Goal: Task Accomplishment & Management: Contribute content

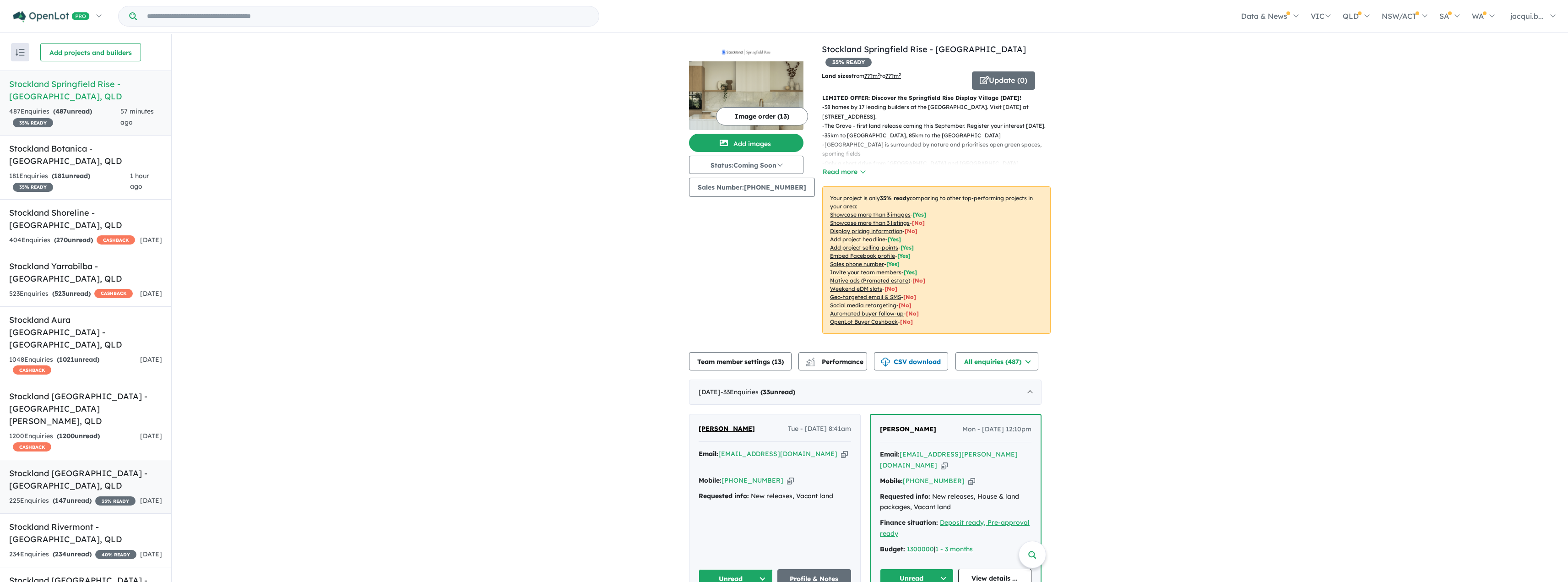
click at [108, 472] on h5 "Stockland [GEOGRAPHIC_DATA] - [GEOGRAPHIC_DATA] , [GEOGRAPHIC_DATA]" at bounding box center [85, 479] width 153 height 24
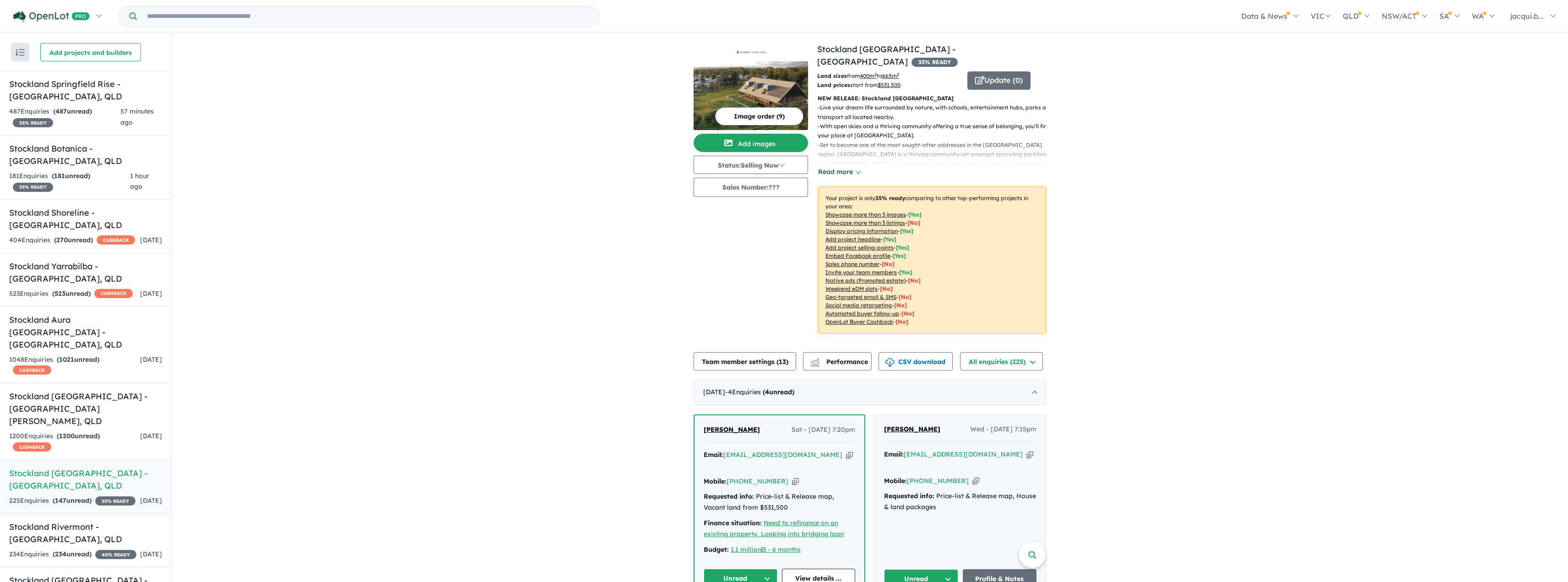
click at [833, 167] on button "Read more" at bounding box center [839, 171] width 43 height 11
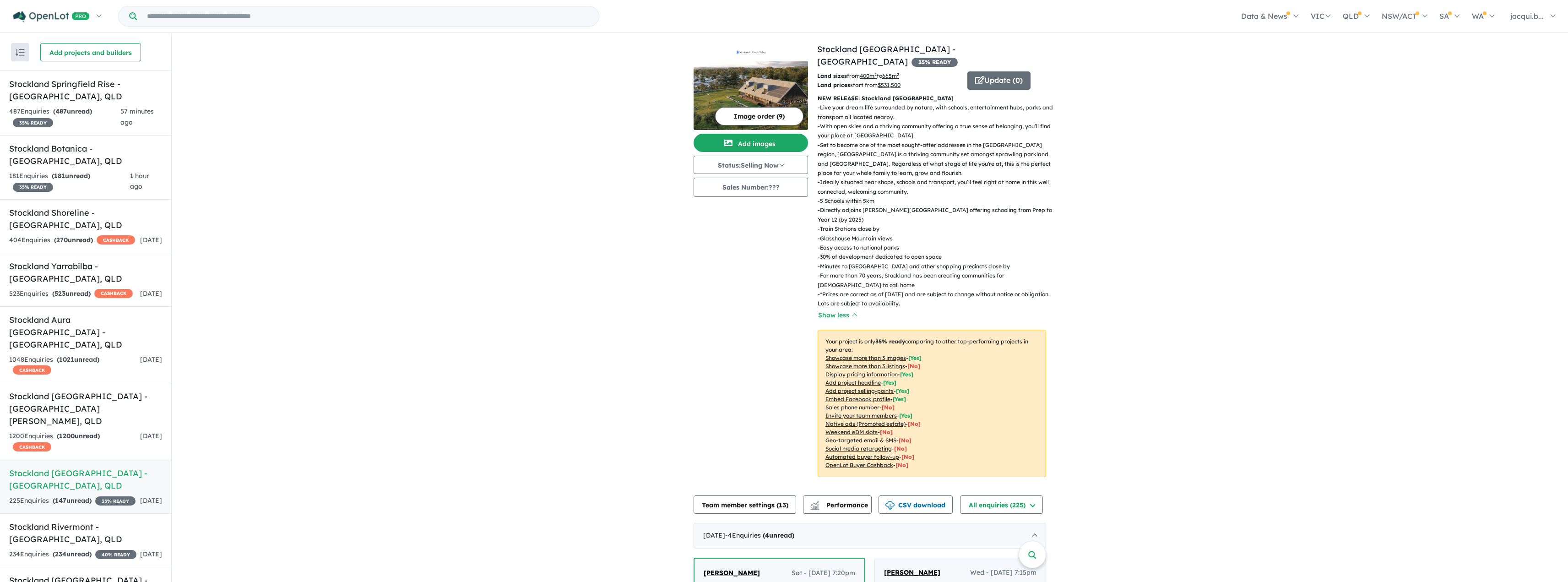
click at [855, 362] on u "Showcase more than 3 listings" at bounding box center [866, 366] width 80 height 7
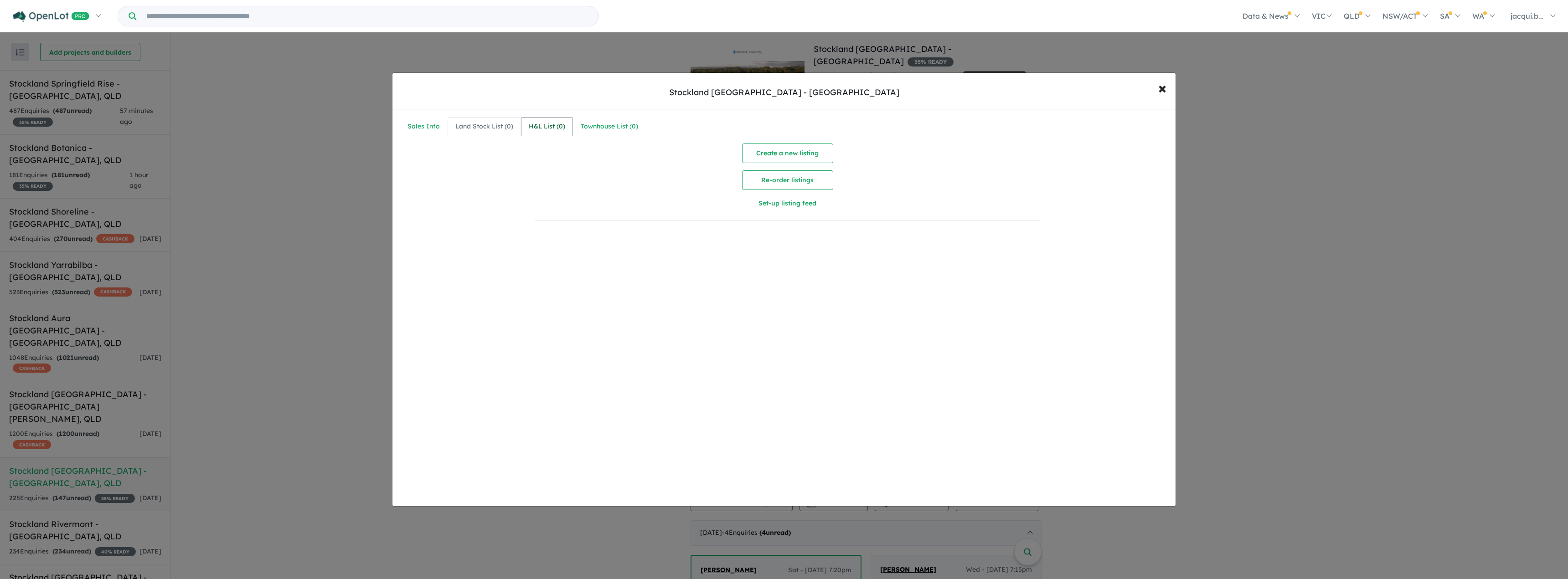
click at [547, 128] on div "H&L List ( 0 )" at bounding box center [547, 126] width 37 height 11
click at [423, 128] on div "Sales Info" at bounding box center [424, 126] width 32 height 11
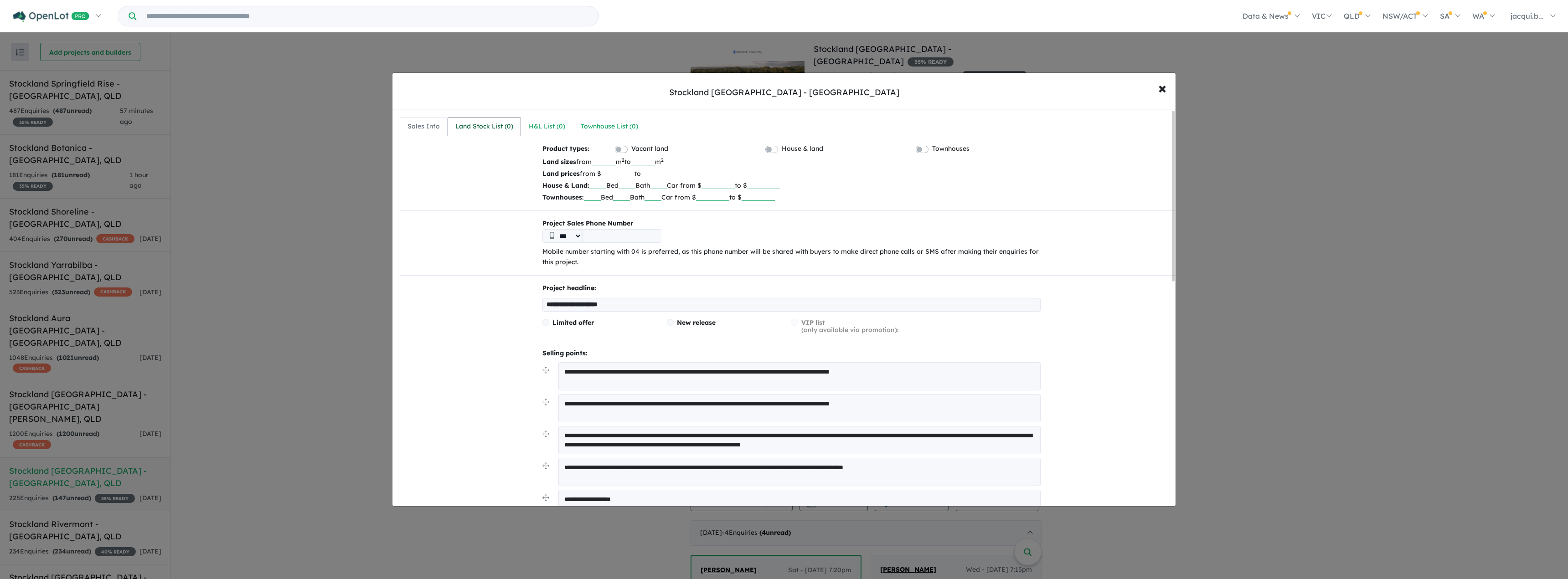
click at [485, 125] on div "Land Stock List ( 0 )" at bounding box center [484, 126] width 58 height 11
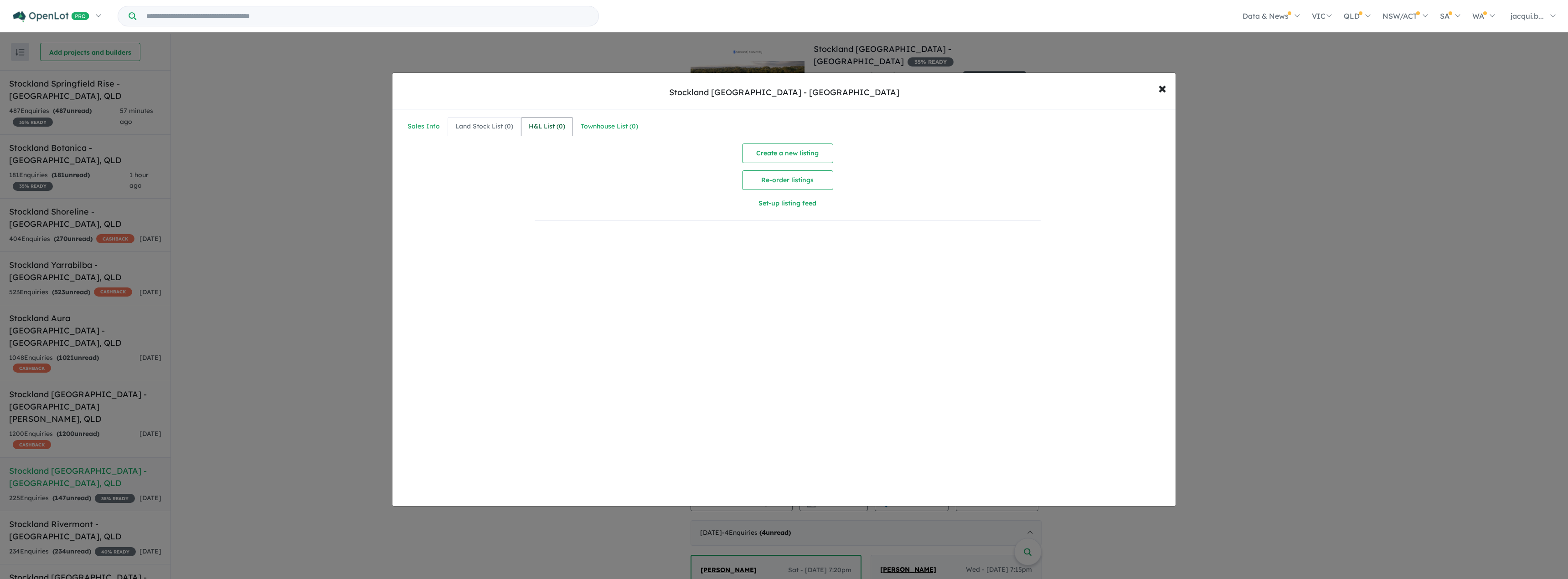
click at [541, 127] on div "H&L List ( 0 )" at bounding box center [547, 126] width 37 height 11
click at [605, 124] on div "Townhouse List ( 0 )" at bounding box center [609, 126] width 58 height 11
click at [1162, 87] on span "×" at bounding box center [1163, 88] width 8 height 19
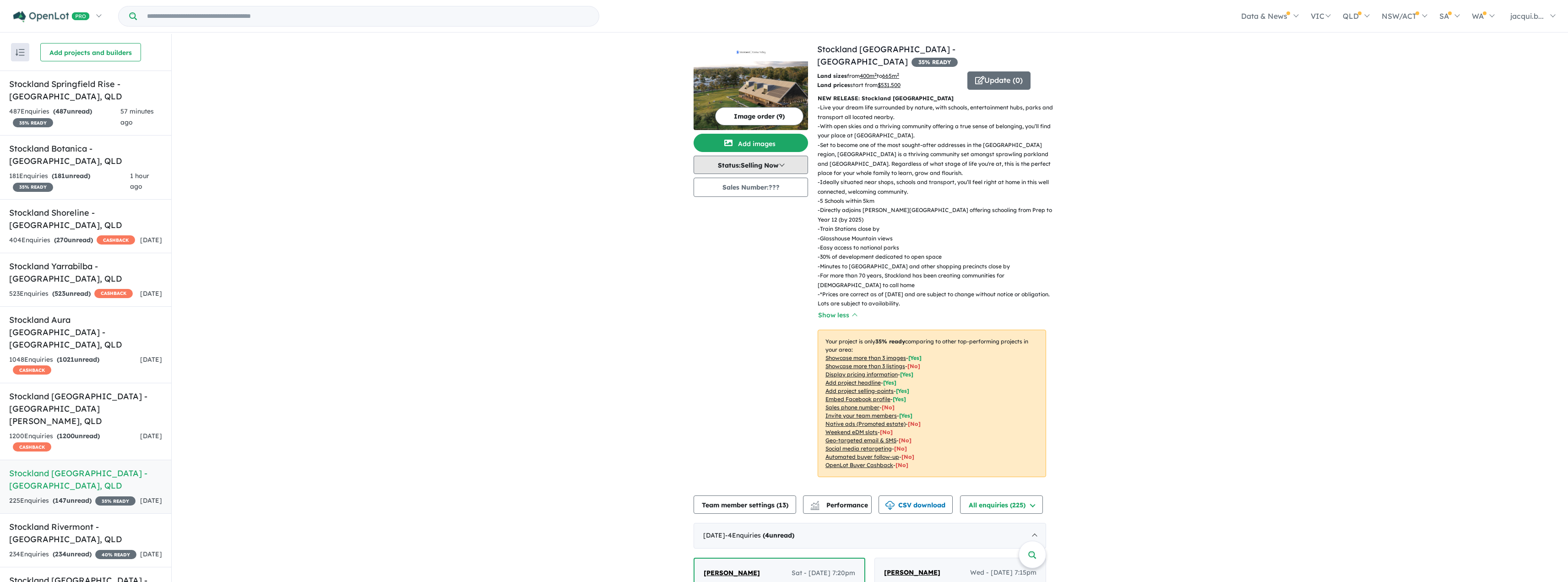
click at [765, 166] on button "Status: Selling Now" at bounding box center [751, 165] width 114 height 18
click at [736, 191] on button "Sales Number: ???" at bounding box center [751, 188] width 114 height 20
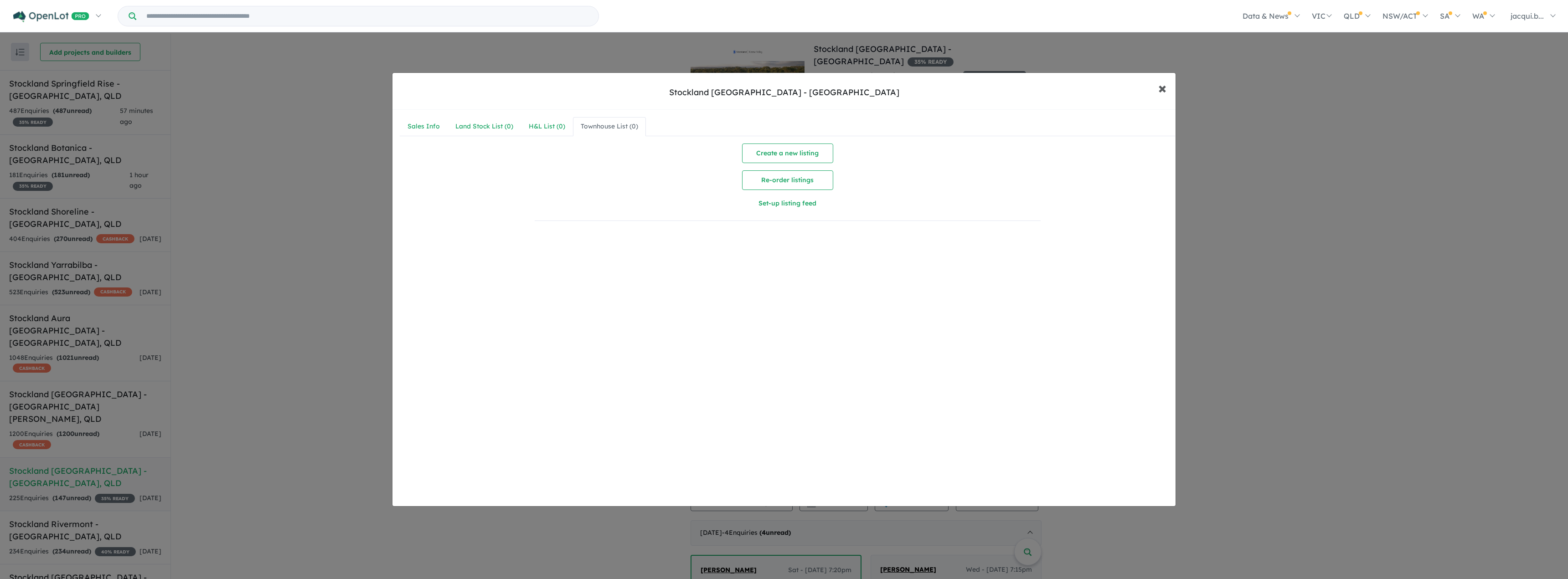
click at [1159, 89] on span "×" at bounding box center [1163, 88] width 8 height 19
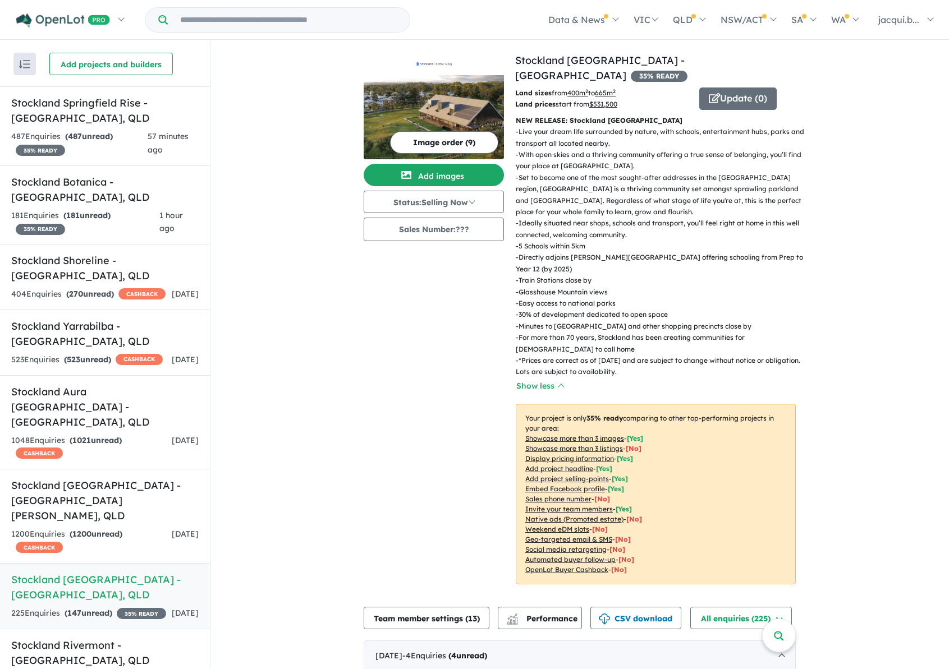
click at [460, 141] on button "Image order ( 9 )" at bounding box center [444, 142] width 108 height 22
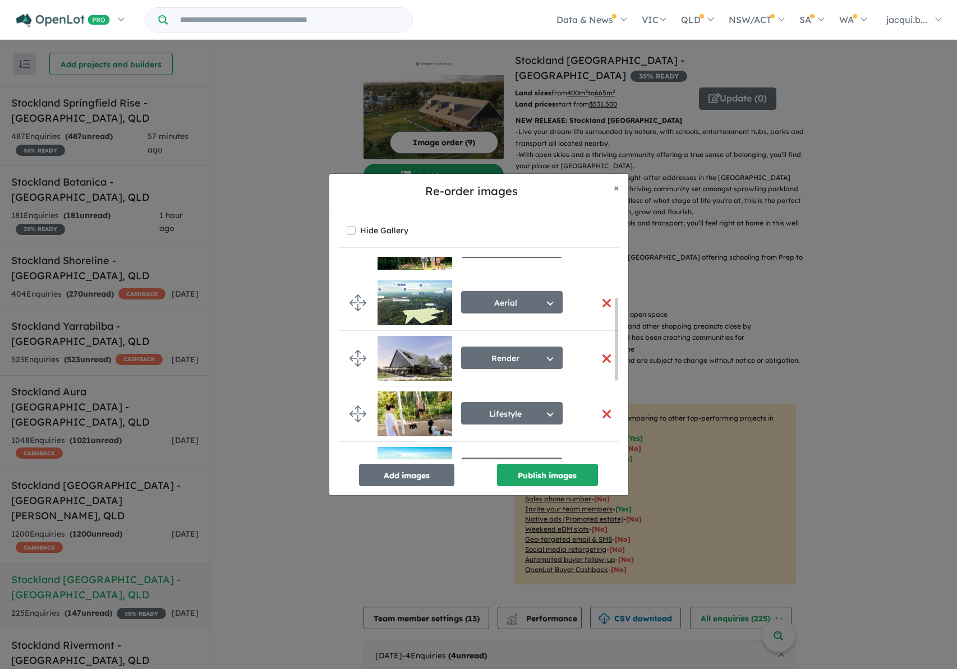
scroll to position [112, 0]
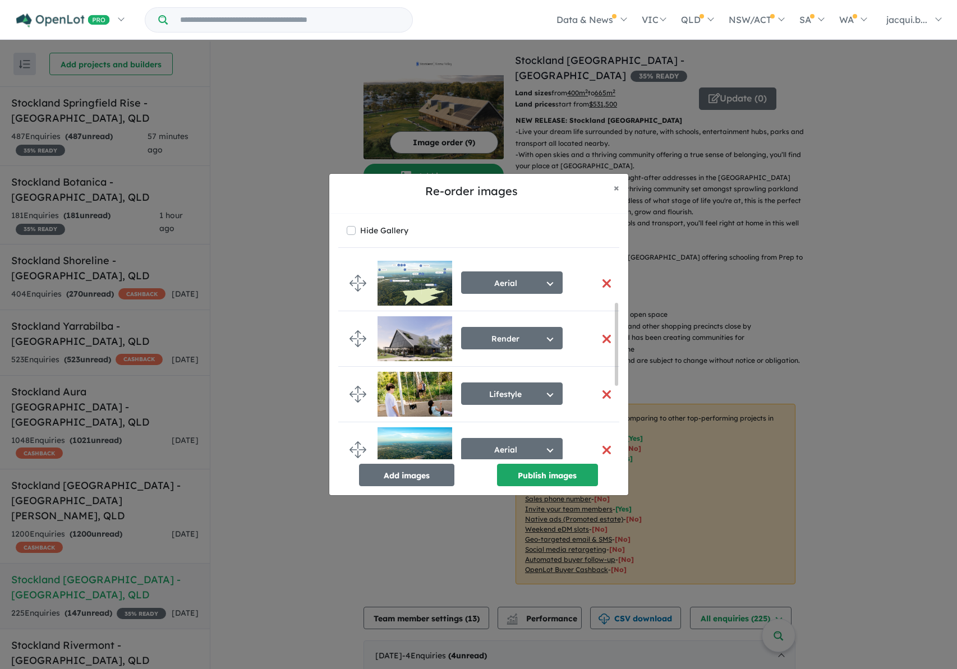
click at [441, 336] on img at bounding box center [415, 339] width 75 height 45
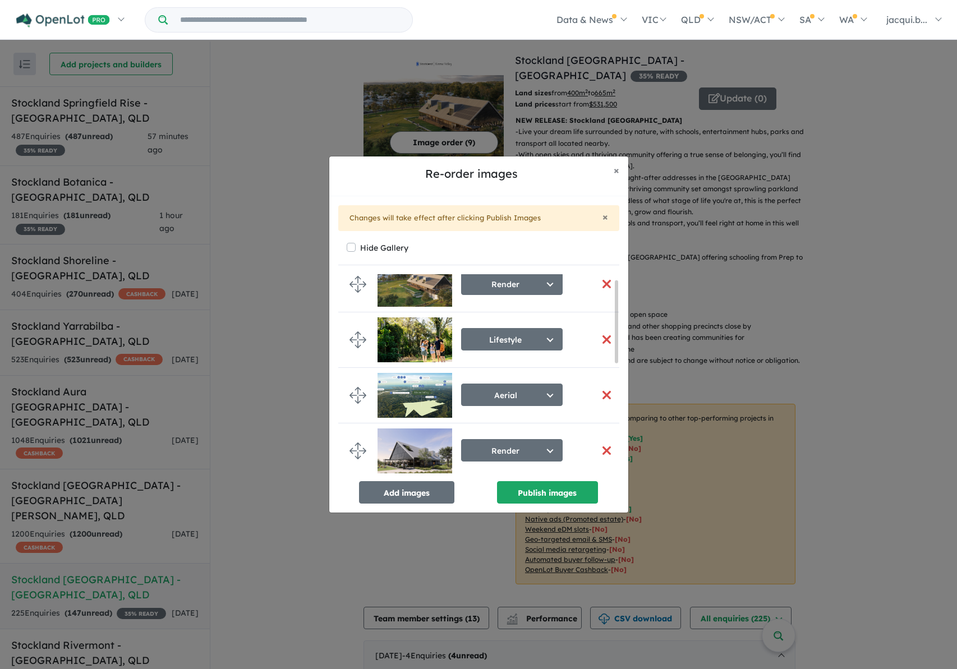
scroll to position [12, 0]
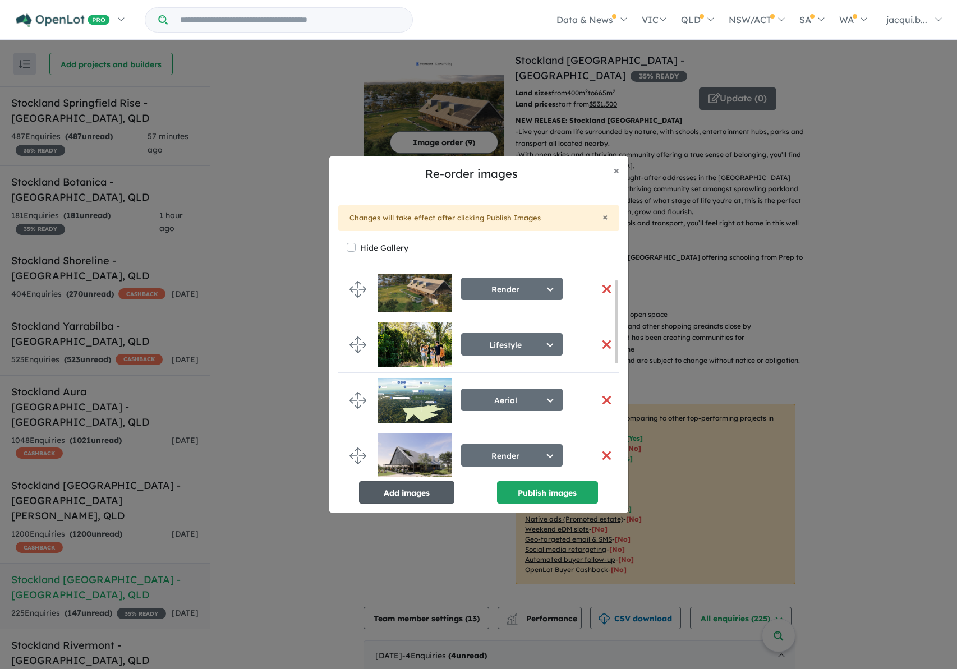
click at [397, 490] on button "Add images" at bounding box center [406, 492] width 95 height 22
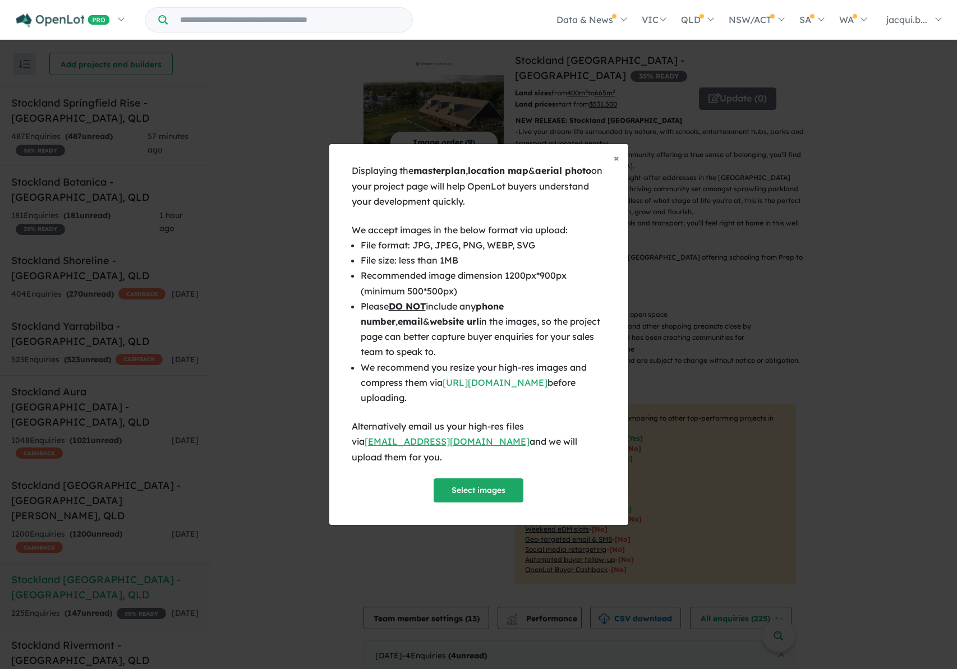
click at [462, 461] on div "Displaying the masterplan , location map & aerial photo on your project page wi…" at bounding box center [479, 332] width 254 height 339
click at [466, 483] on button "Select images" at bounding box center [479, 491] width 90 height 24
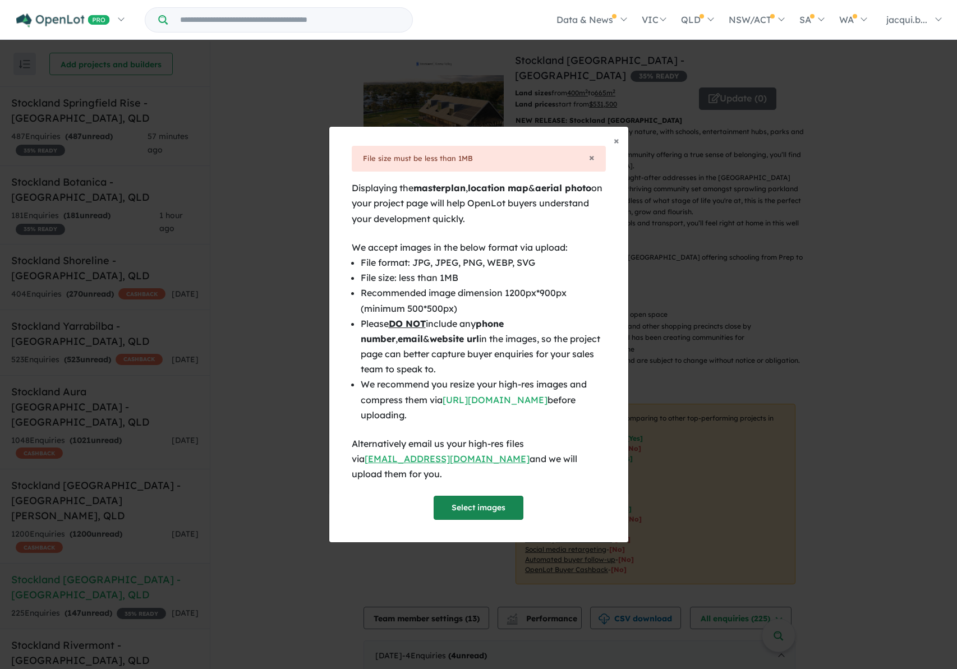
click at [462, 497] on button "Select images" at bounding box center [479, 508] width 90 height 24
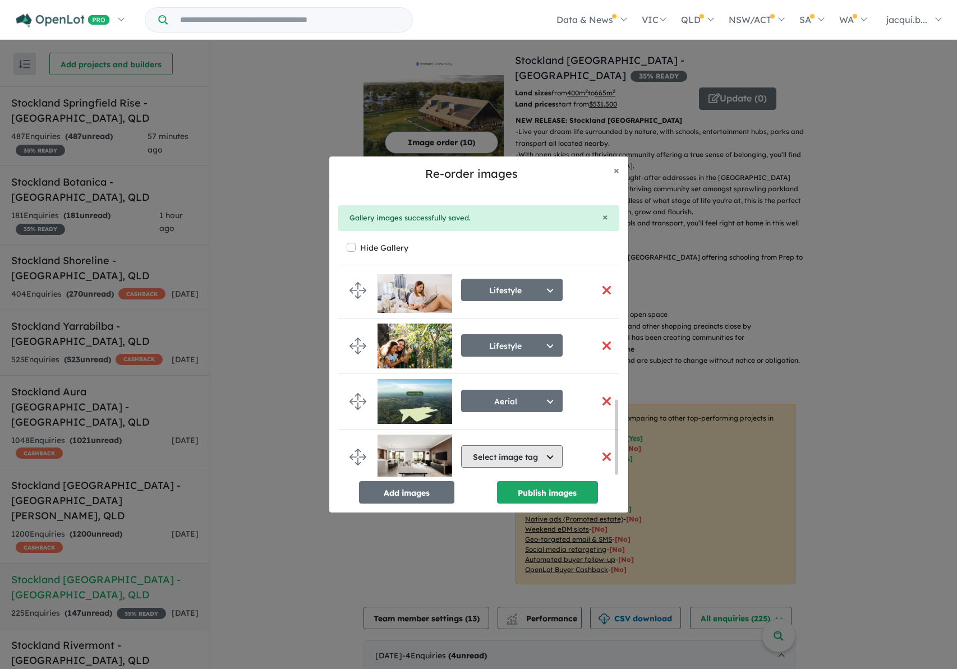
scroll to position [348, 0]
click at [419, 488] on button "Add images" at bounding box center [406, 492] width 95 height 22
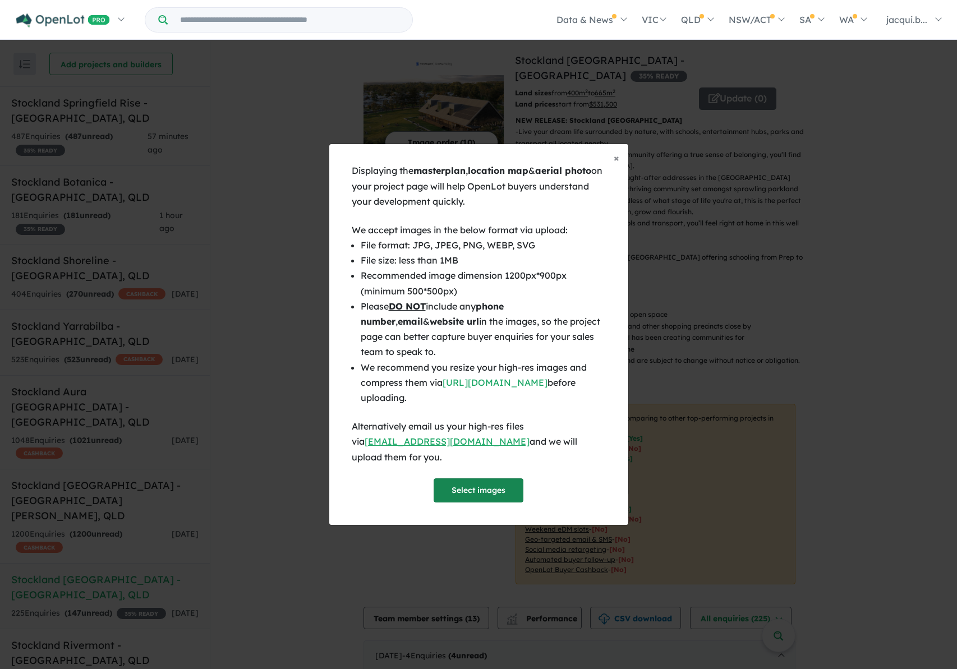
click at [499, 479] on button "Select images" at bounding box center [479, 491] width 90 height 24
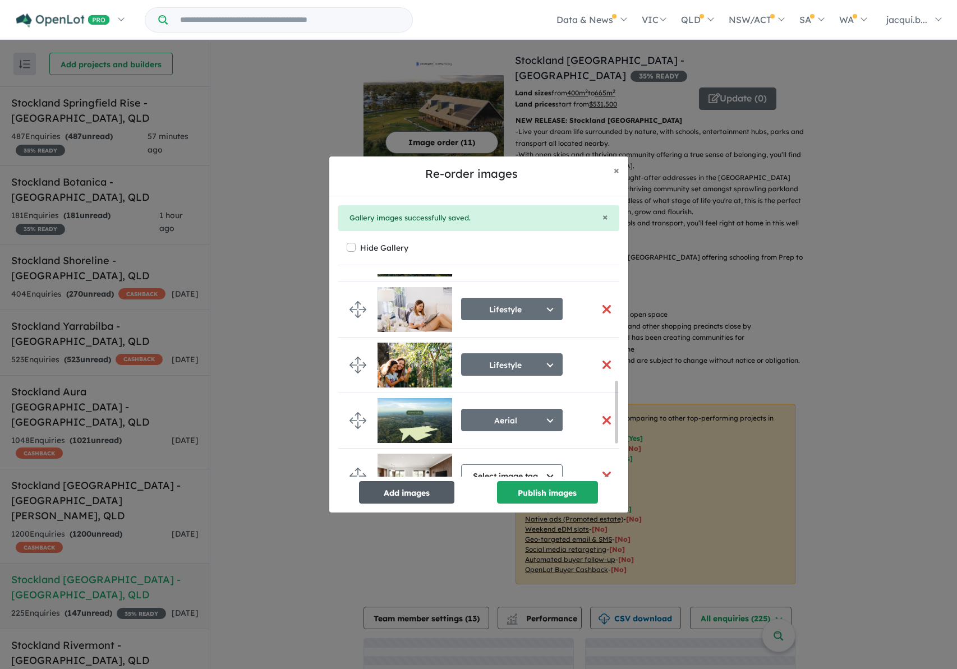
click at [412, 495] on button "Add images" at bounding box center [406, 492] width 95 height 22
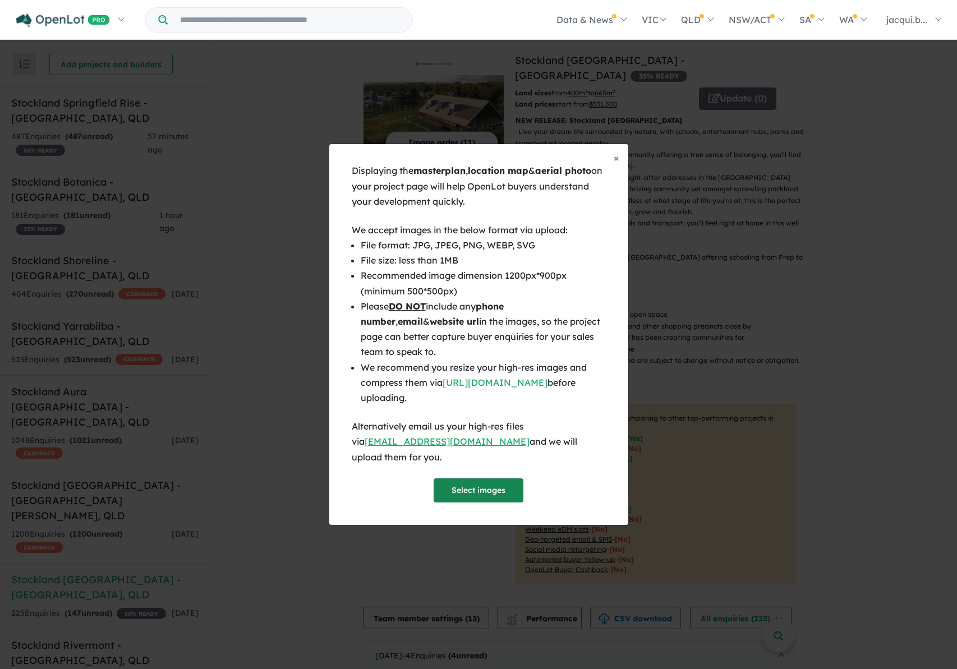
click at [455, 479] on button "Select images" at bounding box center [479, 491] width 90 height 24
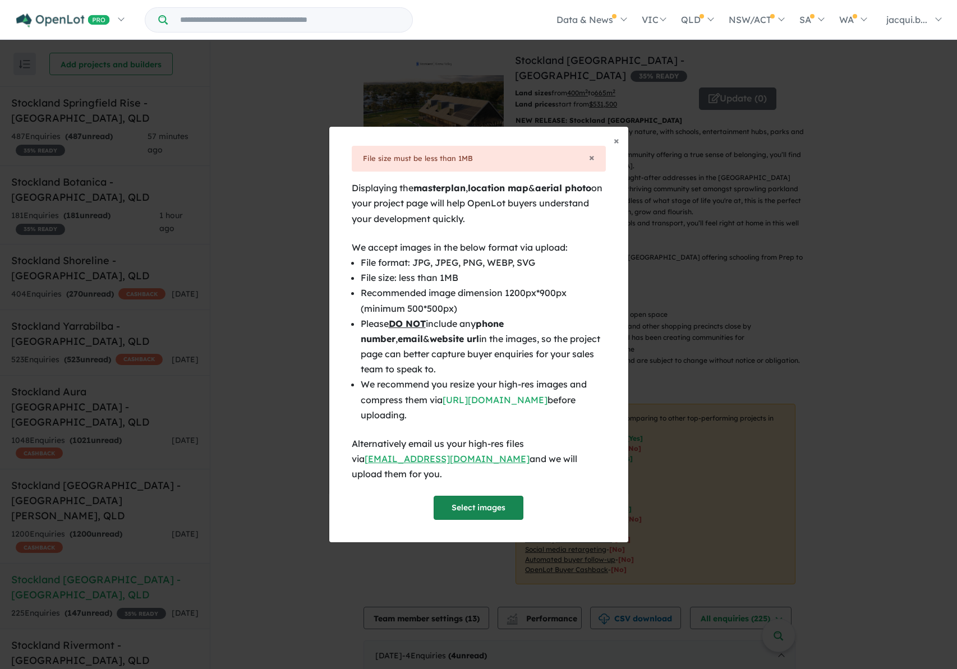
click at [457, 496] on button "Select images" at bounding box center [479, 508] width 90 height 24
click at [492, 496] on button "Select images" at bounding box center [479, 508] width 90 height 24
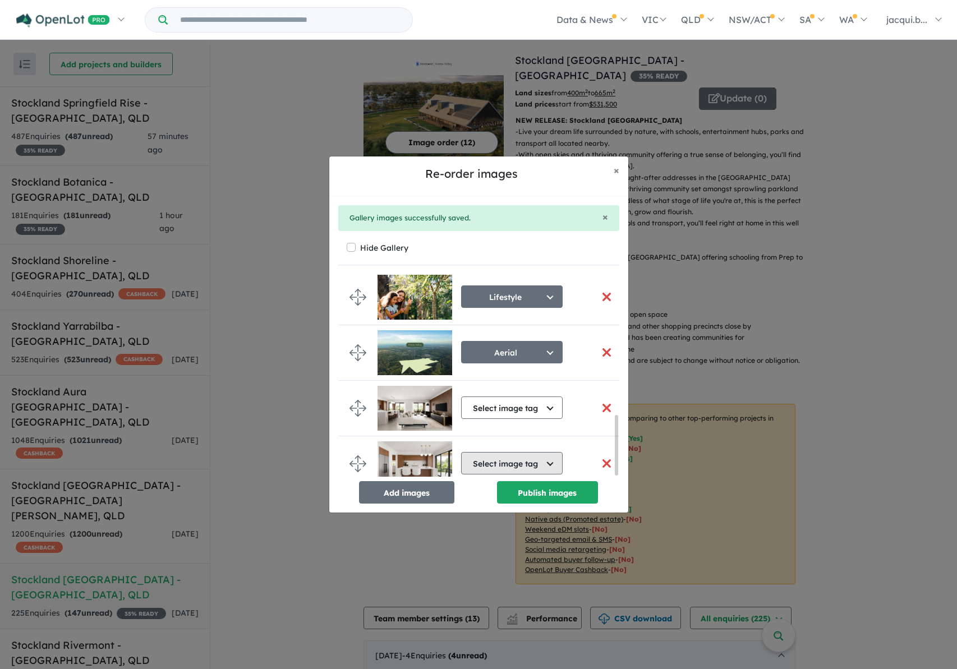
scroll to position [483, 0]
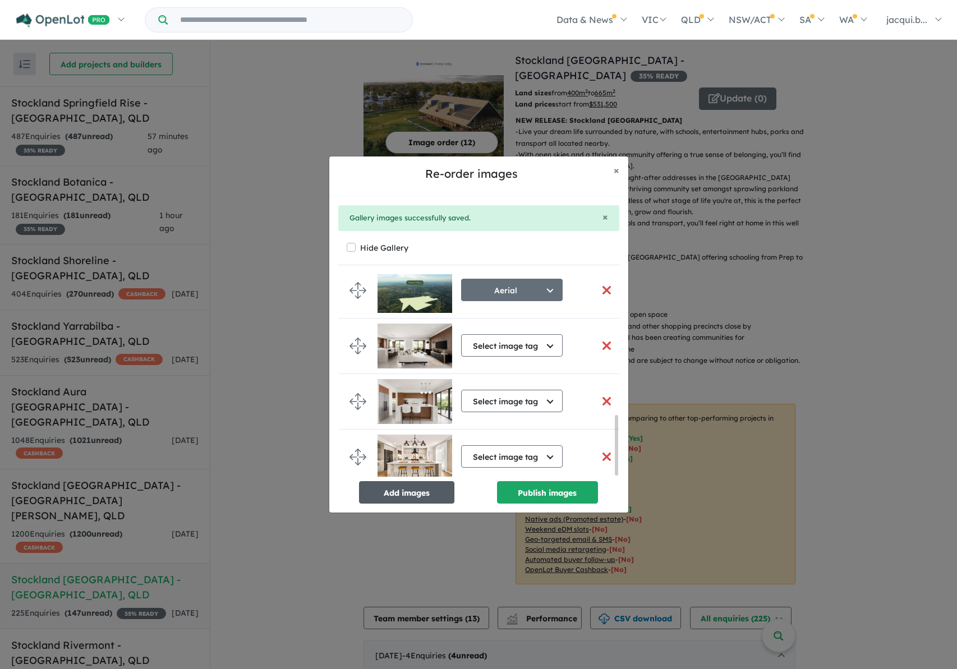
click at [422, 493] on button "Add images" at bounding box center [406, 492] width 95 height 22
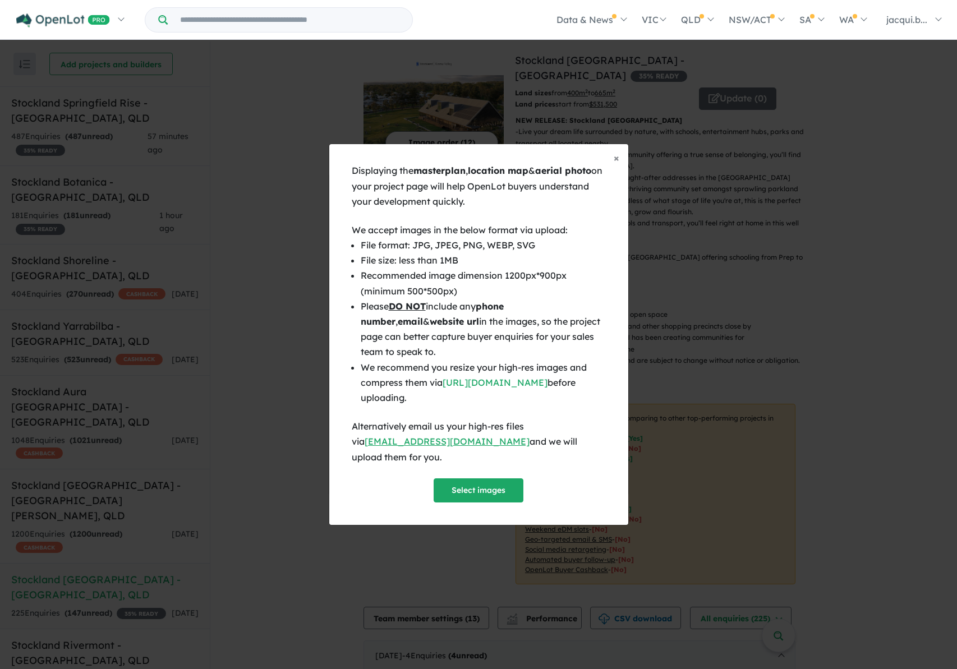
scroll to position [480, 0]
click at [462, 480] on button "Select images" at bounding box center [479, 491] width 90 height 24
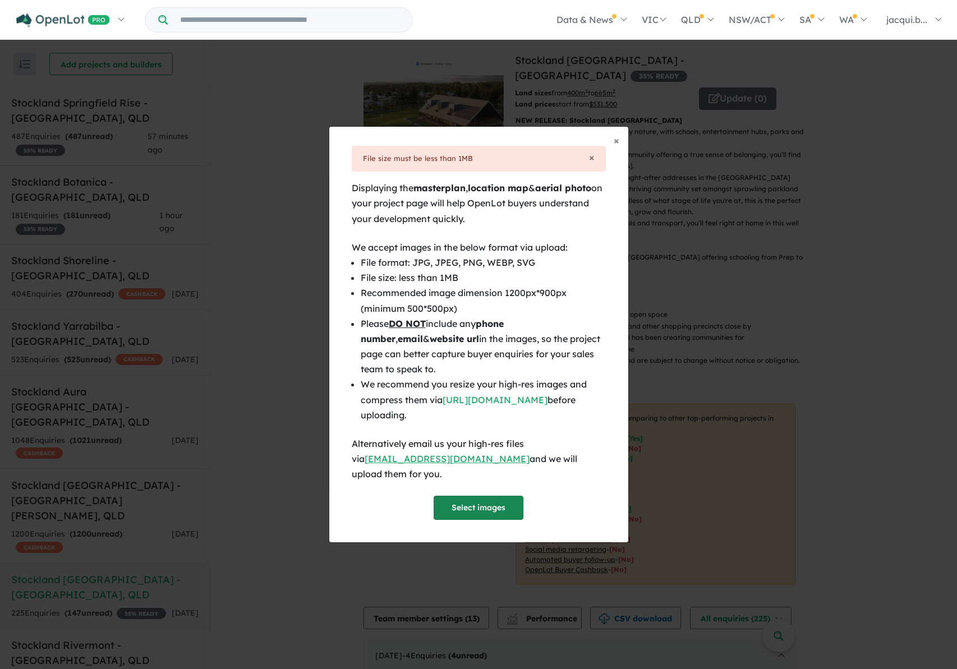
click at [510, 496] on button "Select images" at bounding box center [479, 508] width 90 height 24
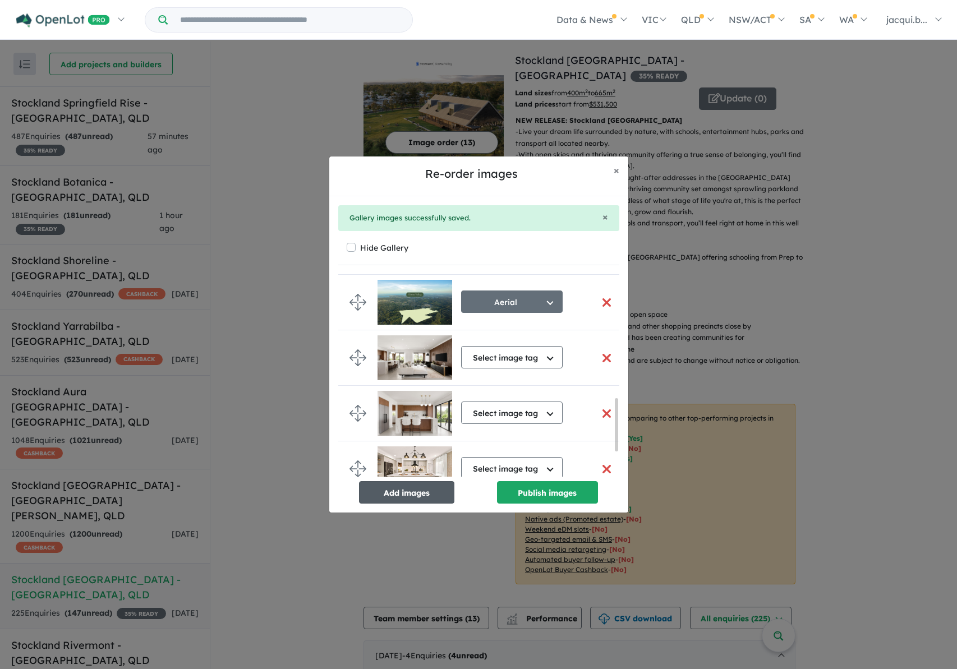
click at [425, 494] on button "Add images" at bounding box center [406, 492] width 95 height 22
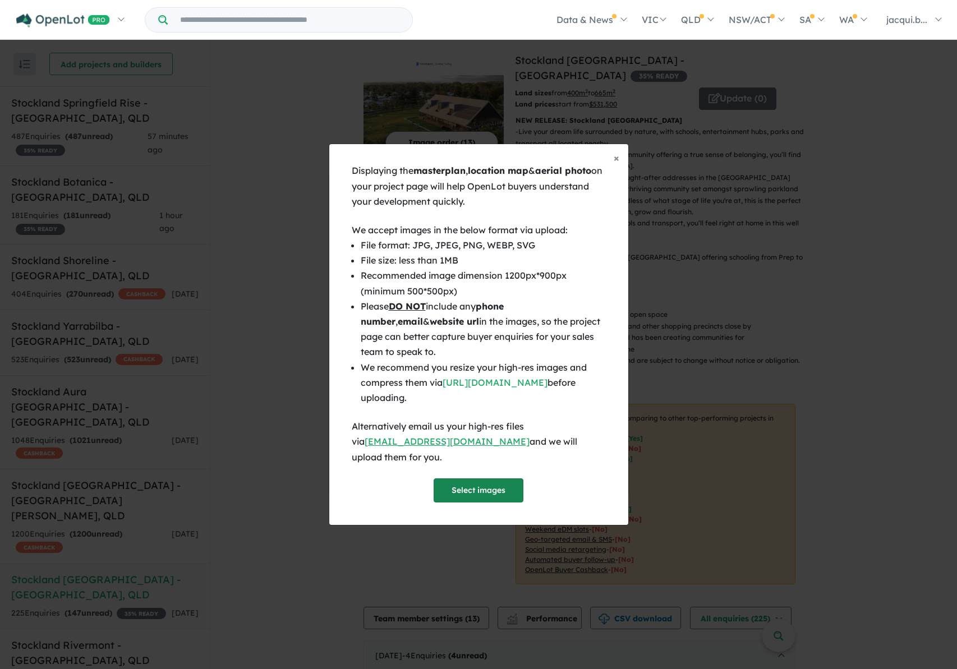
click at [441, 479] on button "Select images" at bounding box center [479, 491] width 90 height 24
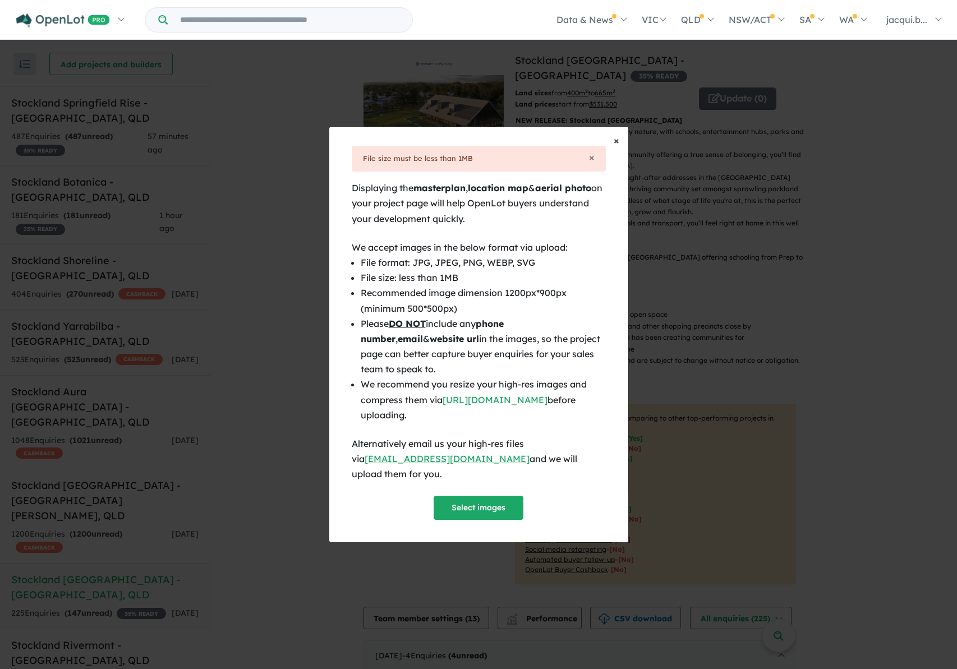
drag, startPoint x: 619, startPoint y: 145, endPoint x: 652, endPoint y: 155, distance: 34.6
click at [619, 145] on span "×" at bounding box center [617, 140] width 6 height 13
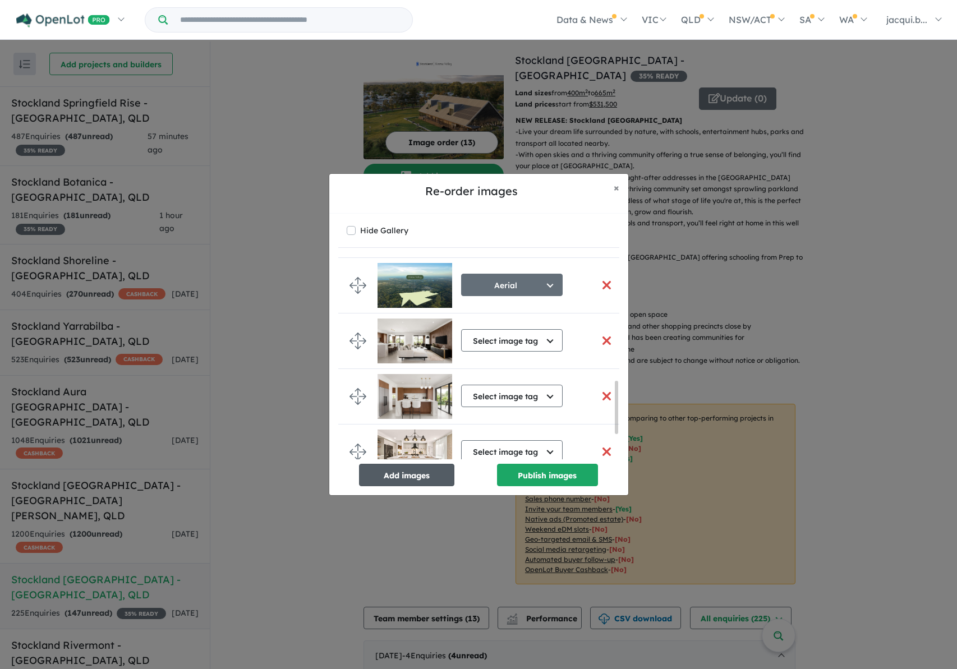
click at [426, 474] on button "Add images" at bounding box center [406, 475] width 95 height 22
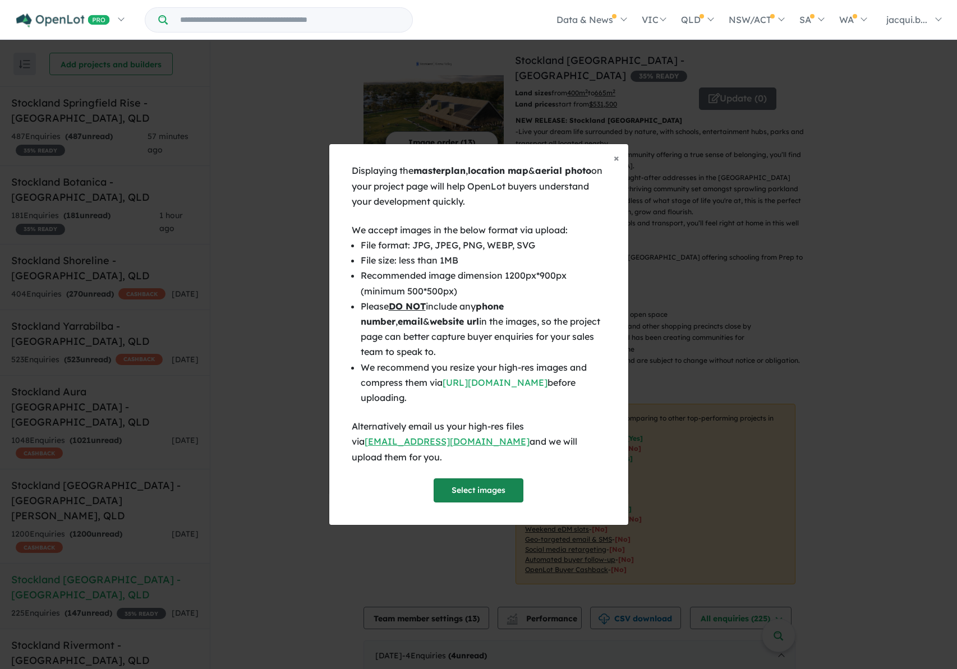
click at [453, 483] on button "Select images" at bounding box center [479, 491] width 90 height 24
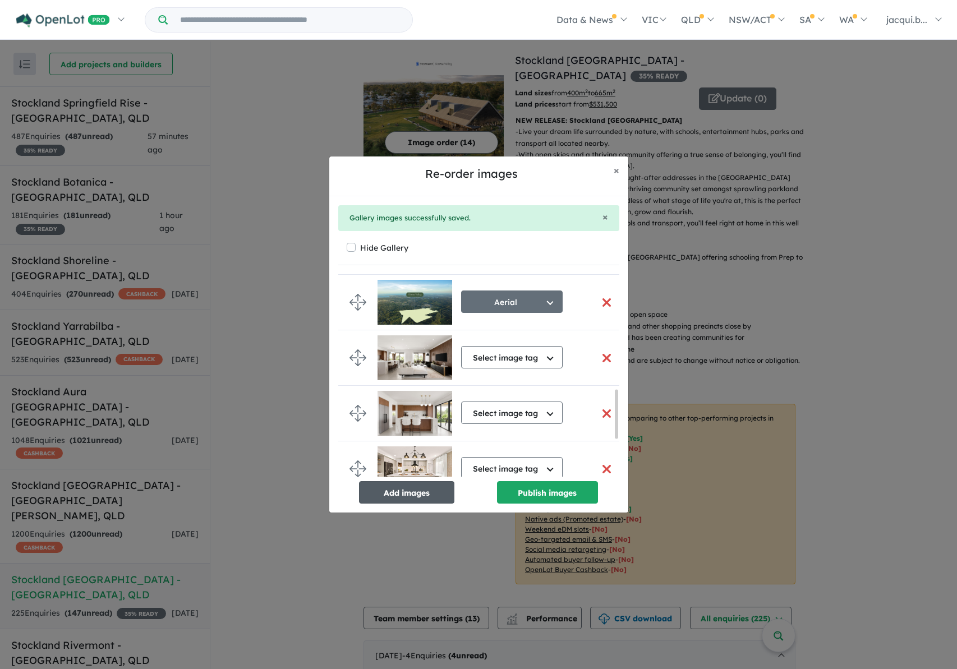
click at [417, 498] on button "Add images" at bounding box center [406, 492] width 95 height 22
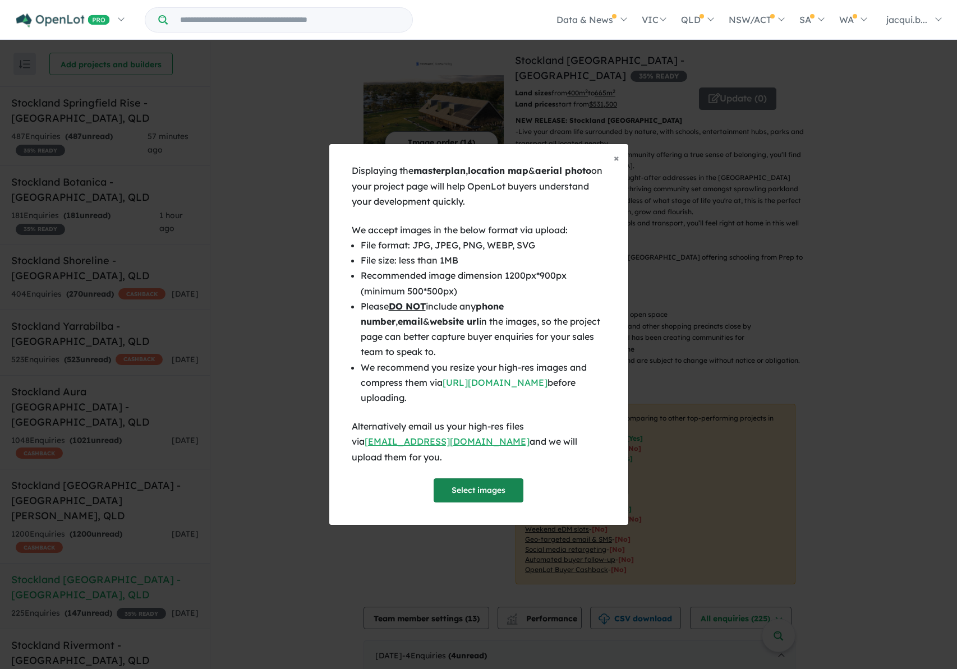
click at [466, 484] on button "Select images" at bounding box center [479, 491] width 90 height 24
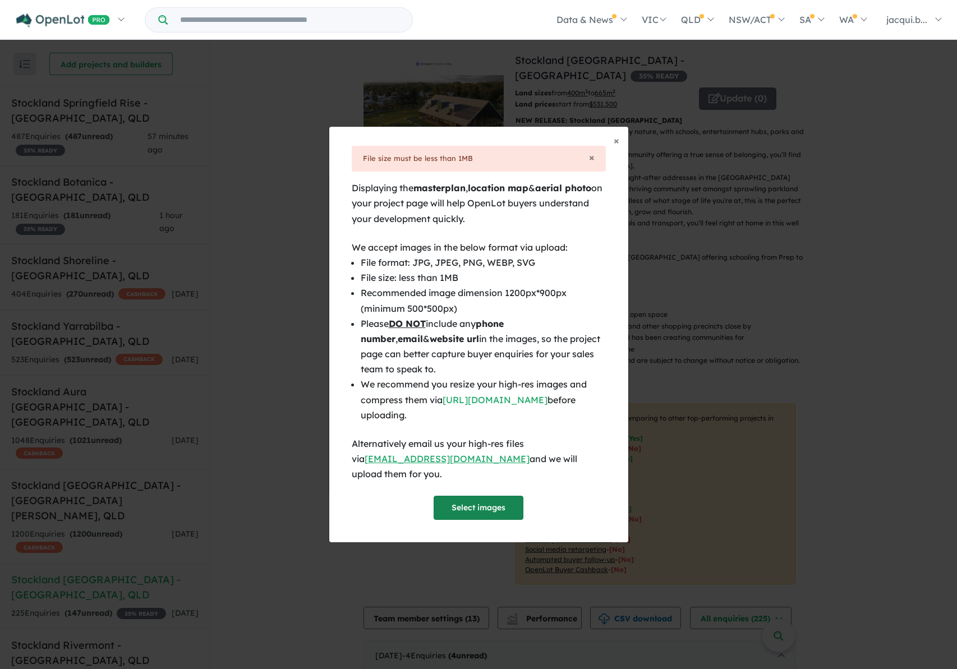
click at [505, 496] on button "Select images" at bounding box center [479, 508] width 90 height 24
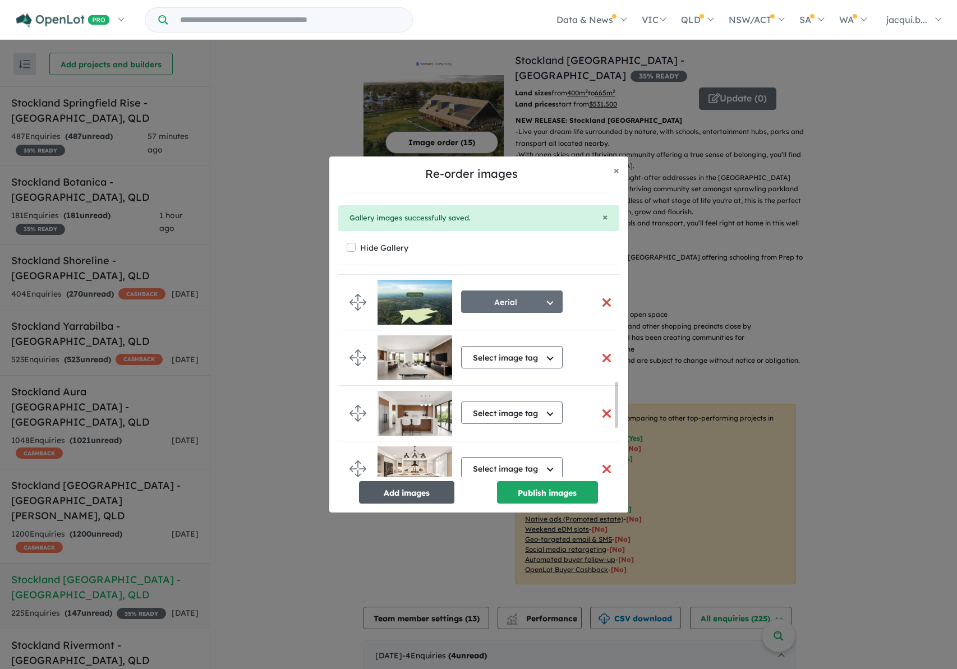
click at [432, 495] on button "Add images" at bounding box center [406, 492] width 95 height 22
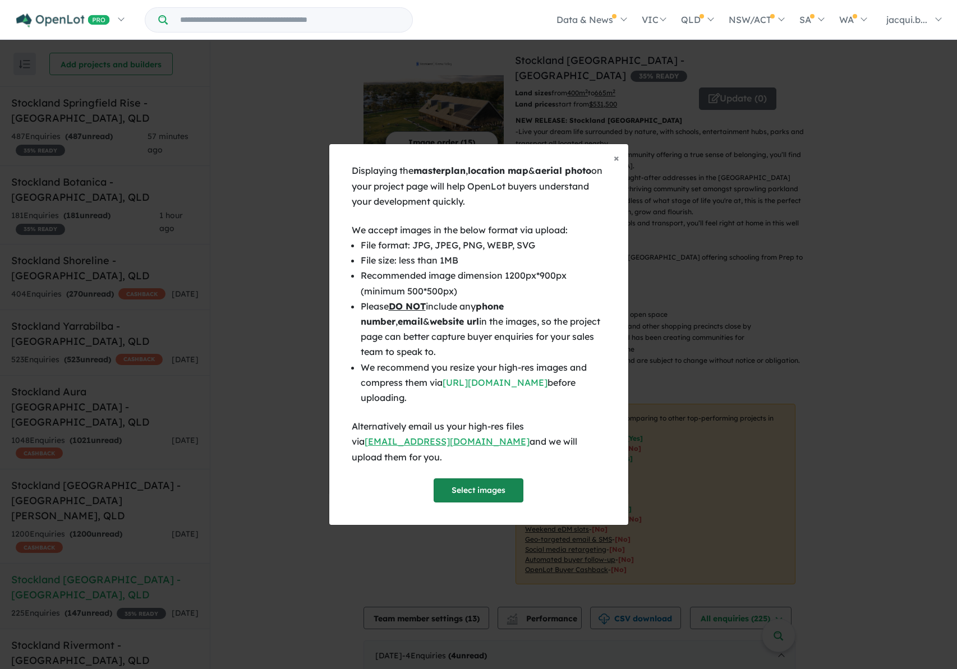
click at [462, 487] on button "Select images" at bounding box center [479, 491] width 90 height 24
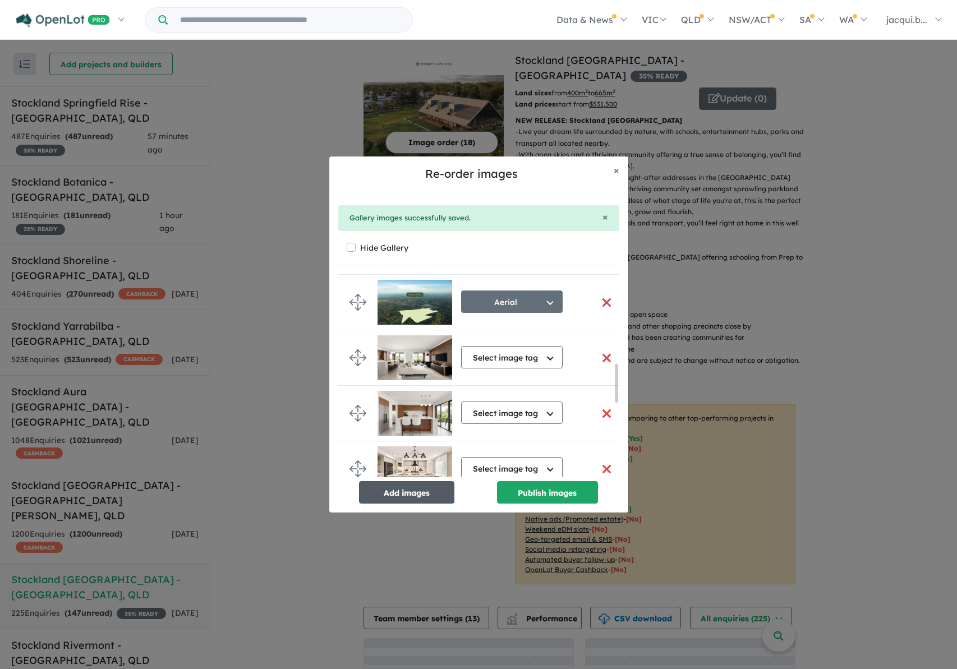
click at [422, 498] on button "Add images" at bounding box center [406, 492] width 95 height 22
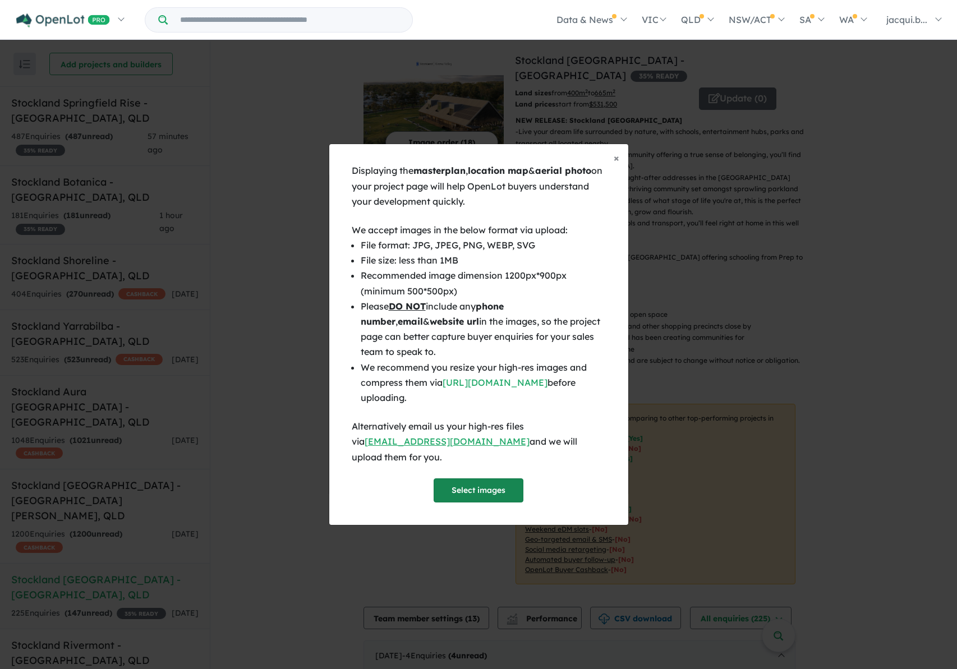
click at [475, 480] on button "Select images" at bounding box center [479, 491] width 90 height 24
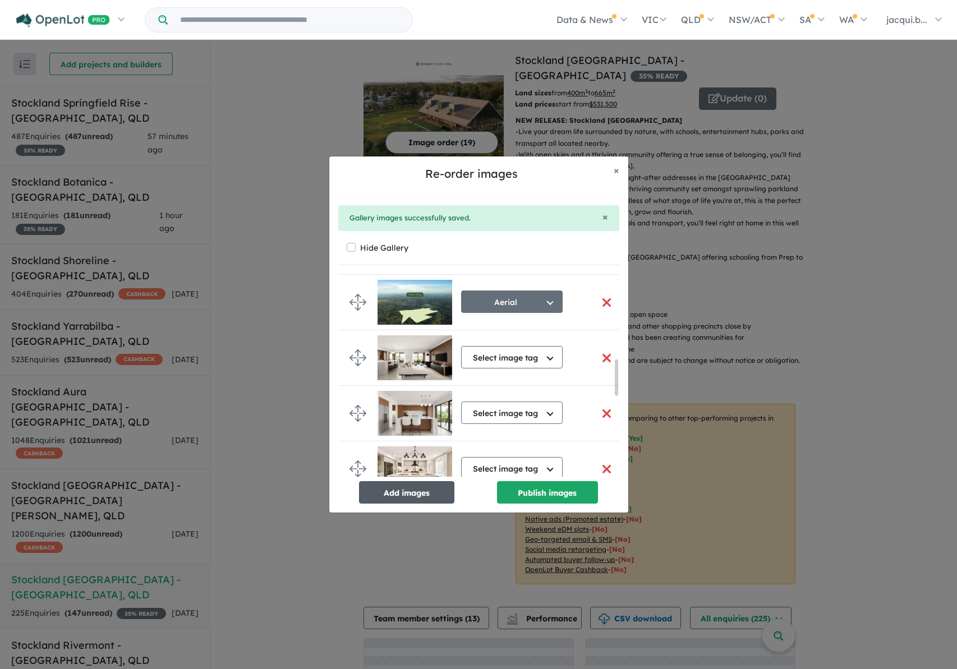
click at [422, 493] on button "Add images" at bounding box center [406, 492] width 95 height 22
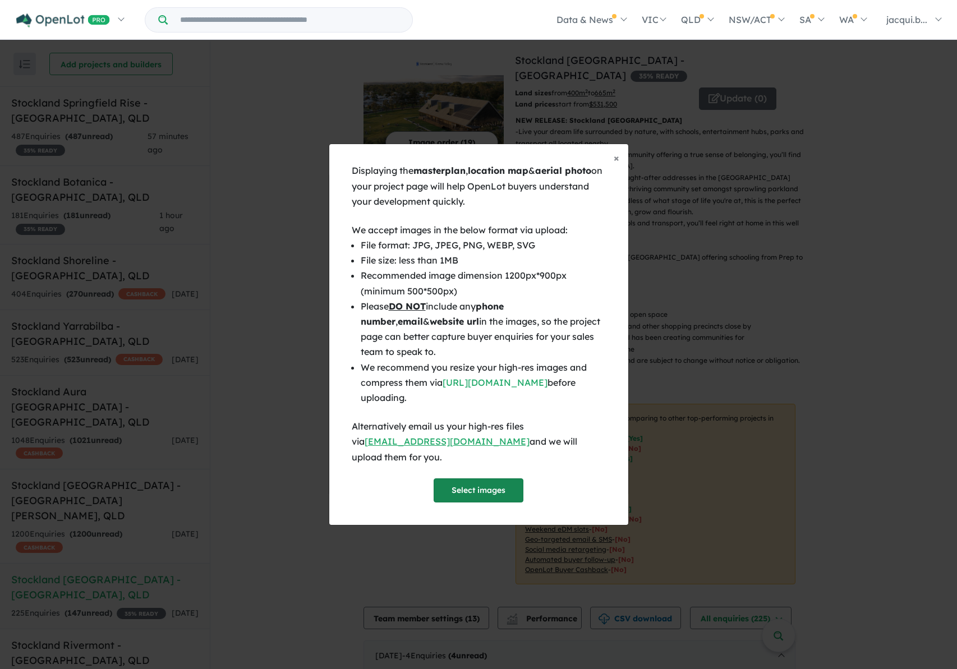
click at [484, 484] on button "Select images" at bounding box center [479, 491] width 90 height 24
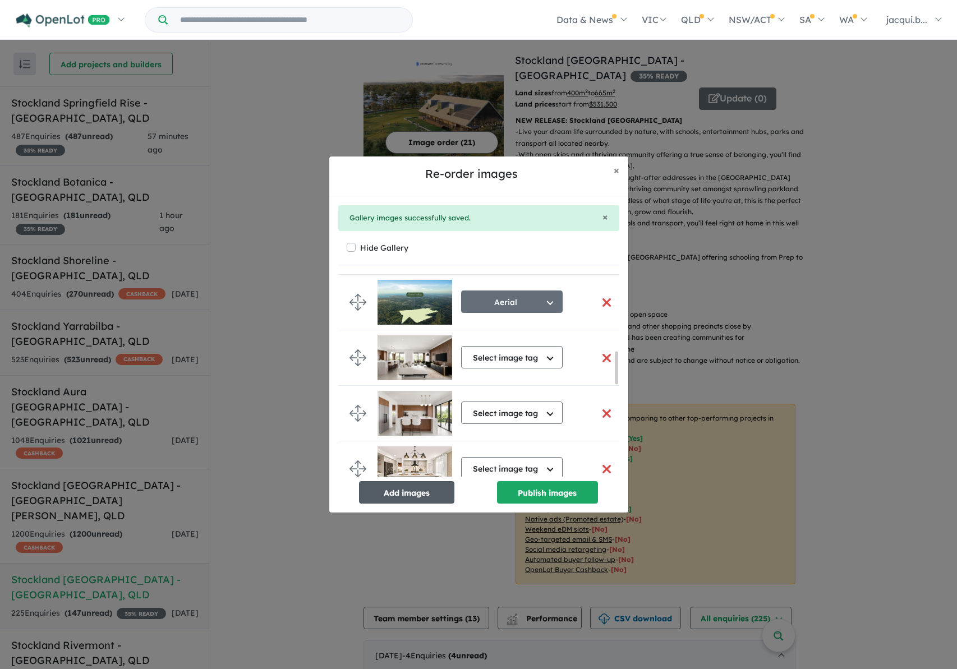
click at [419, 488] on button "Add images" at bounding box center [406, 492] width 95 height 22
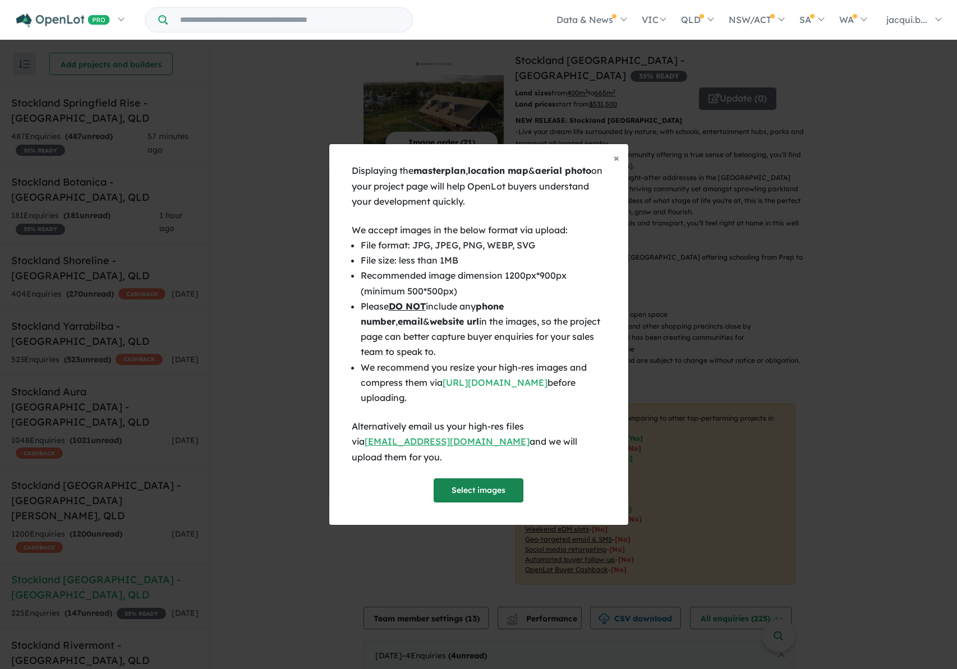
click at [476, 479] on button "Select images" at bounding box center [479, 491] width 90 height 24
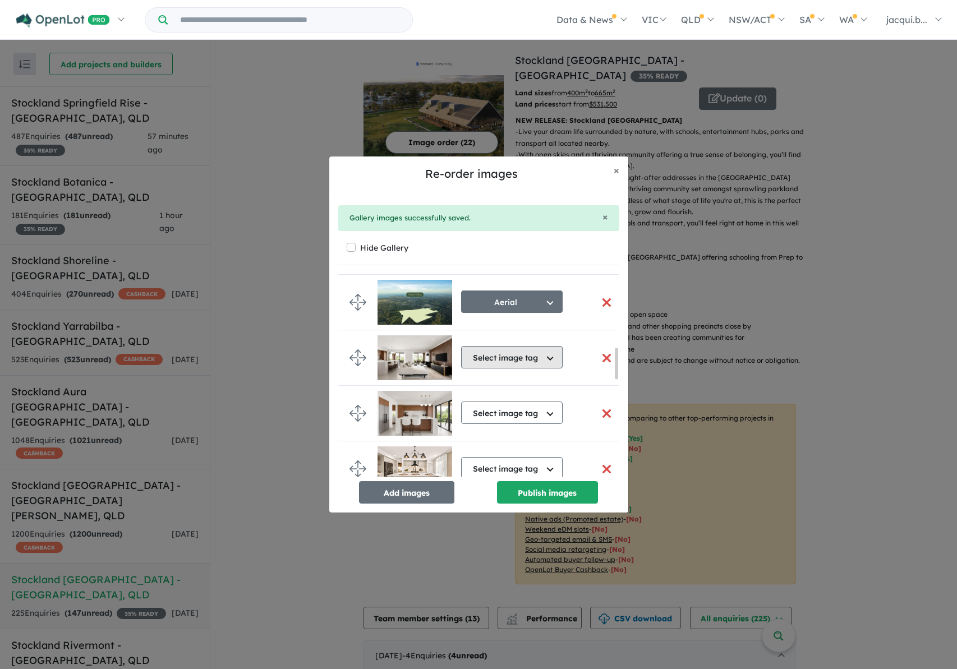
click at [551, 359] on button "Select image tag" at bounding box center [512, 357] width 102 height 22
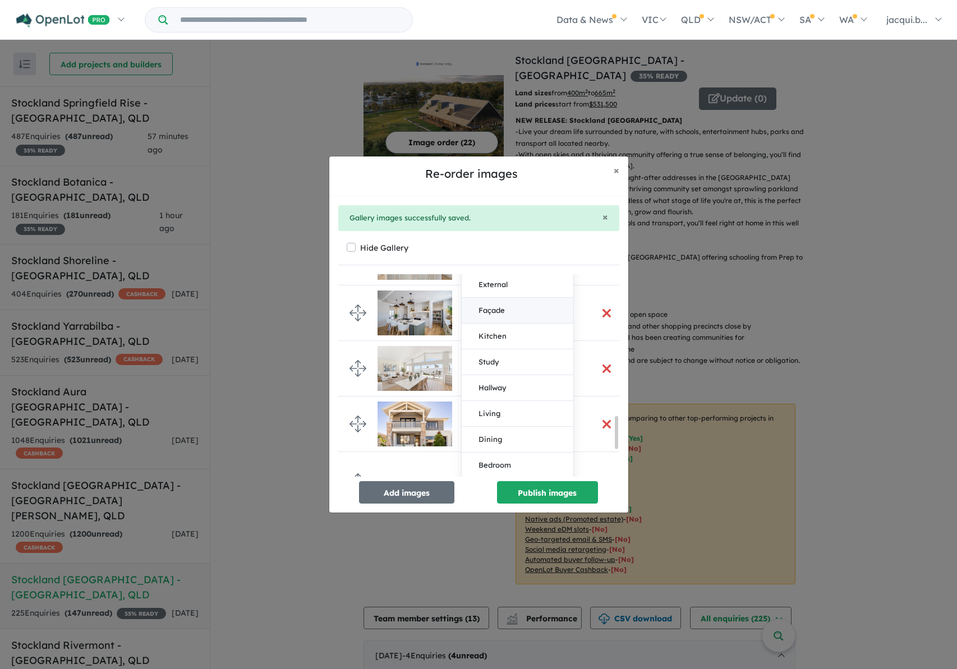
scroll to position [929, 0]
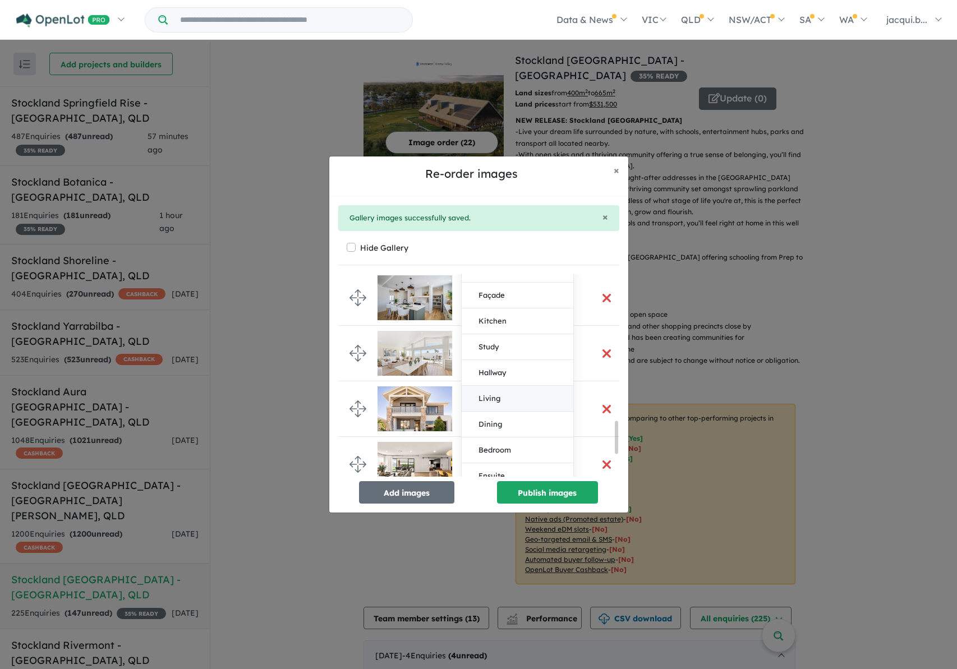
click at [491, 397] on button "Living" at bounding box center [518, 399] width 112 height 26
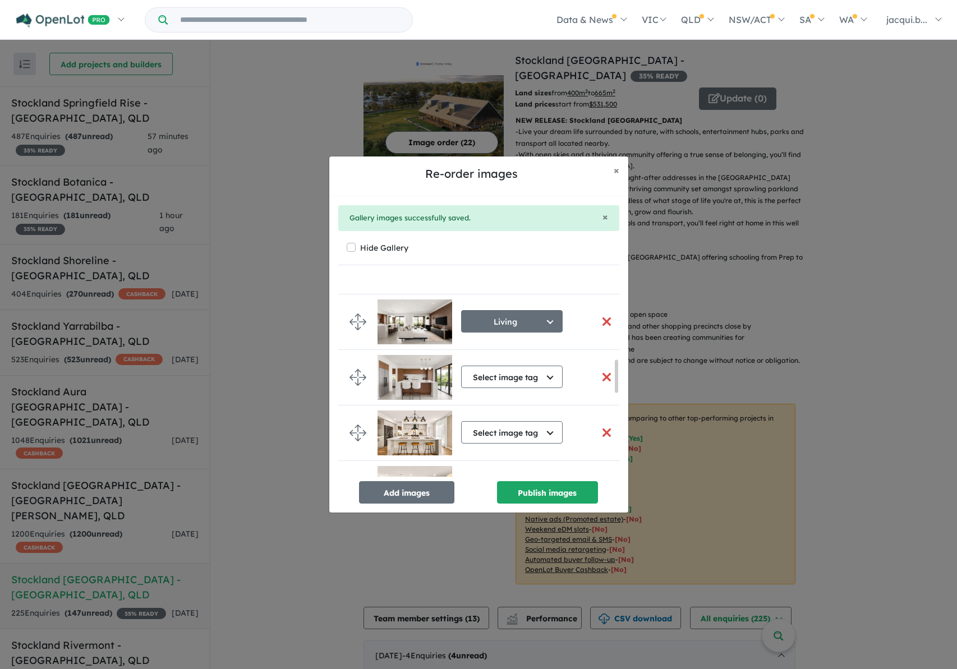
scroll to position [520, 0]
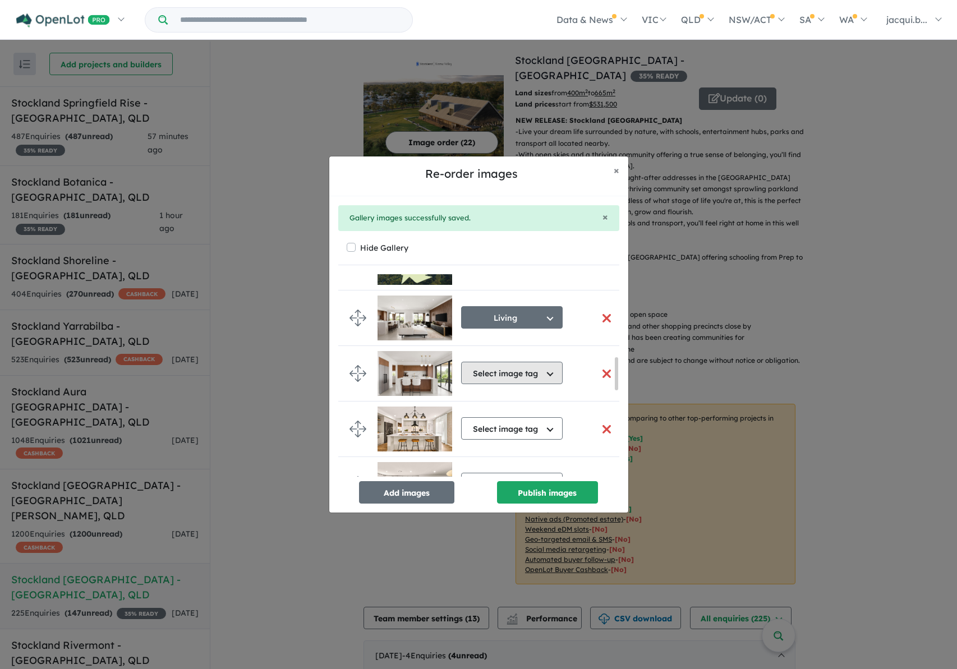
click at [504, 374] on button "Select image tag" at bounding box center [512, 373] width 102 height 22
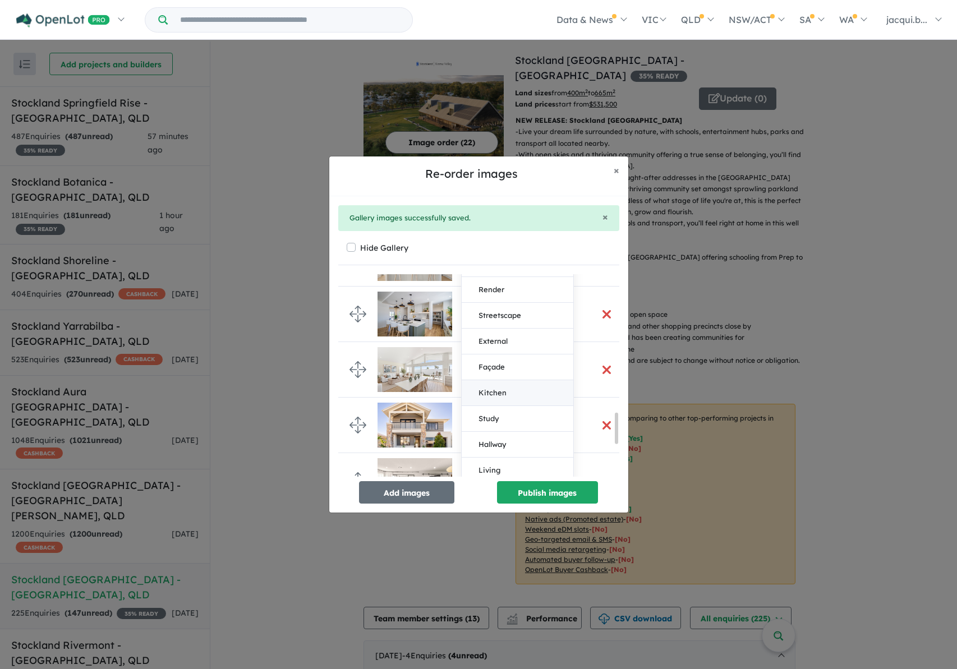
click at [504, 390] on button "Kitchen" at bounding box center [518, 393] width 112 height 26
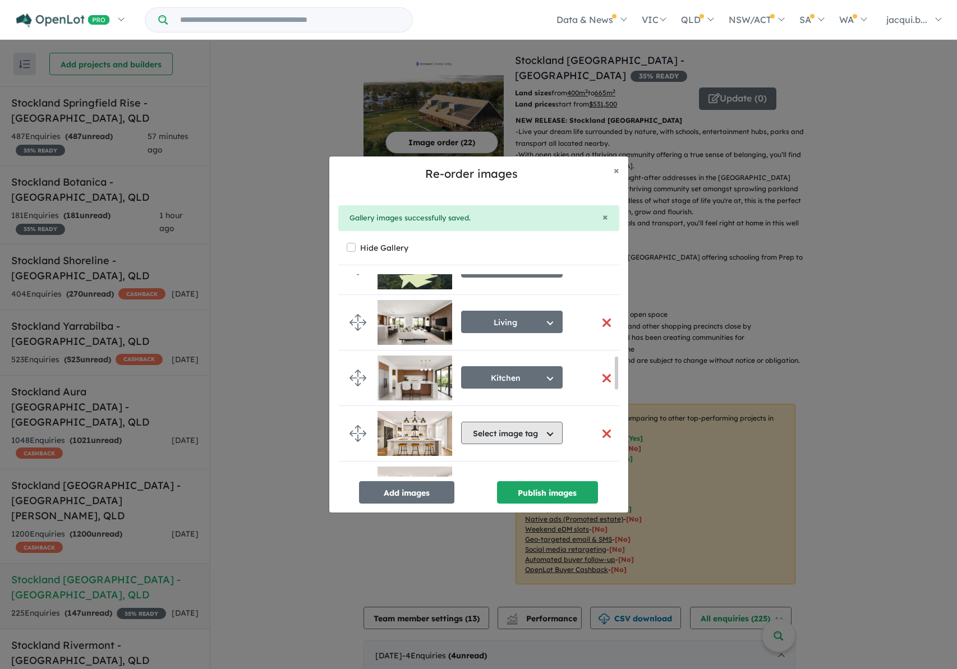
click at [512, 434] on button "Select image tag" at bounding box center [512, 433] width 102 height 22
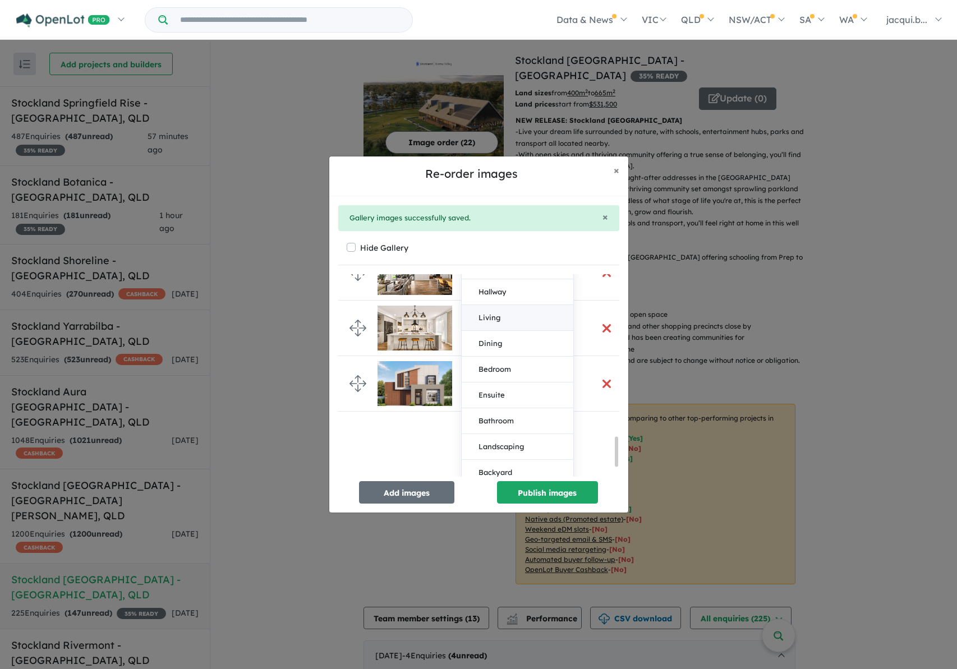
scroll to position [1065, 0]
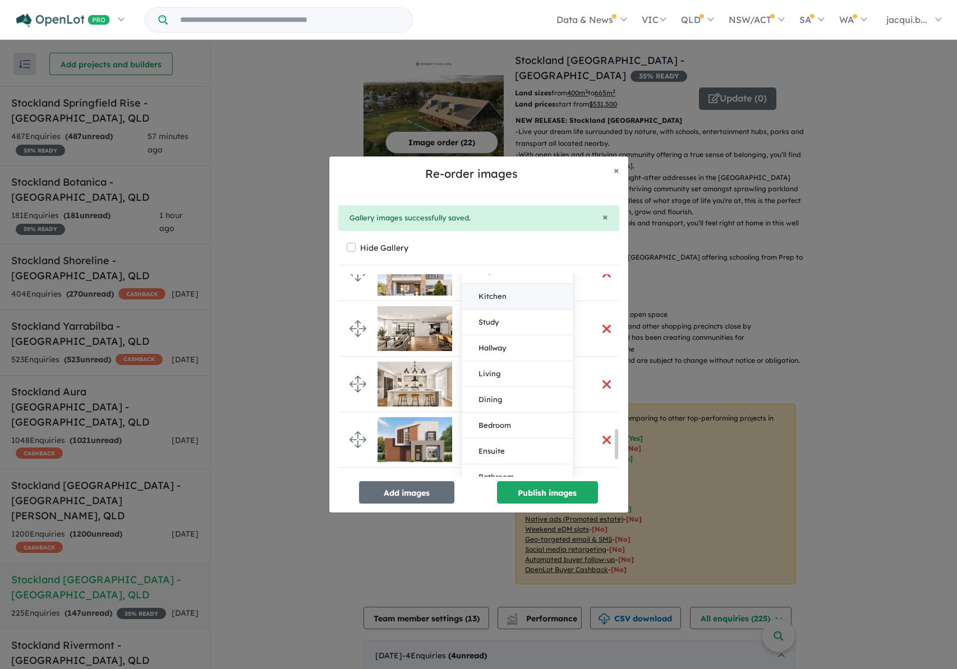
click at [488, 299] on button "Kitchen" at bounding box center [518, 297] width 112 height 26
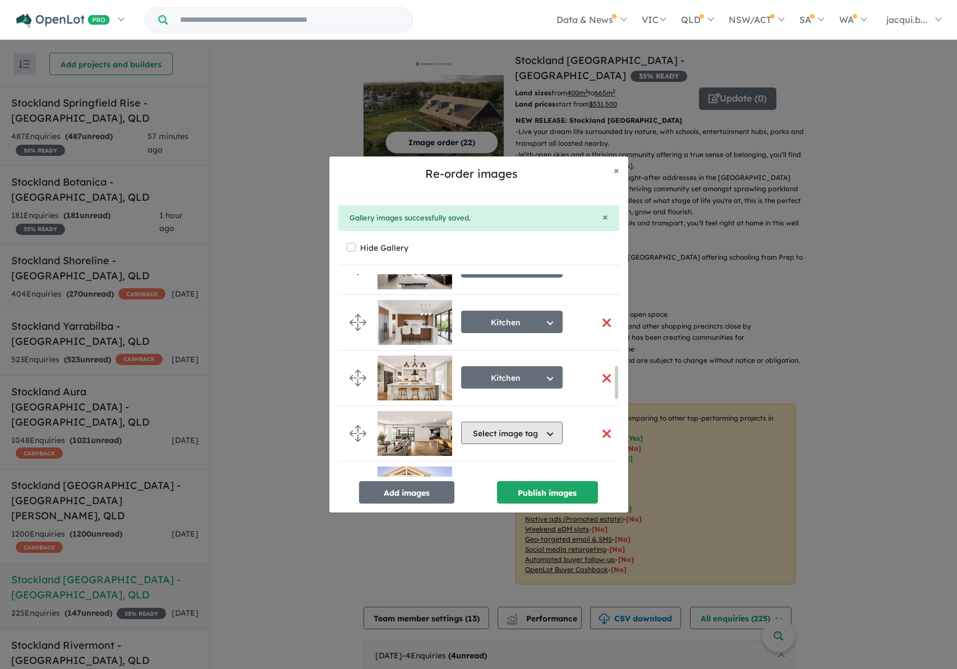
click at [522, 432] on button "Select image tag" at bounding box center [512, 433] width 102 height 22
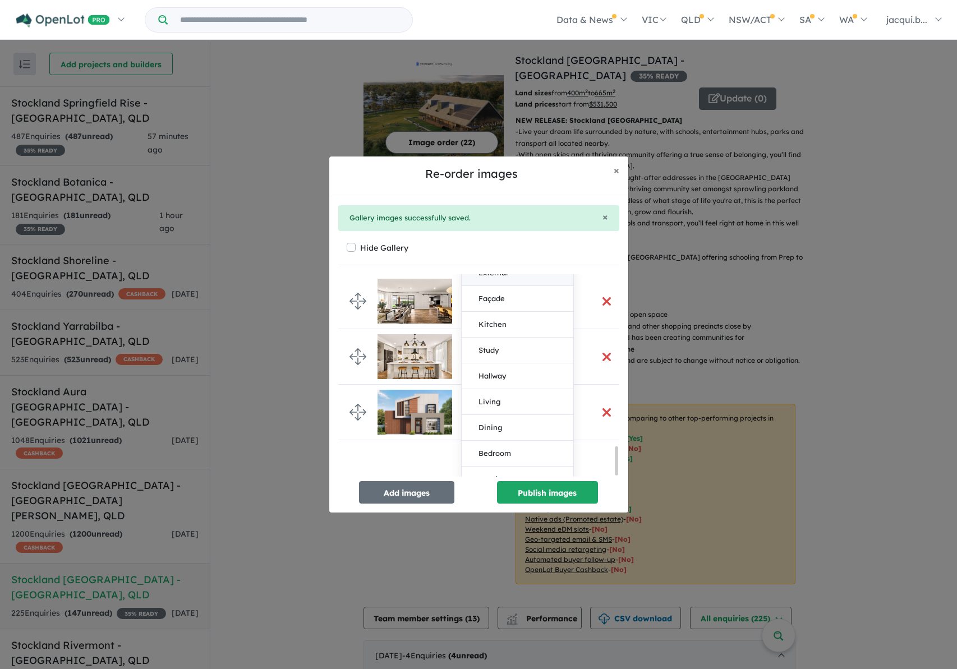
scroll to position [1233, 0]
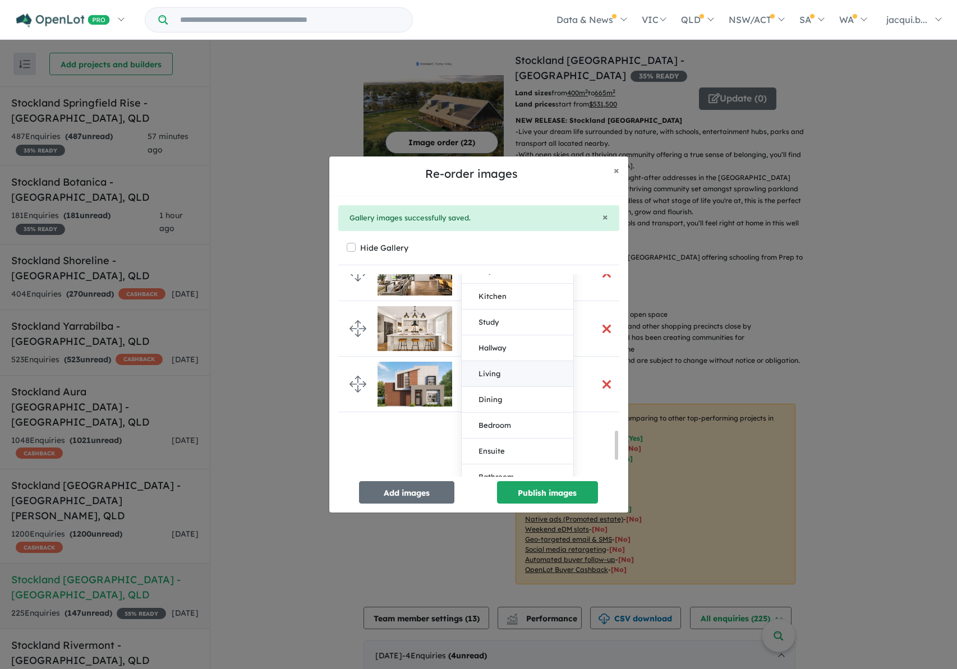
click at [497, 373] on button "Living" at bounding box center [518, 374] width 112 height 26
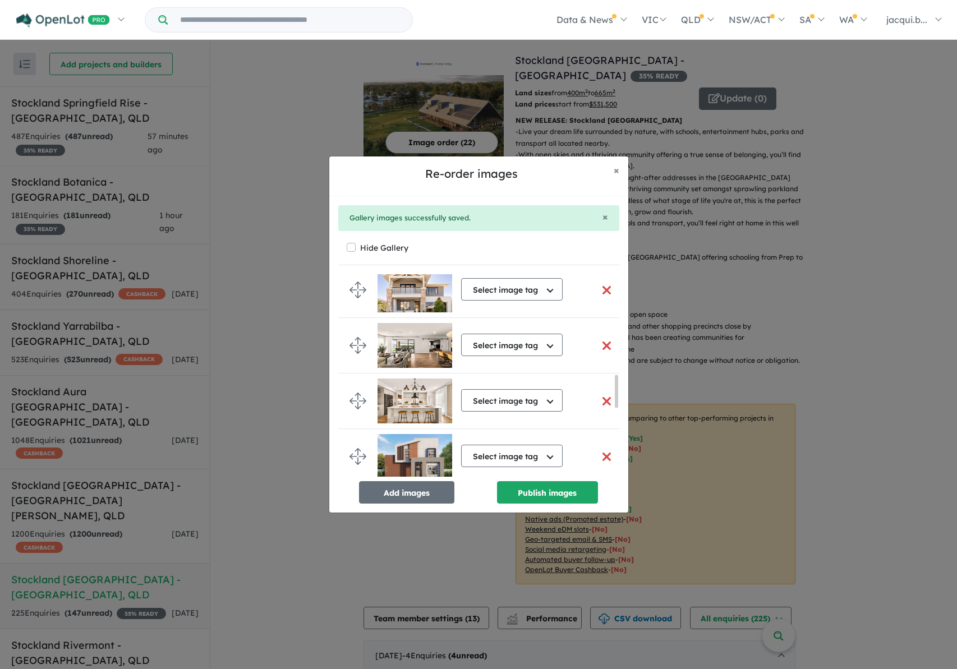
scroll to position [627, 0]
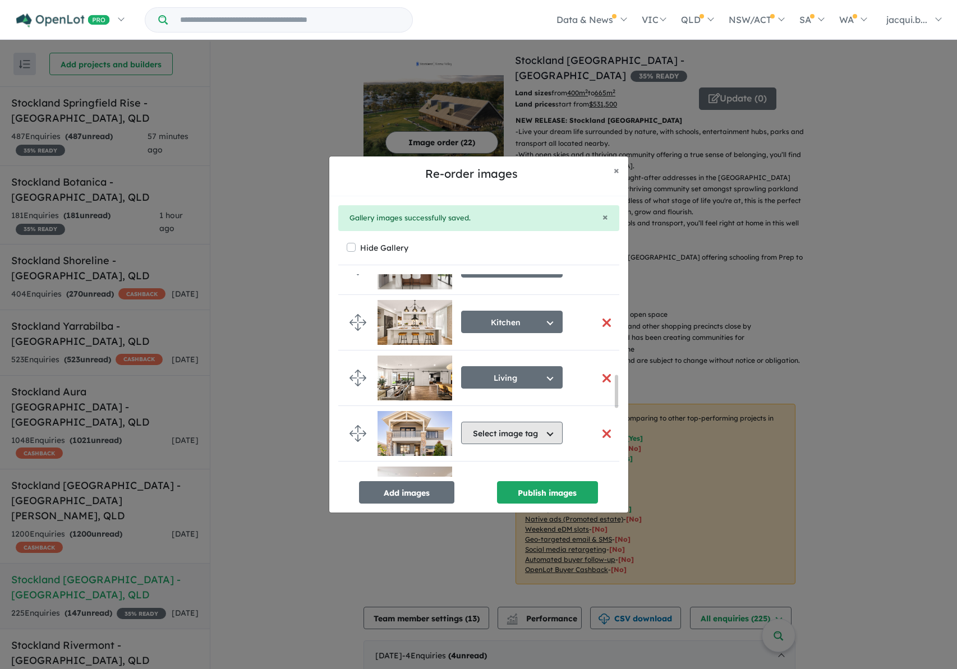
click at [507, 436] on button "Select image tag" at bounding box center [512, 433] width 102 height 22
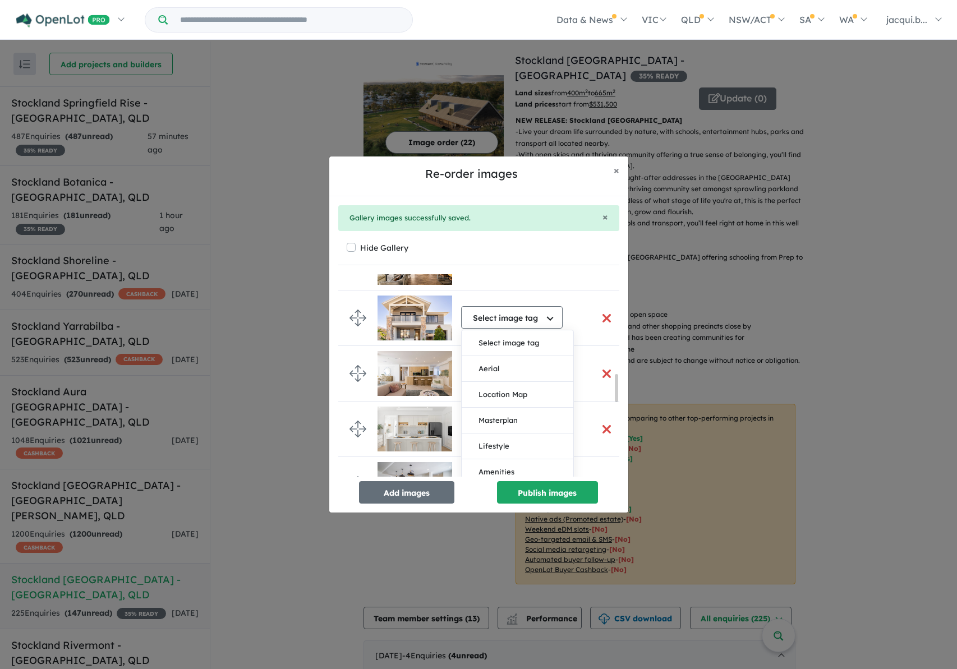
scroll to position [739, 0]
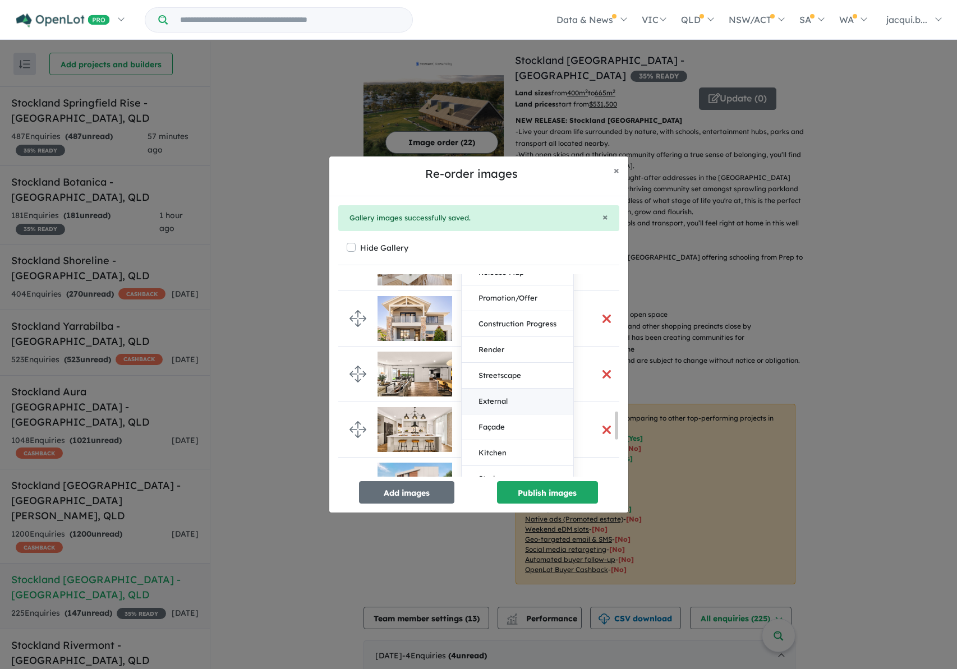
click at [494, 400] on button "External" at bounding box center [518, 402] width 112 height 26
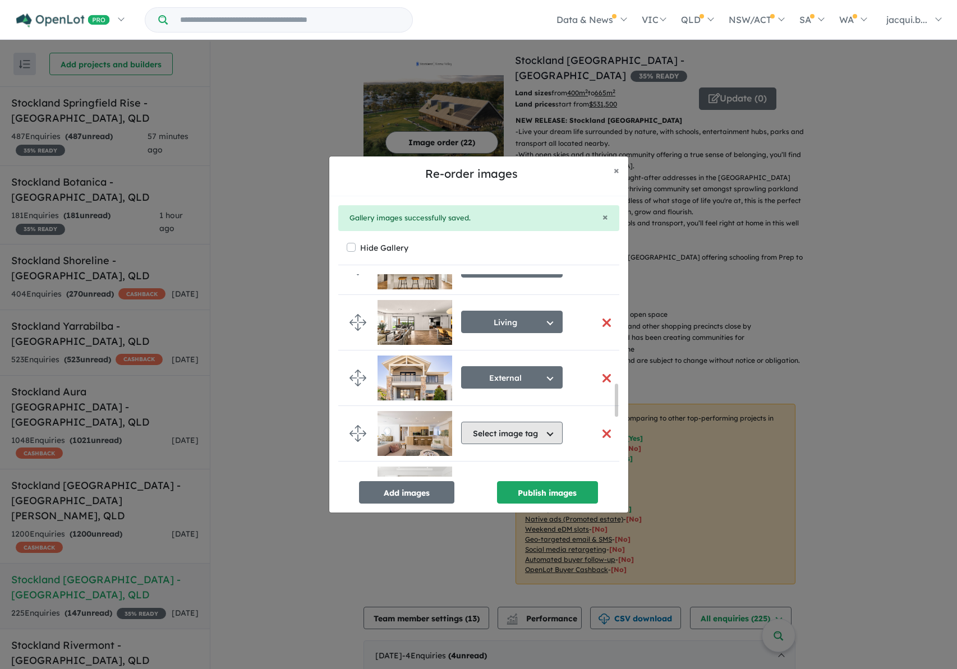
click at [502, 435] on button "Select image tag" at bounding box center [512, 433] width 102 height 22
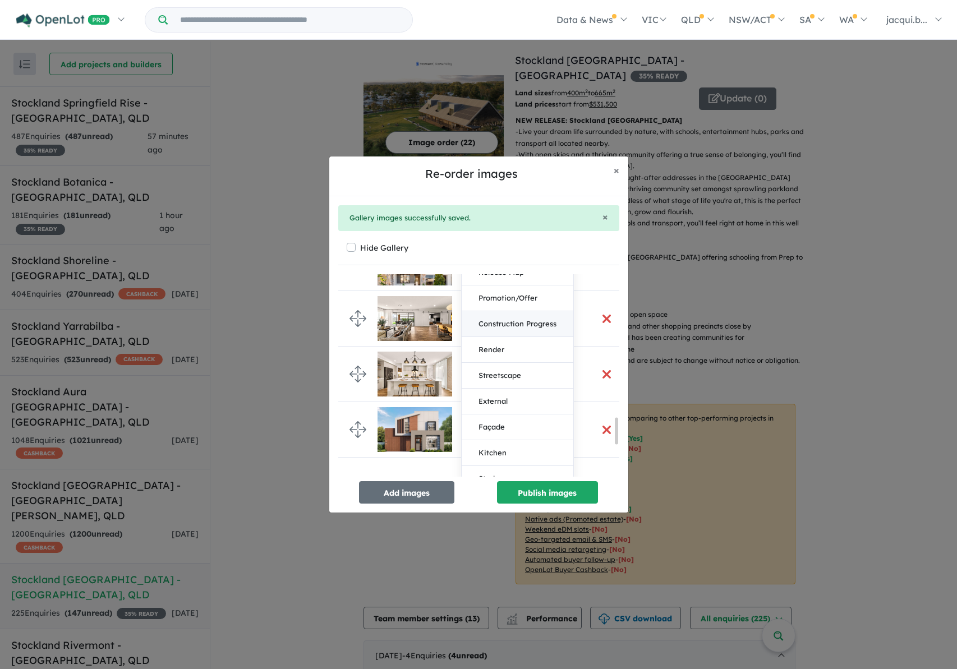
scroll to position [1131, 0]
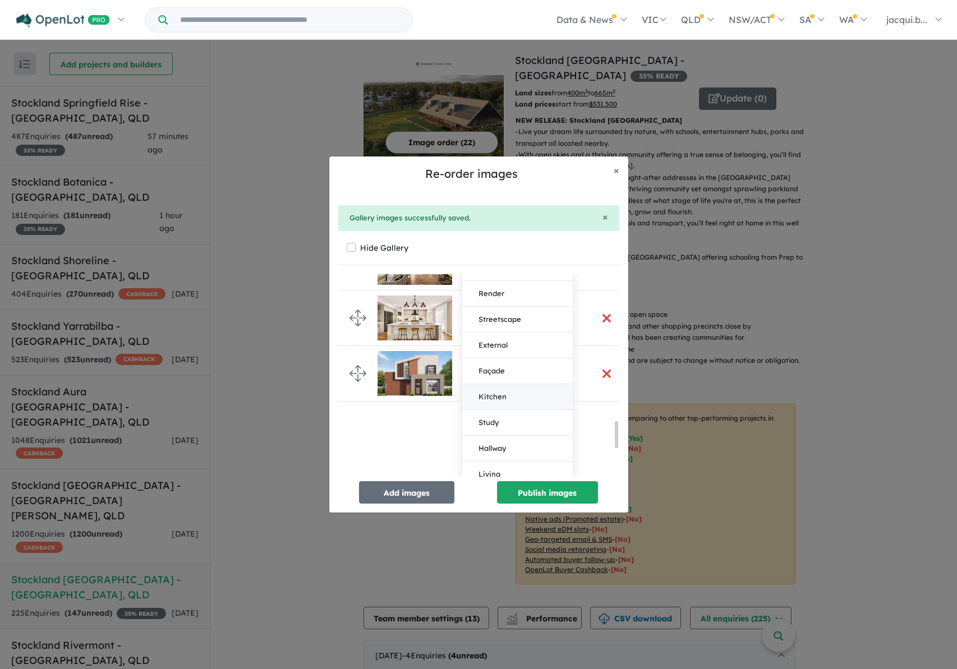
click at [493, 398] on button "Kitchen" at bounding box center [518, 397] width 112 height 26
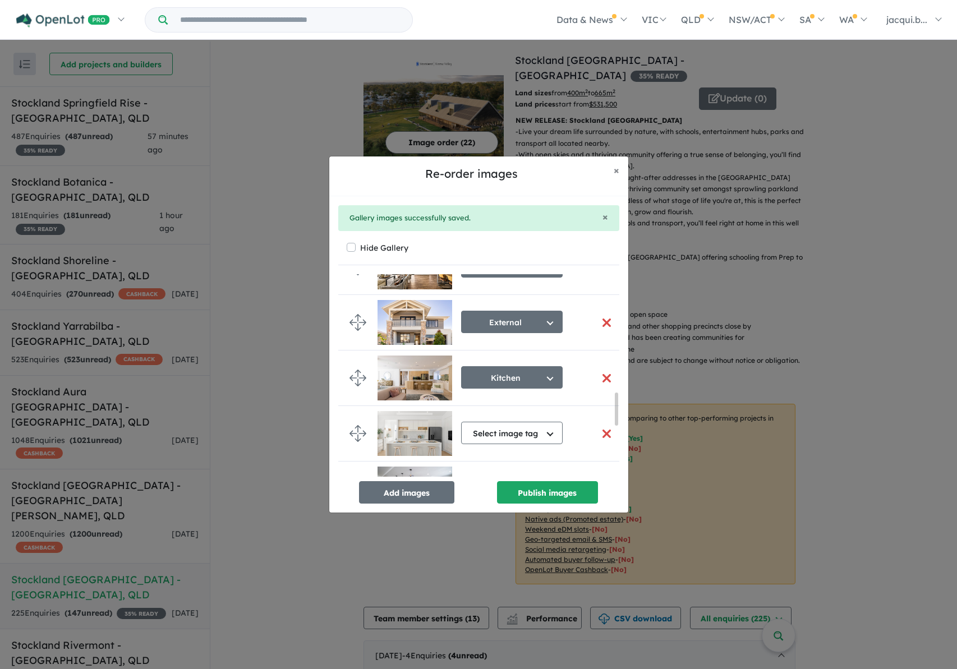
scroll to position [794, 0]
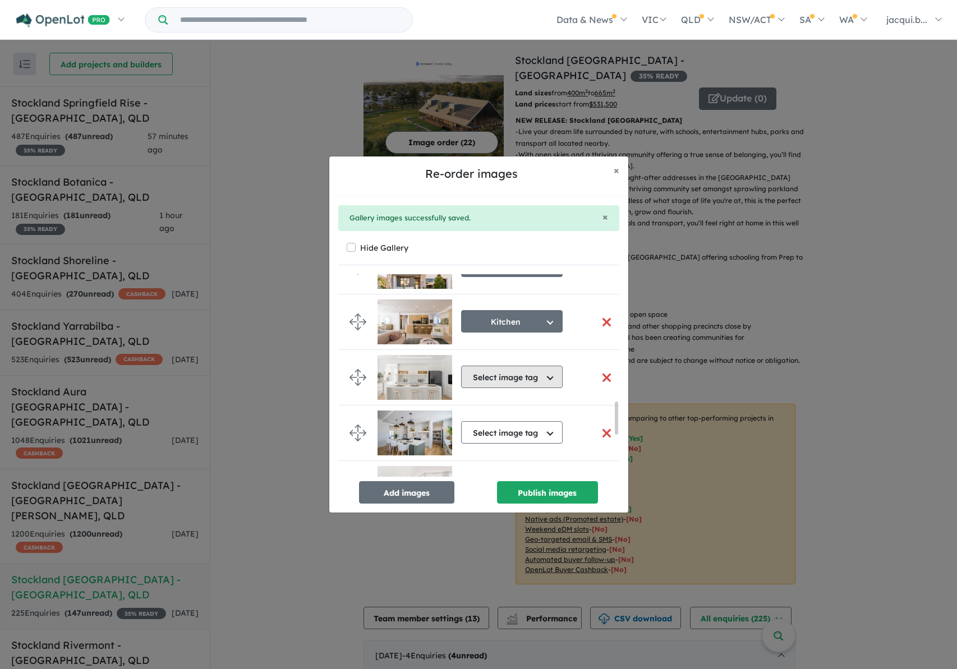
click at [497, 378] on button "Select image tag" at bounding box center [512, 377] width 102 height 22
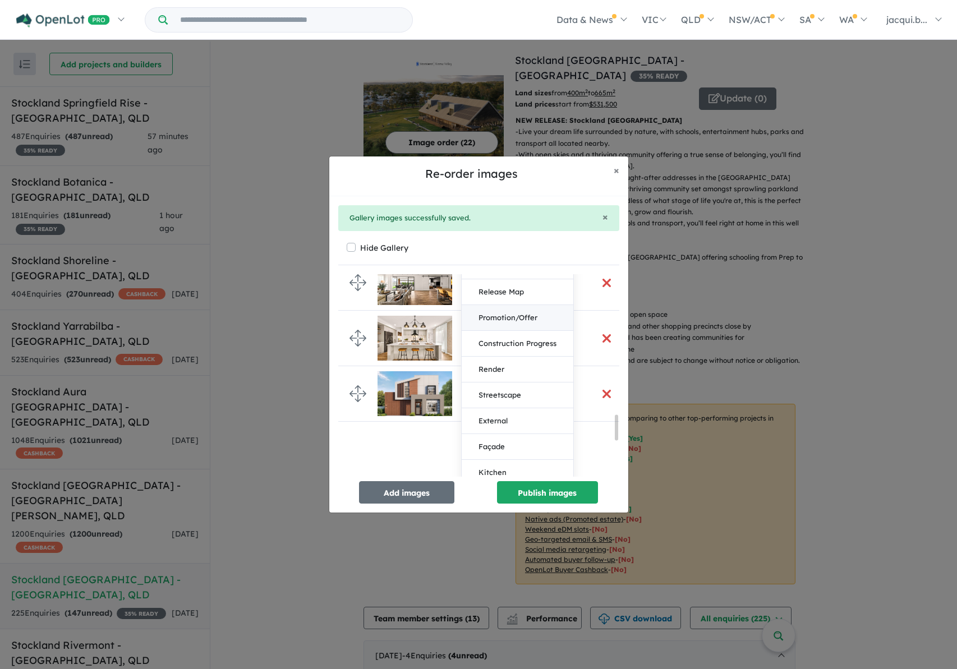
scroll to position [1131, 0]
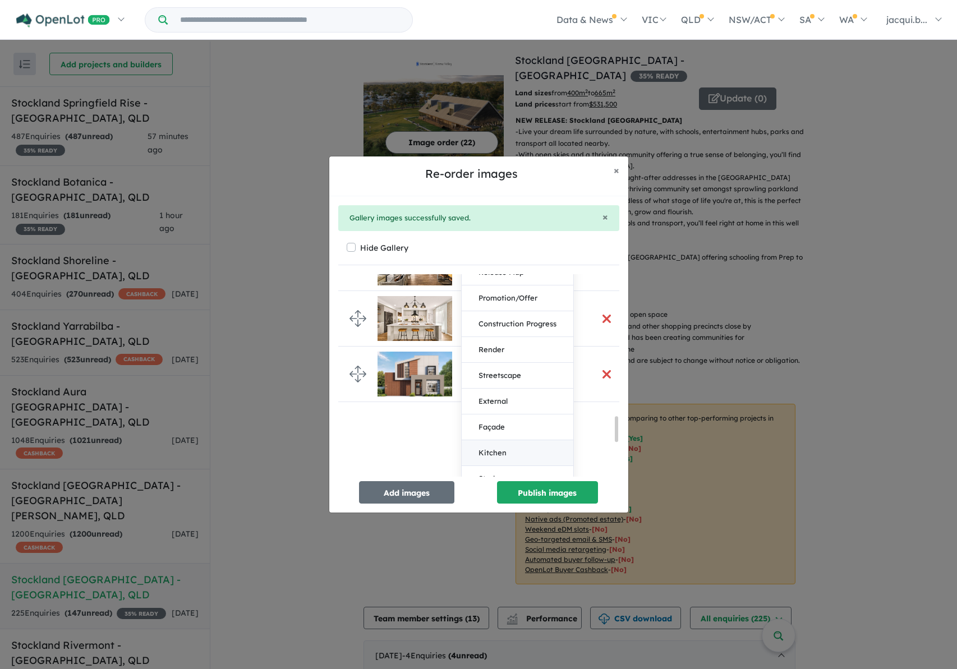
click at [489, 448] on button "Kitchen" at bounding box center [518, 454] width 112 height 26
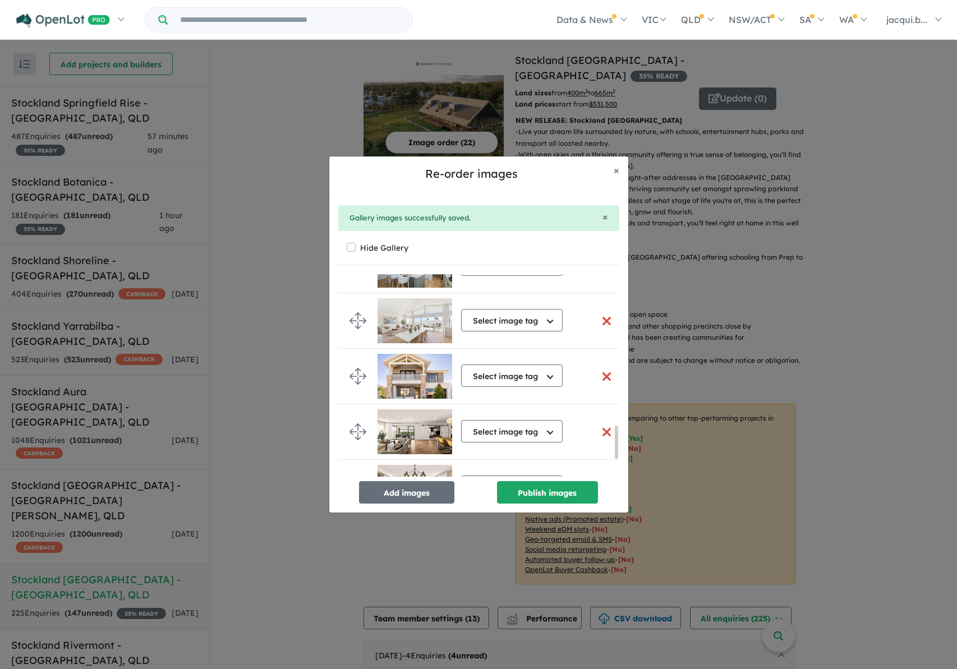
scroll to position [906, 0]
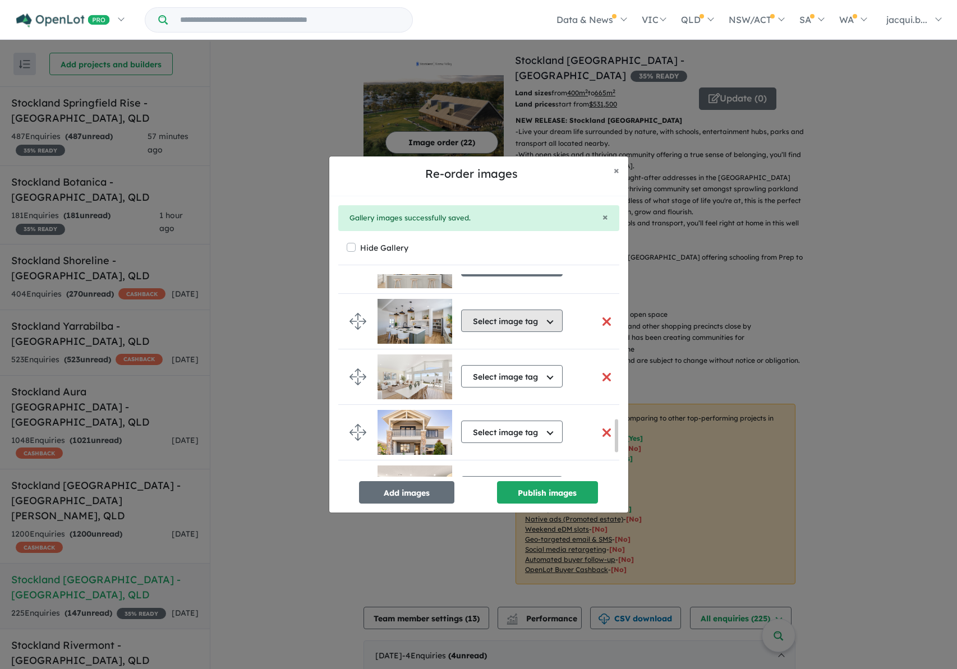
click at [496, 319] on button "Select image tag" at bounding box center [512, 321] width 102 height 22
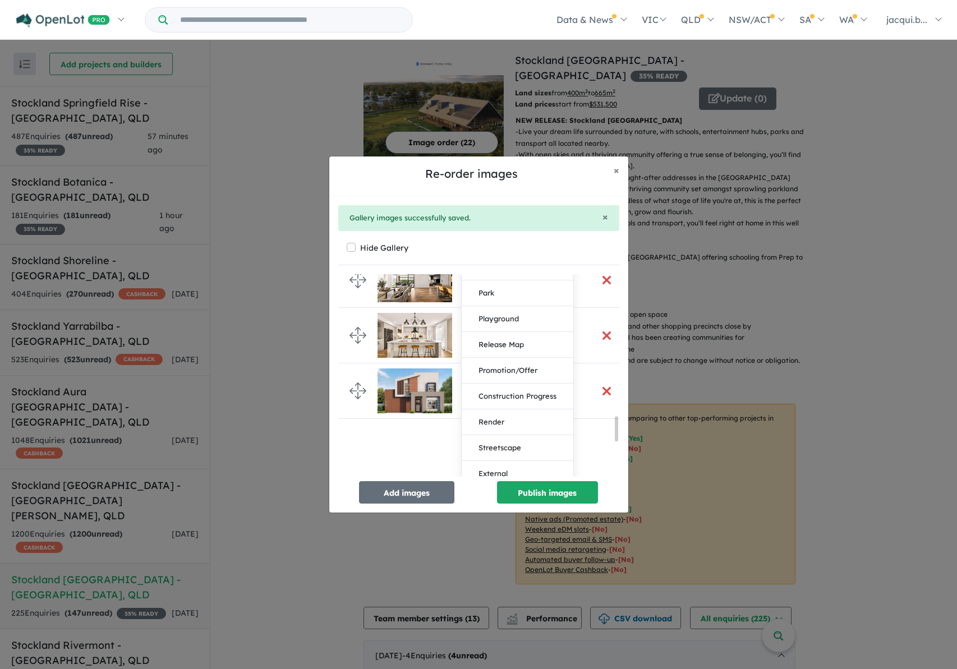
scroll to position [1242, 0]
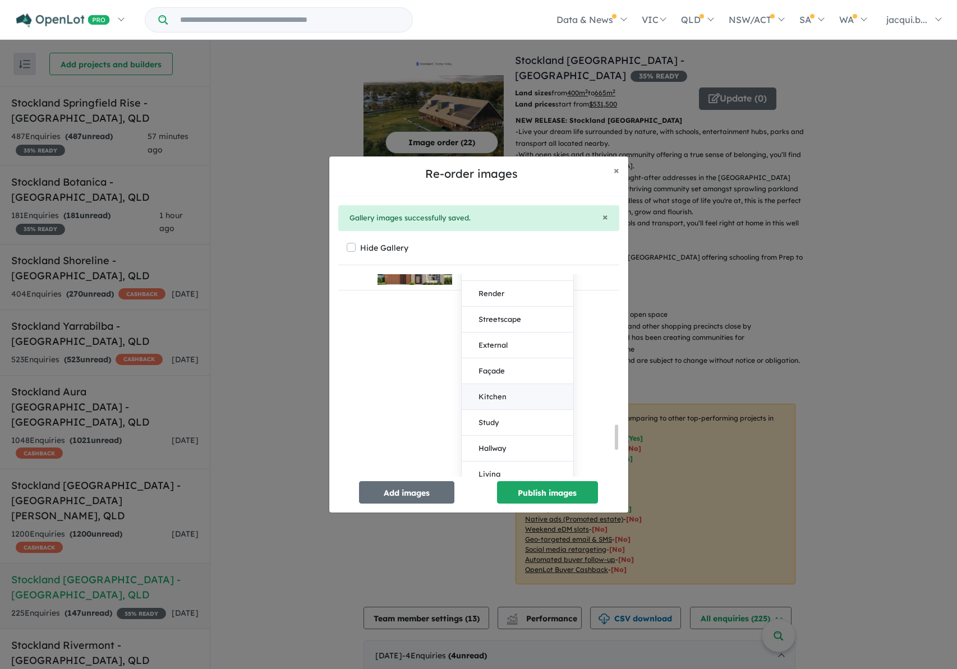
click at [493, 393] on button "Kitchen" at bounding box center [518, 397] width 112 height 26
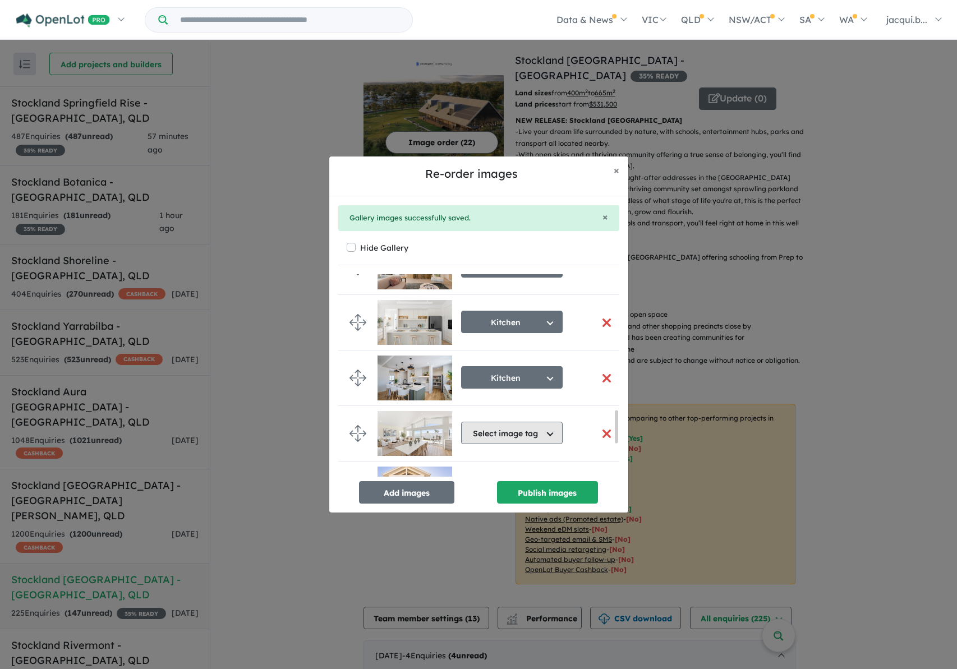
click at [512, 432] on button "Select image tag" at bounding box center [512, 433] width 102 height 22
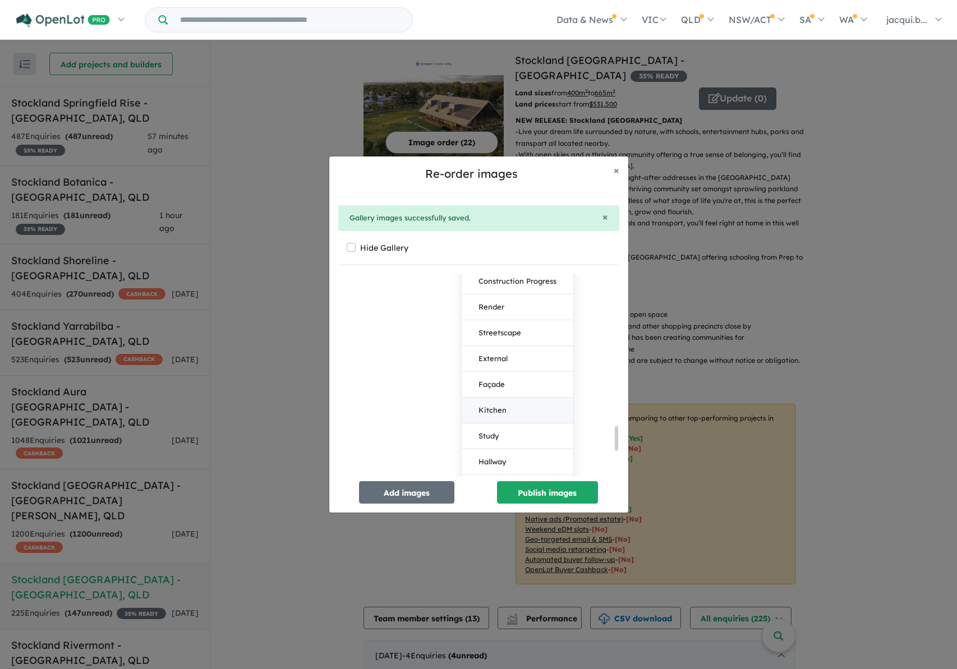
scroll to position [1298, 0]
click at [483, 468] on button "Living" at bounding box center [518, 475] width 112 height 26
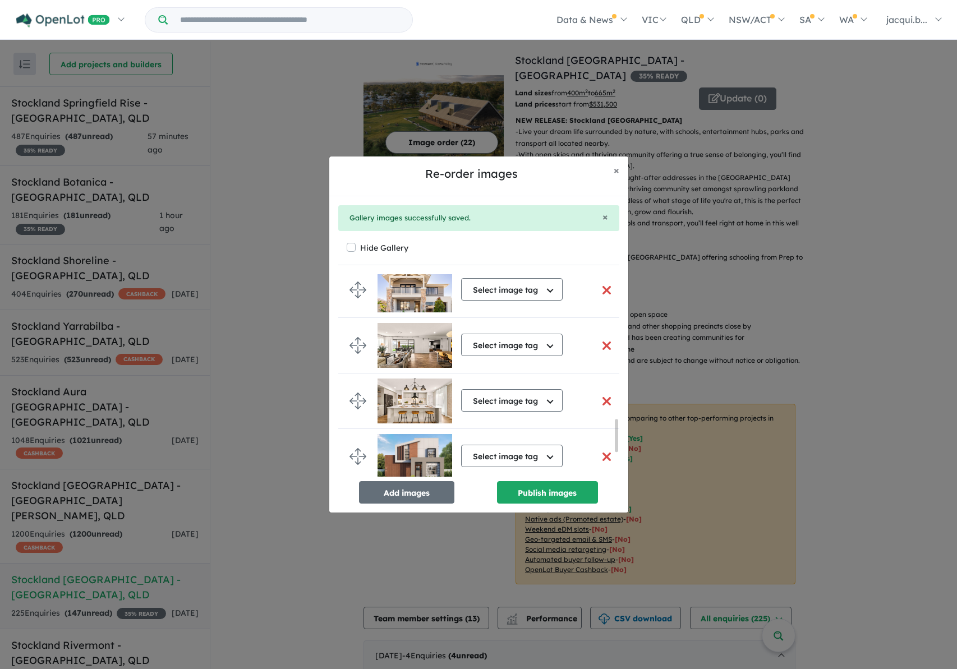
scroll to position [905, 0]
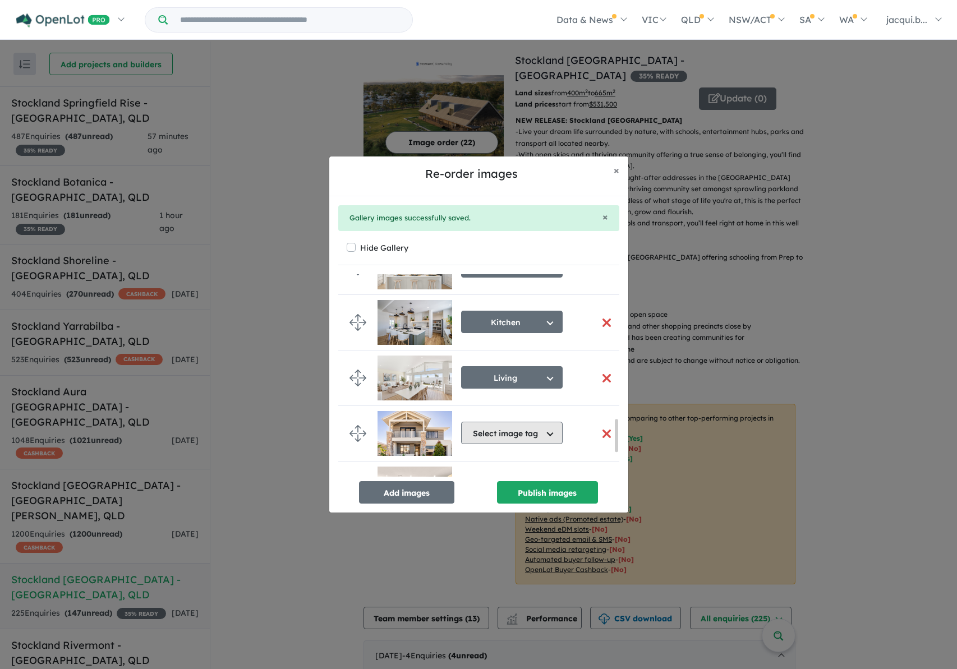
click at [493, 430] on button "Select image tag" at bounding box center [512, 433] width 102 height 22
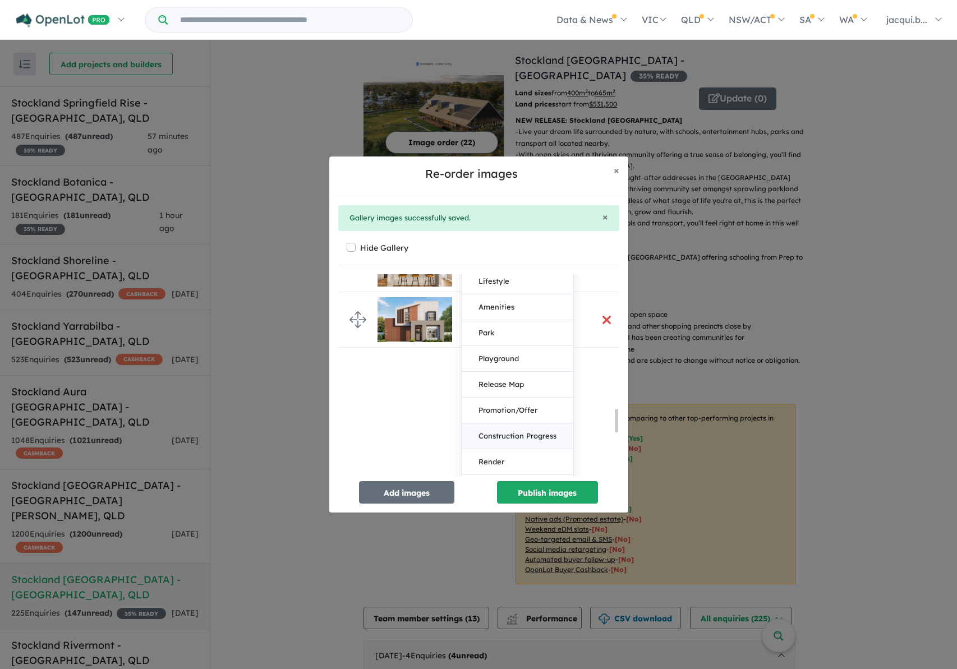
scroll to position [1241, 0]
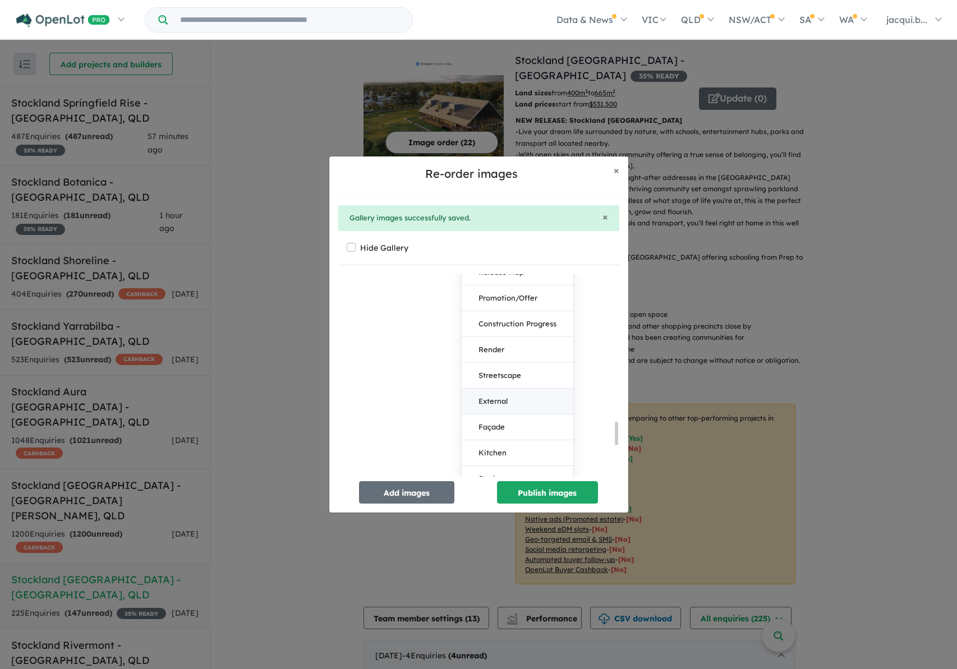
click at [497, 405] on button "External" at bounding box center [518, 402] width 112 height 26
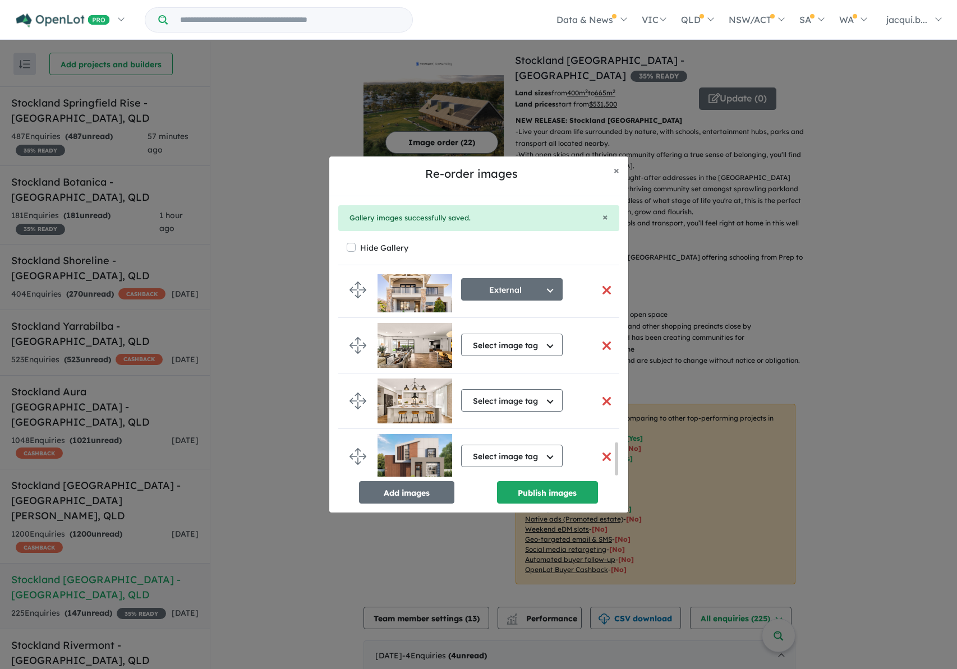
scroll to position [1052, 0]
click at [494, 341] on button "Select image tag" at bounding box center [512, 345] width 102 height 22
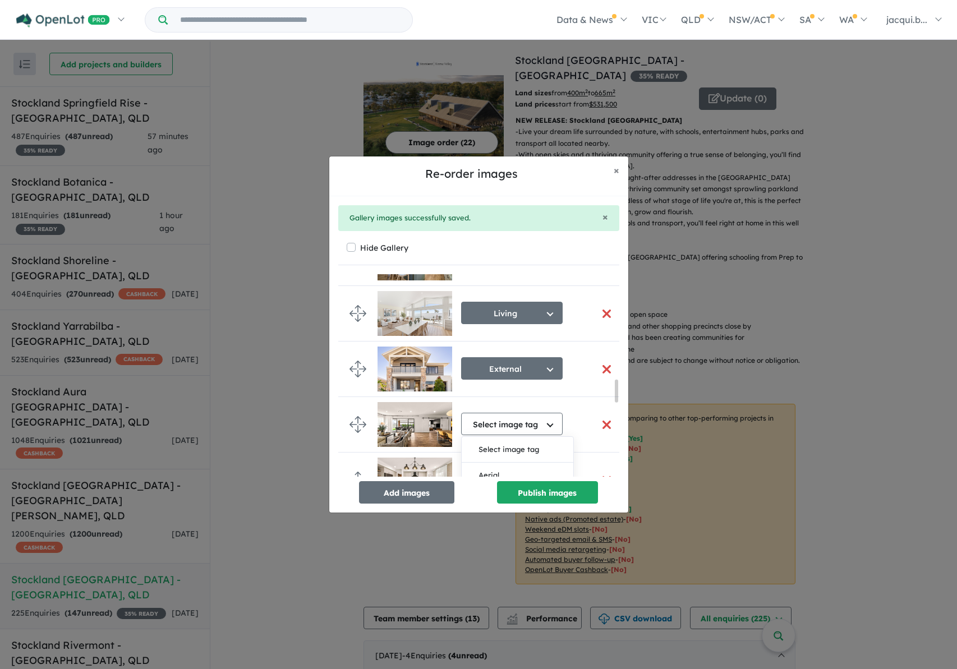
scroll to position [996, 0]
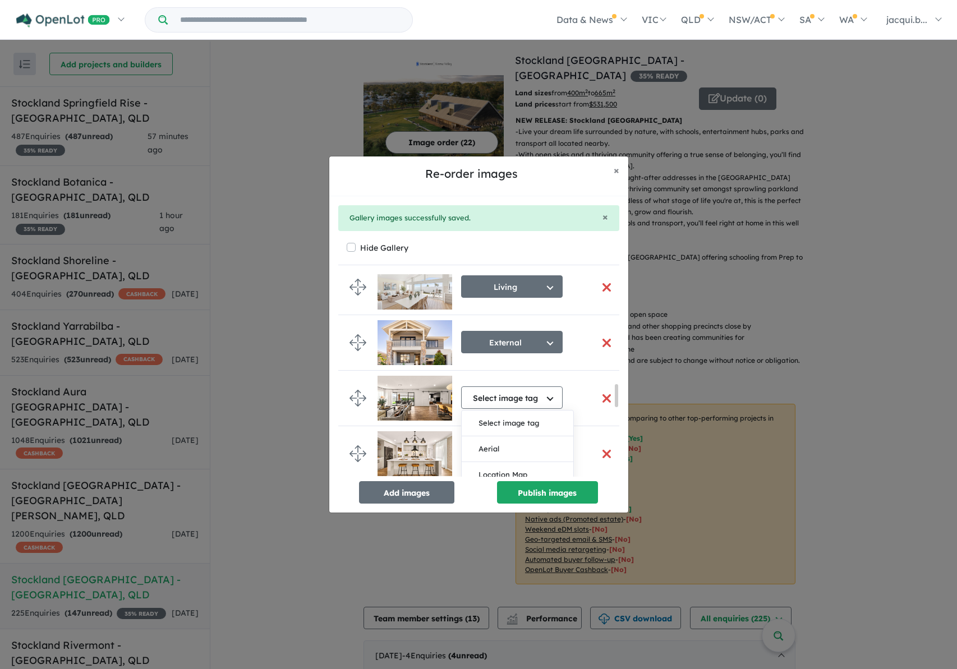
click at [602, 399] on button "button" at bounding box center [607, 399] width 24 height 24
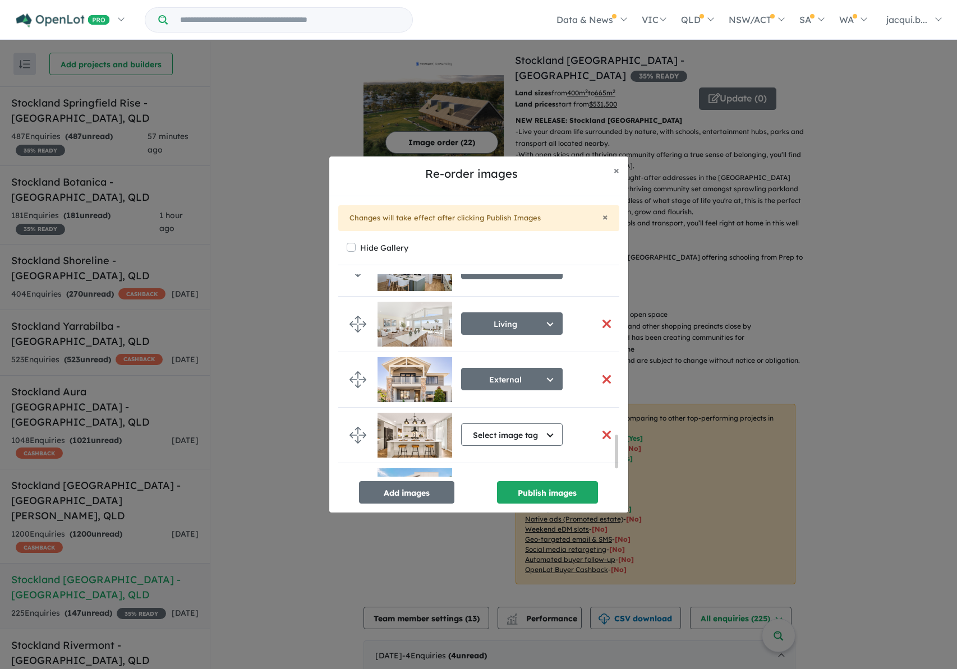
scroll to position [993, 0]
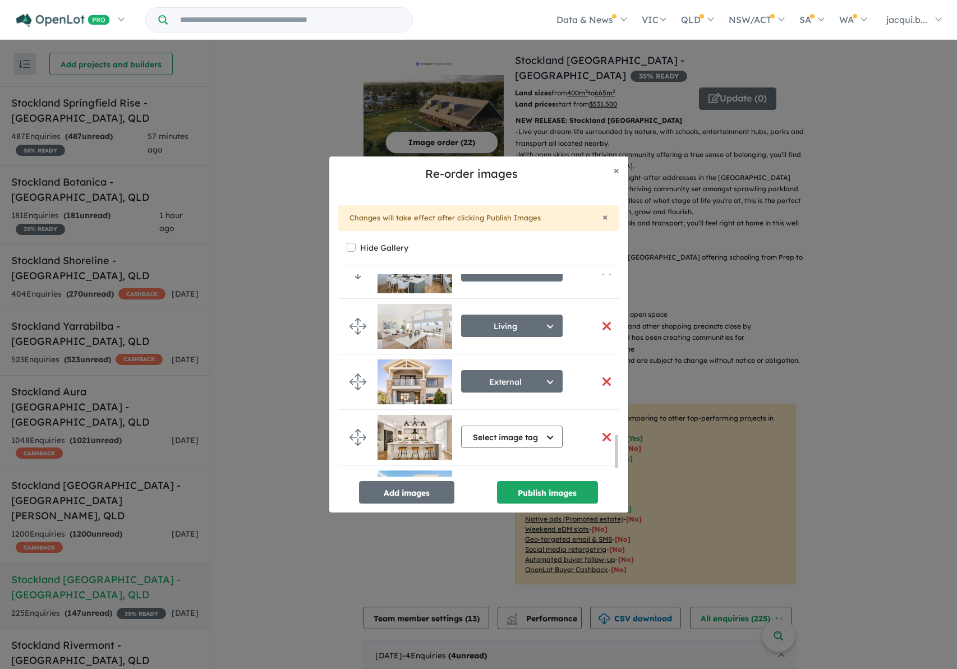
click at [602, 434] on button "button" at bounding box center [607, 437] width 24 height 24
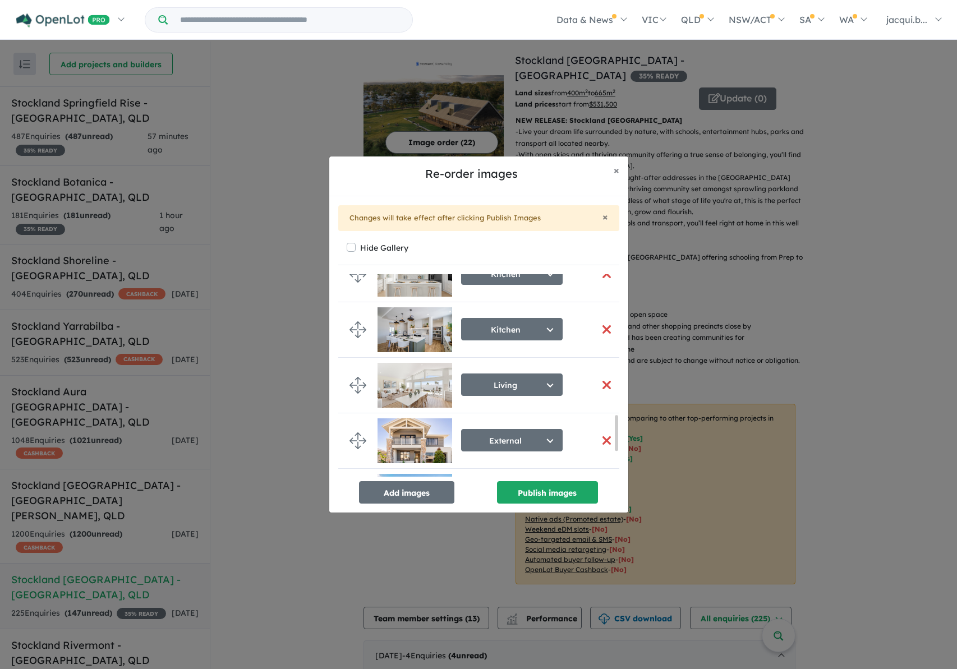
scroll to position [955, 0]
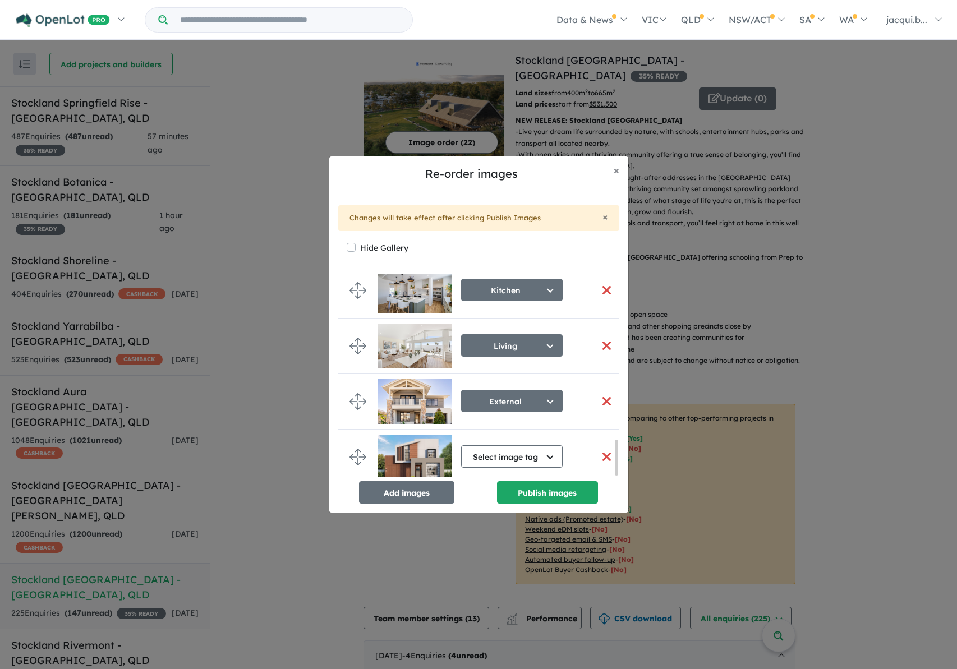
click at [603, 397] on button "button" at bounding box center [607, 401] width 24 height 24
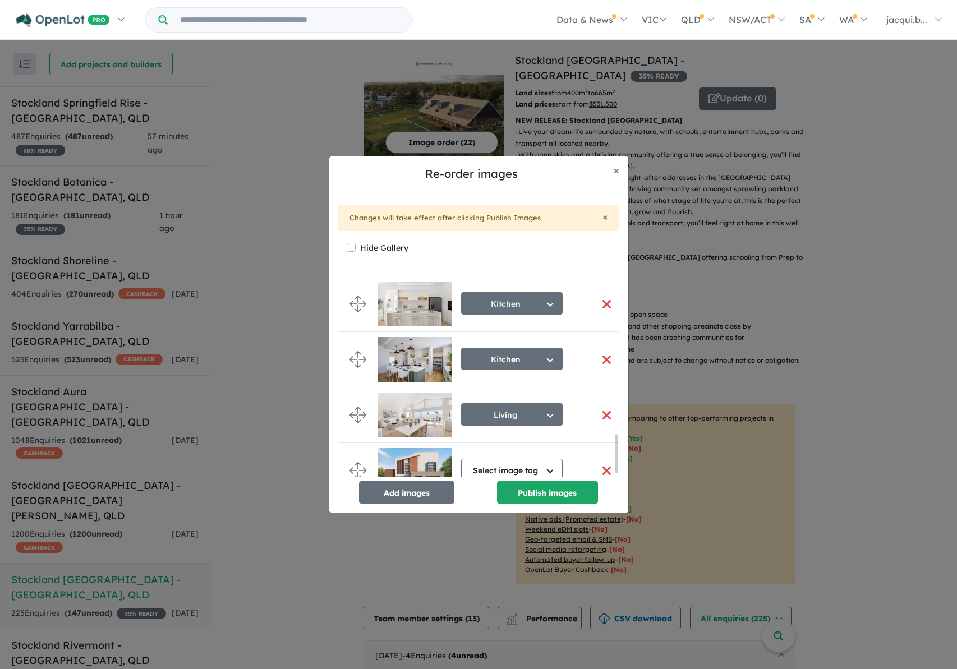
scroll to position [876, 0]
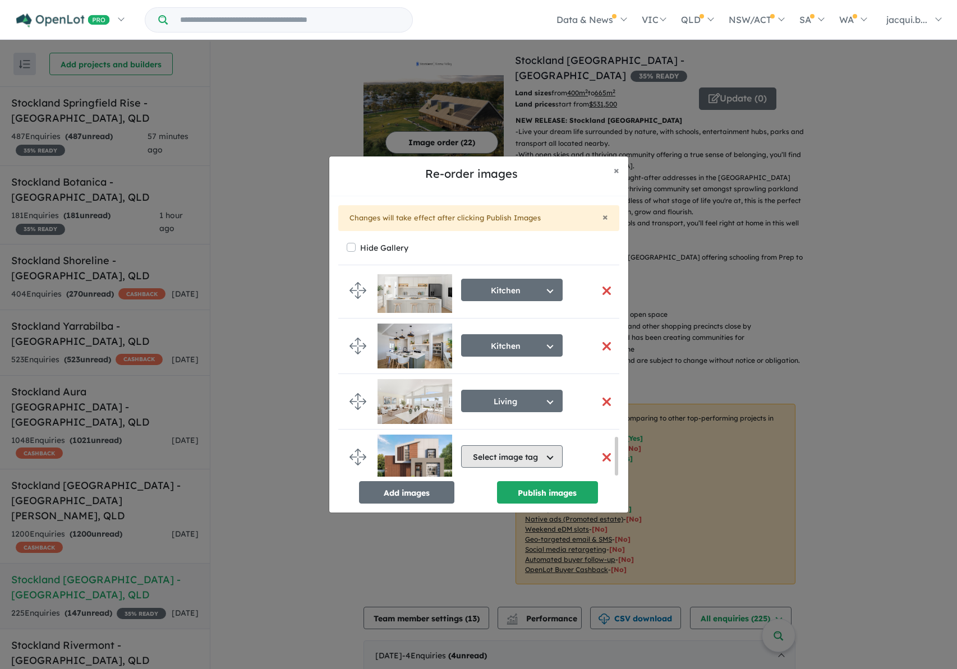
click at [525, 447] on button "Select image tag" at bounding box center [512, 457] width 102 height 22
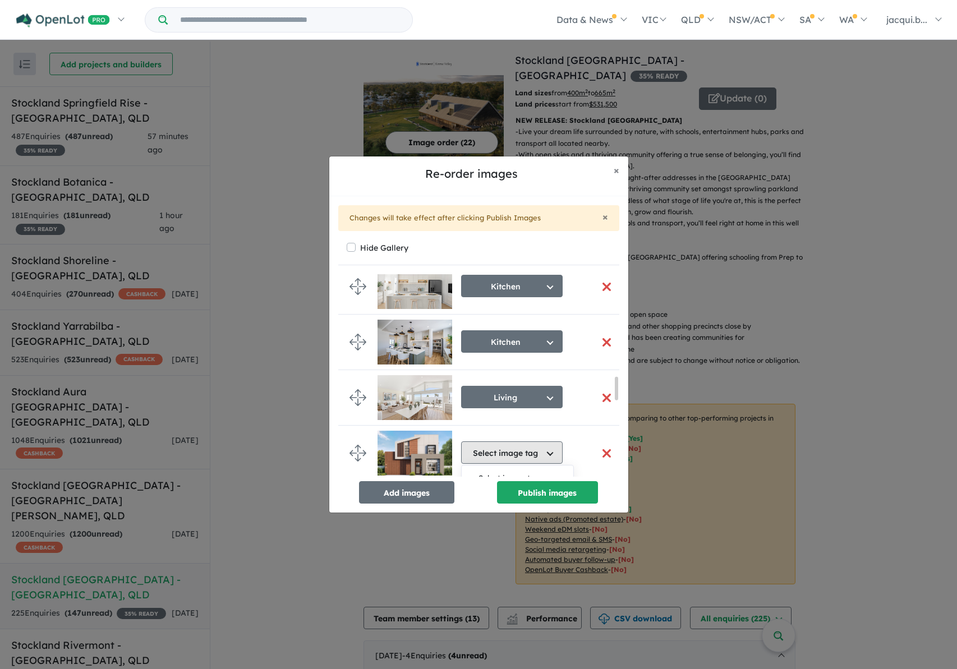
scroll to position [1157, 0]
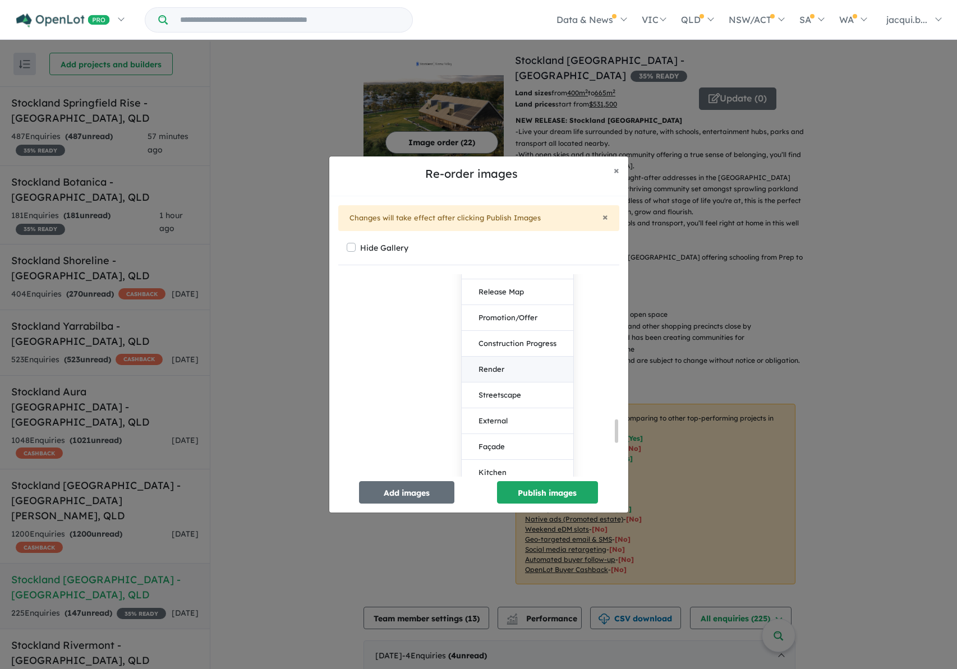
click at [495, 370] on button "Render" at bounding box center [518, 370] width 112 height 26
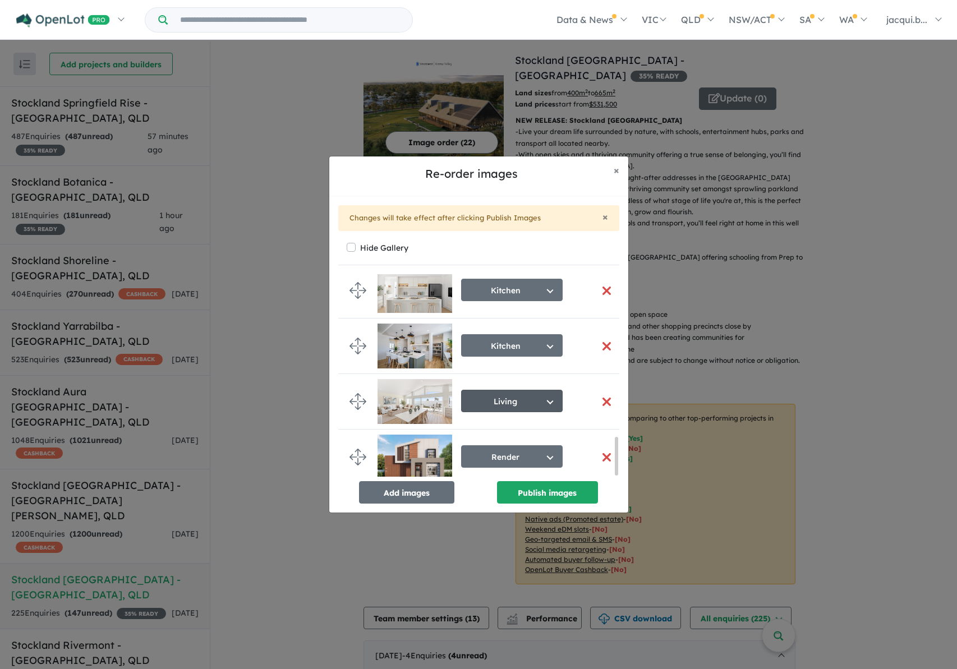
scroll to position [876, 0]
click at [397, 489] on button "Add images" at bounding box center [406, 492] width 95 height 22
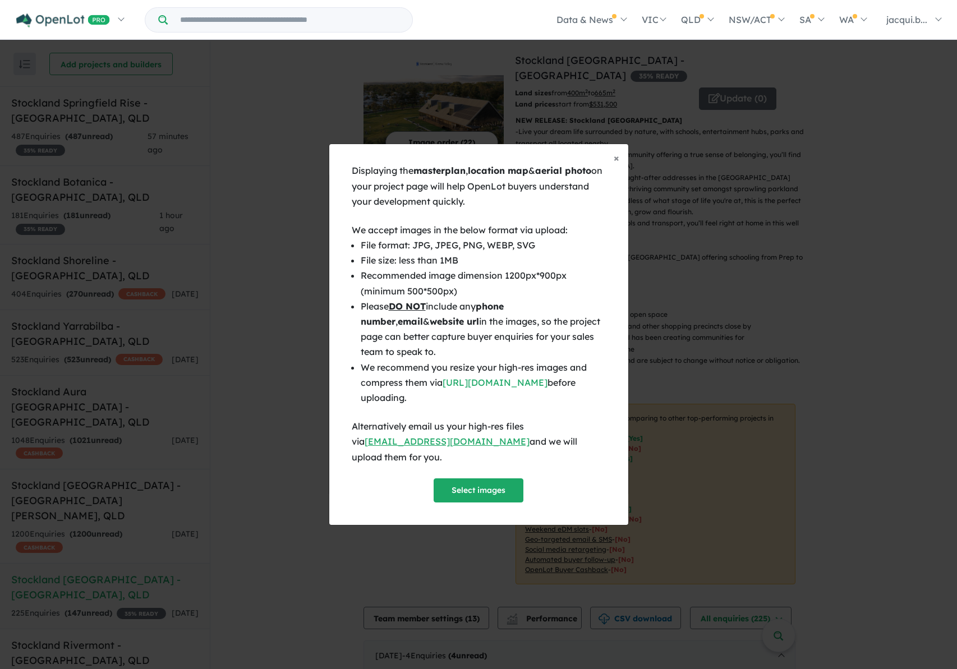
scroll to position [874, 0]
click at [501, 479] on button "Select images" at bounding box center [479, 491] width 90 height 24
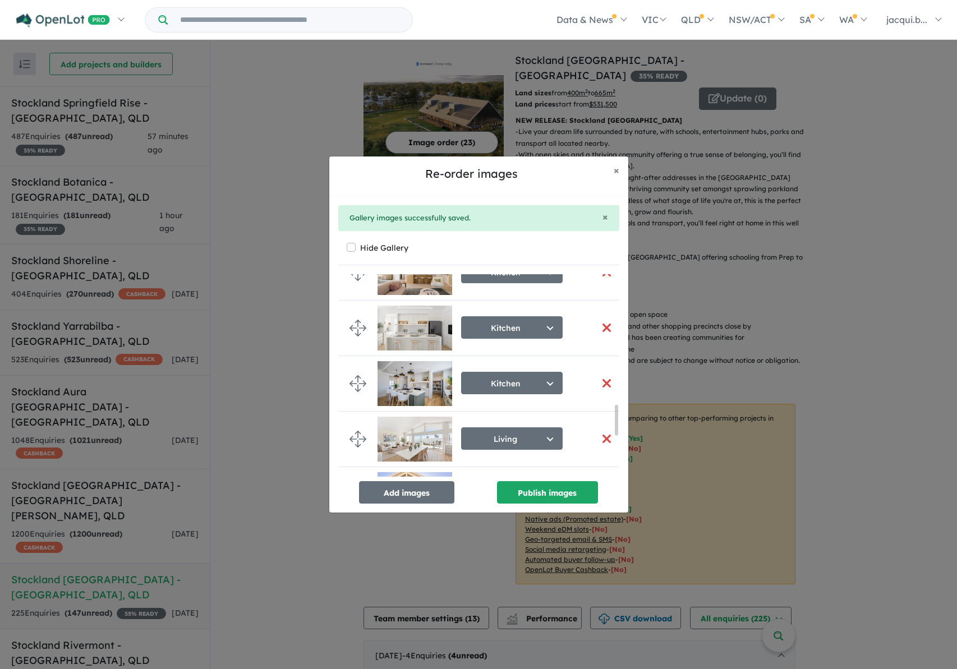
scroll to position [1135, 0]
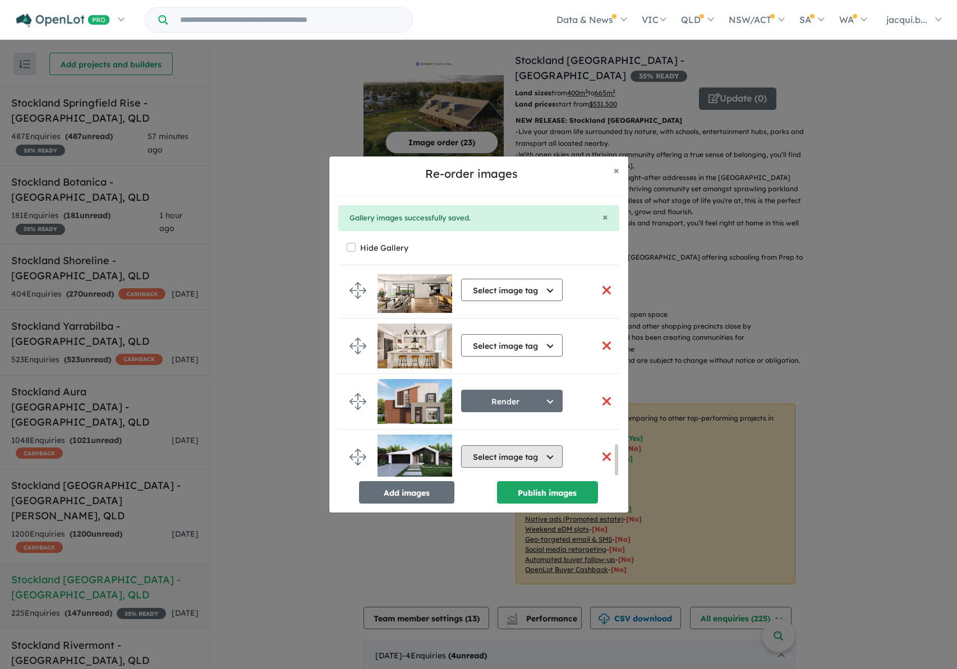
click at [528, 454] on button "Select image tag" at bounding box center [512, 457] width 102 height 22
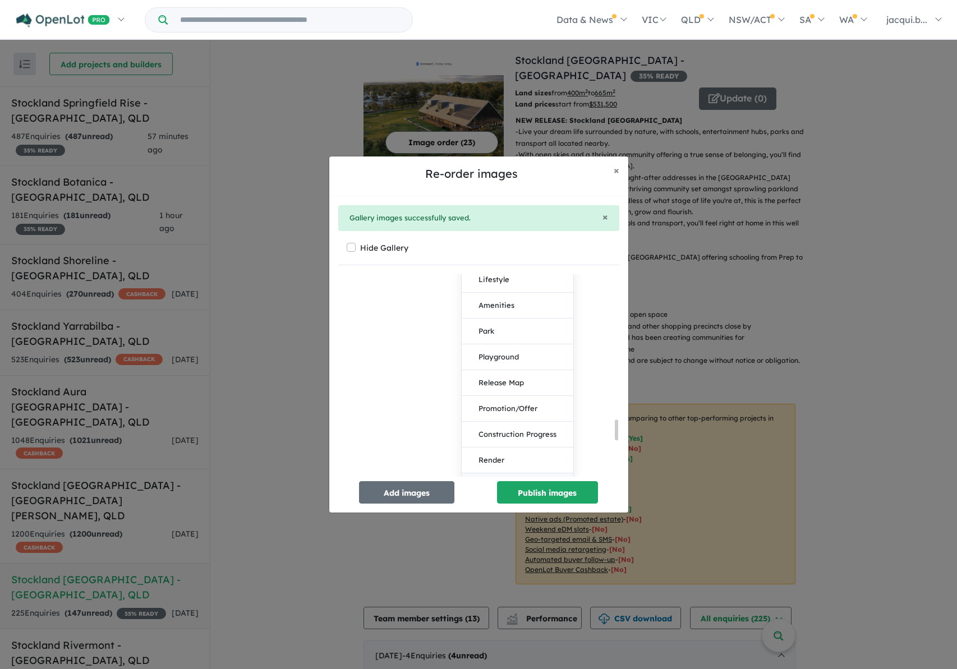
scroll to position [1472, 0]
click at [505, 427] on button "Render" at bounding box center [518, 426] width 112 height 26
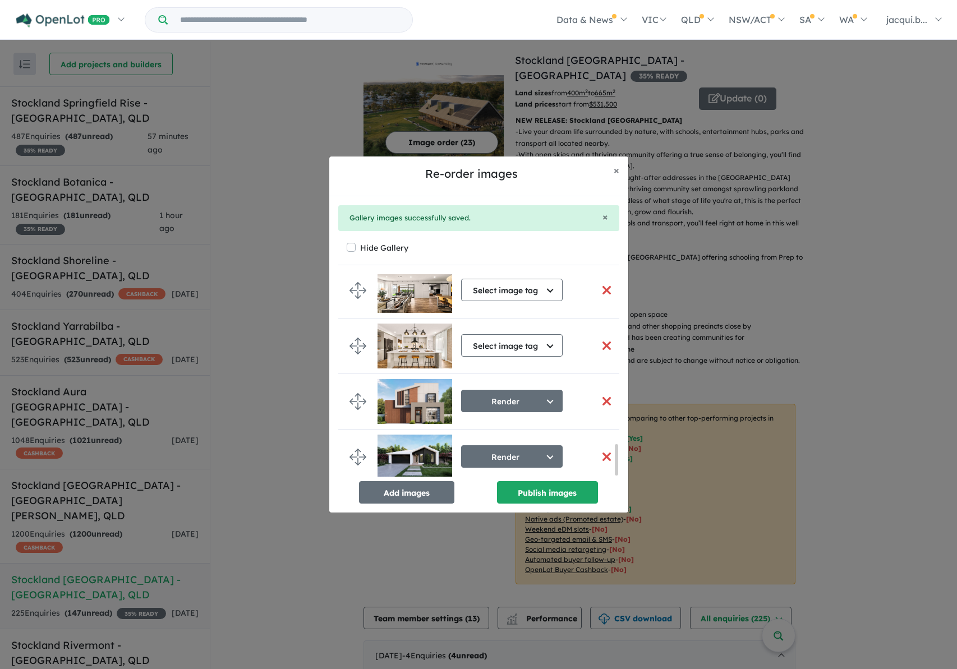
scroll to position [1135, 0]
click at [416, 495] on button "Add images" at bounding box center [406, 492] width 95 height 22
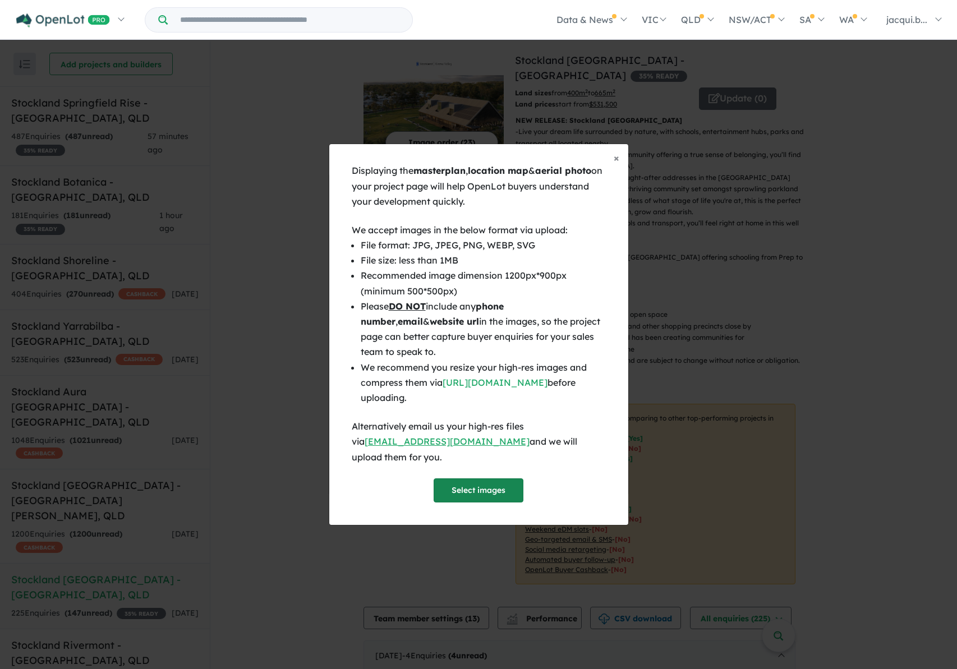
click at [465, 484] on button "Select images" at bounding box center [479, 491] width 90 height 24
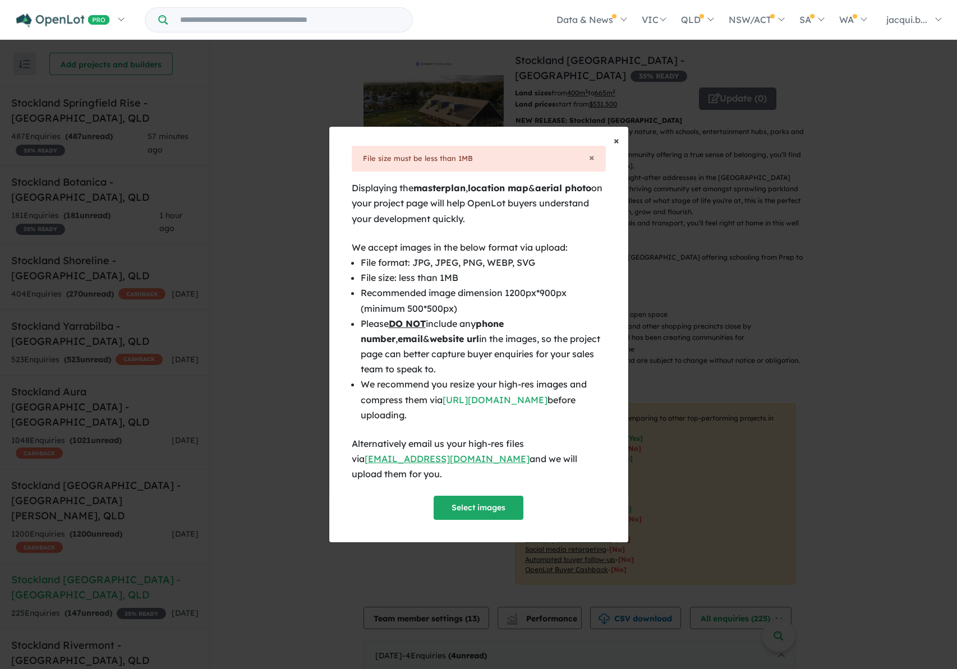
click at [615, 147] on span "×" at bounding box center [617, 140] width 6 height 13
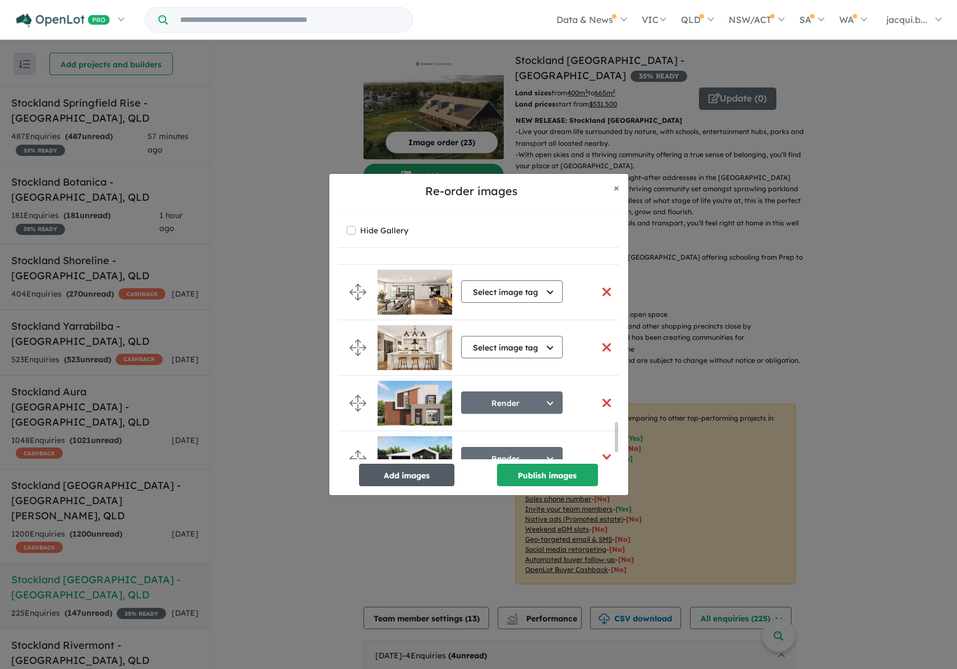
click at [409, 475] on button "Add images" at bounding box center [406, 475] width 95 height 22
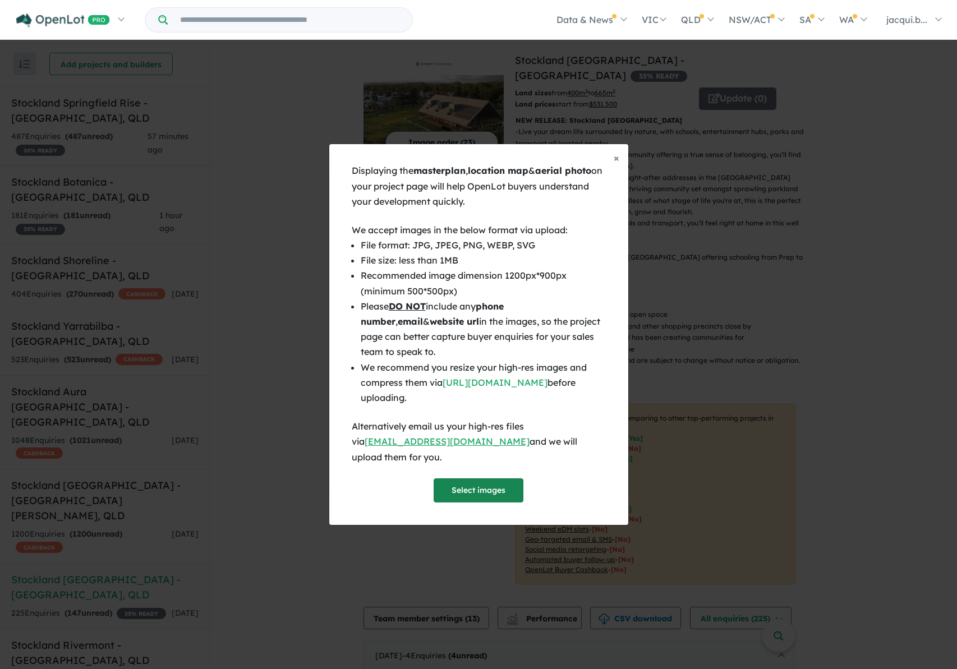
click at [475, 485] on button "Select images" at bounding box center [479, 491] width 90 height 24
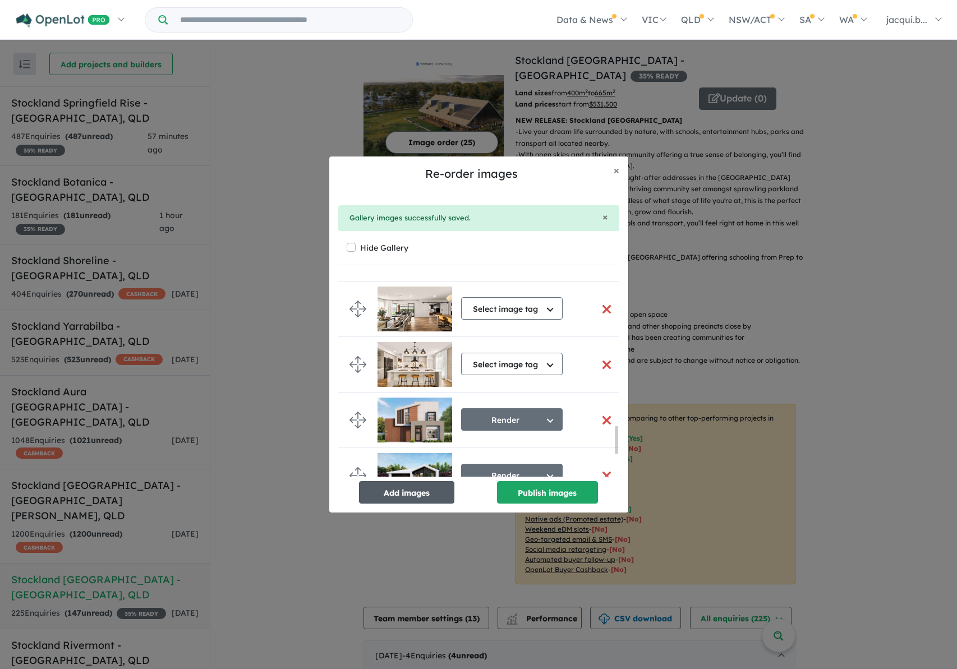
click at [425, 494] on button "Add images" at bounding box center [406, 492] width 95 height 22
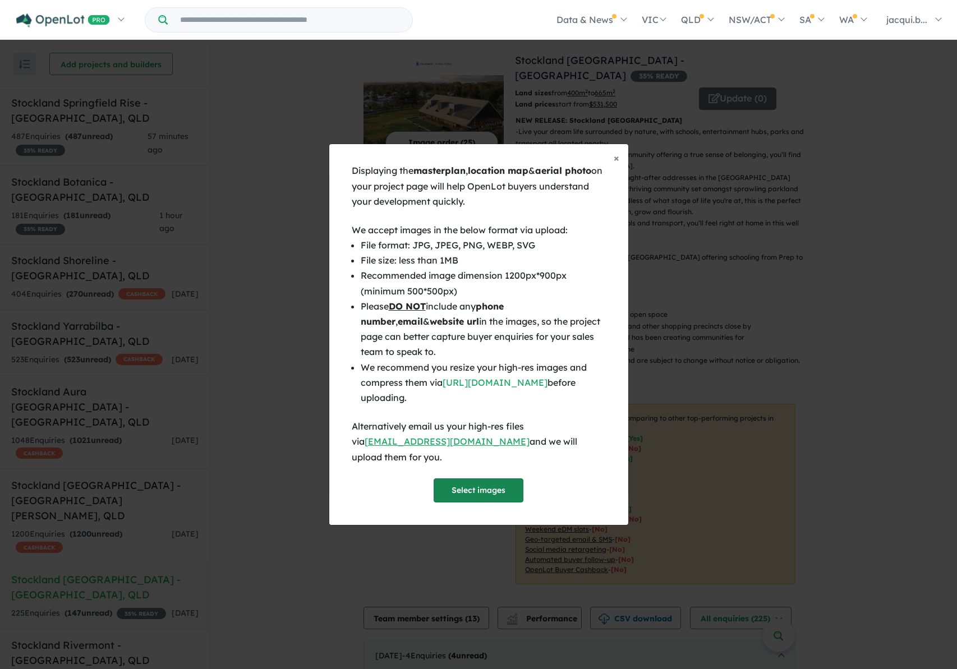
click at [454, 481] on button "Select images" at bounding box center [479, 491] width 90 height 24
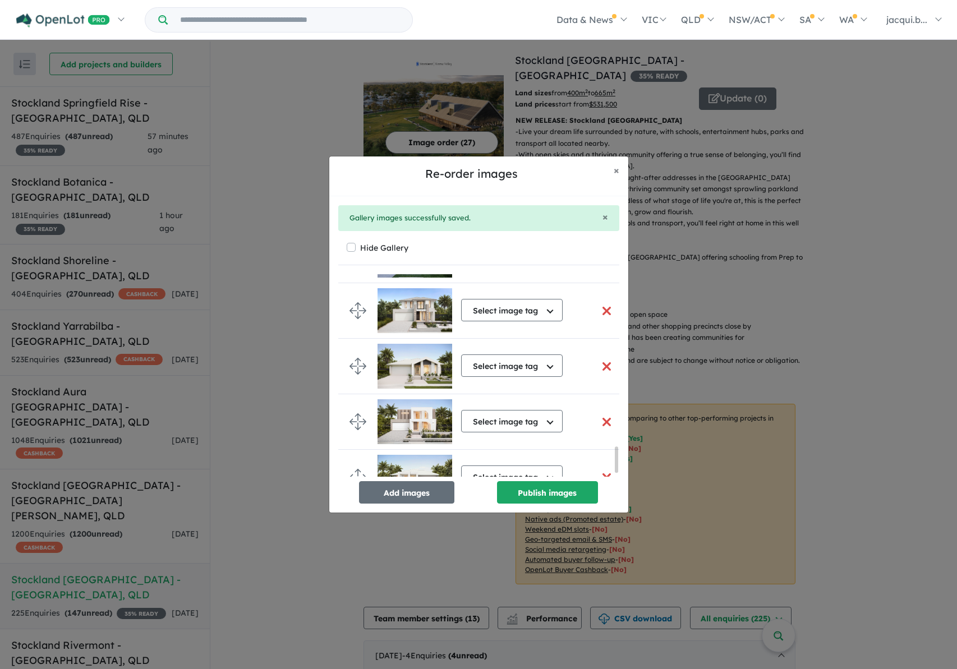
scroll to position [1360, 0]
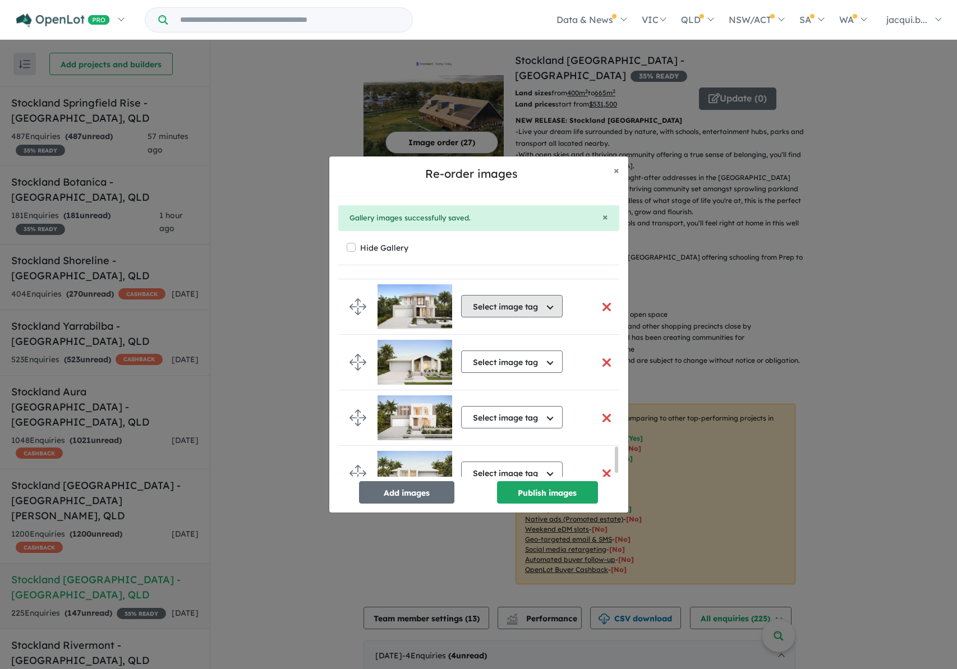
click at [516, 306] on button "Select image tag" at bounding box center [512, 306] width 102 height 22
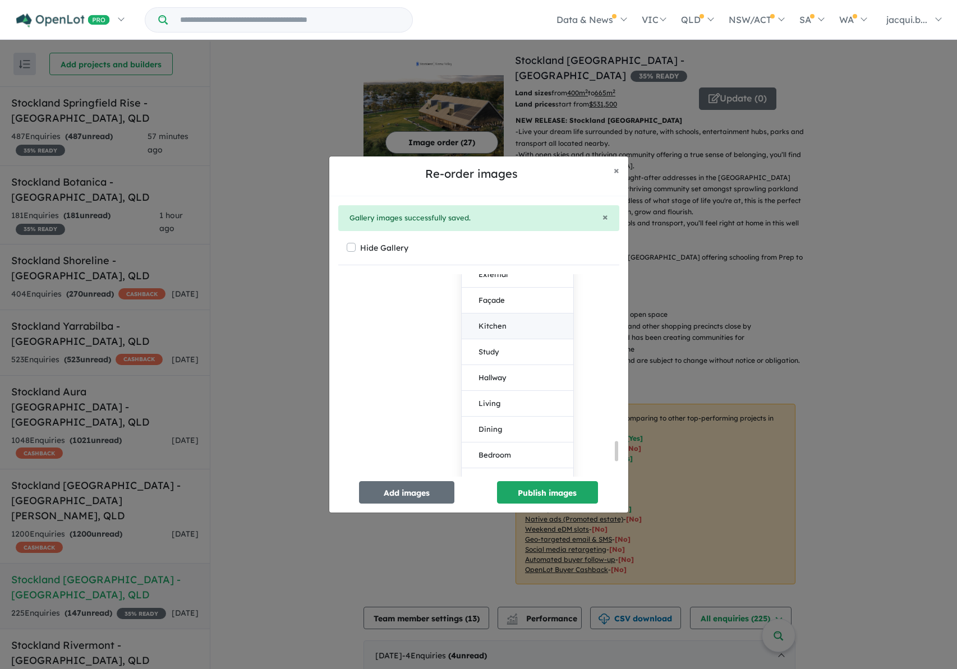
scroll to position [1696, 0]
click at [493, 279] on button "Render" at bounding box center [518, 280] width 112 height 26
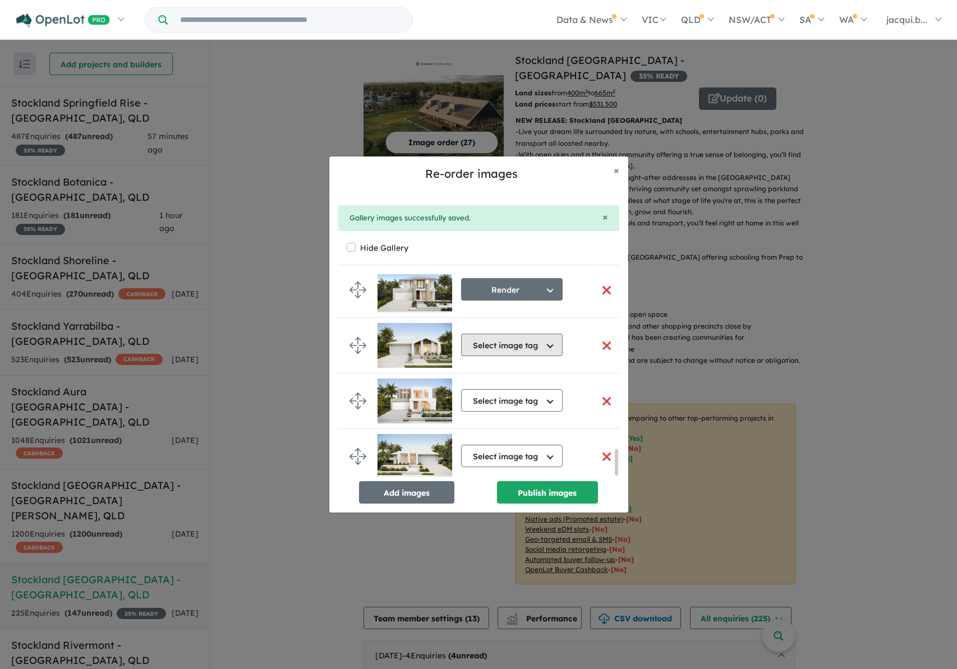
click at [488, 342] on button "Select image tag" at bounding box center [512, 345] width 102 height 22
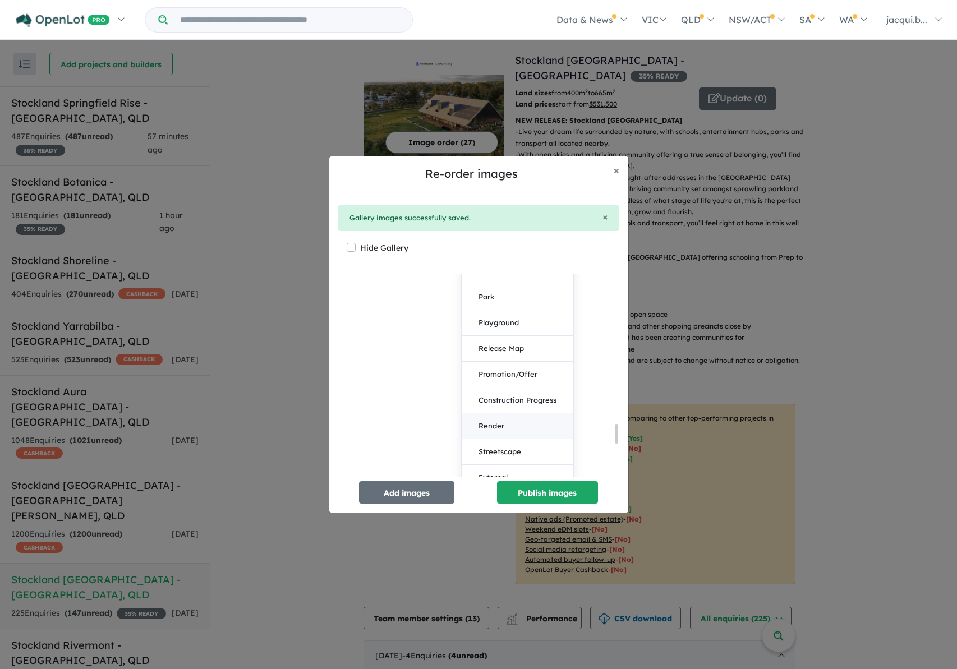
click at [496, 424] on button "Render" at bounding box center [518, 427] width 112 height 26
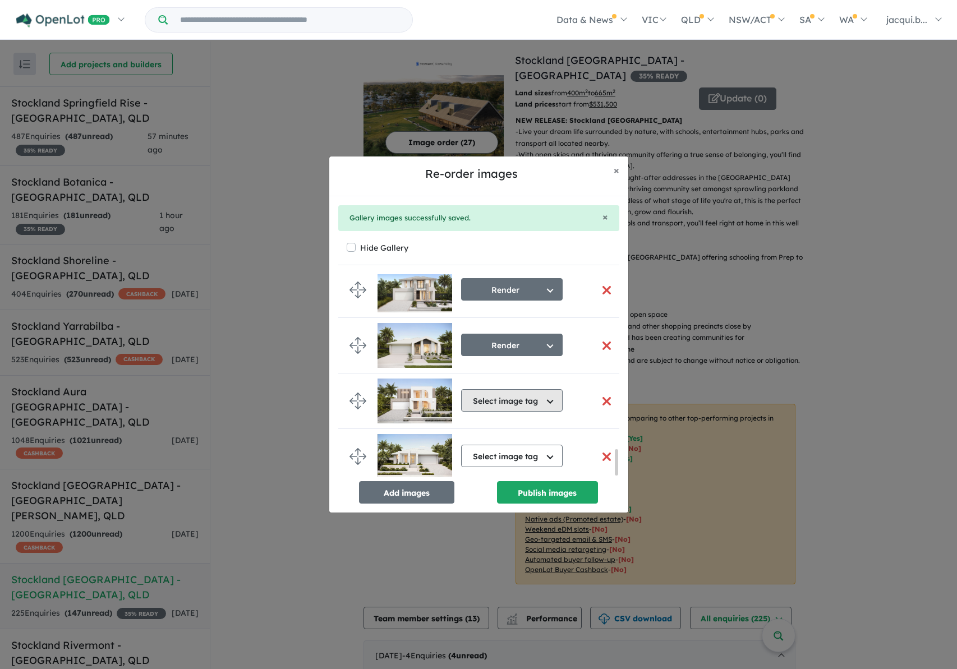
click at [497, 401] on button "Select image tag" at bounding box center [512, 400] width 102 height 22
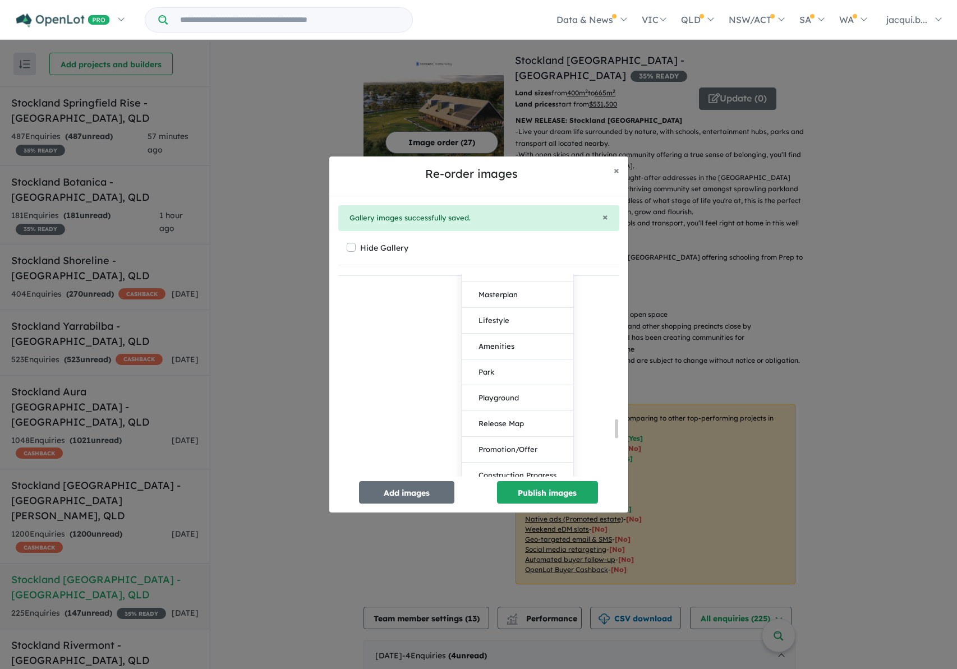
scroll to position [1605, 0]
click at [490, 420] on button "Render" at bounding box center [518, 426] width 112 height 26
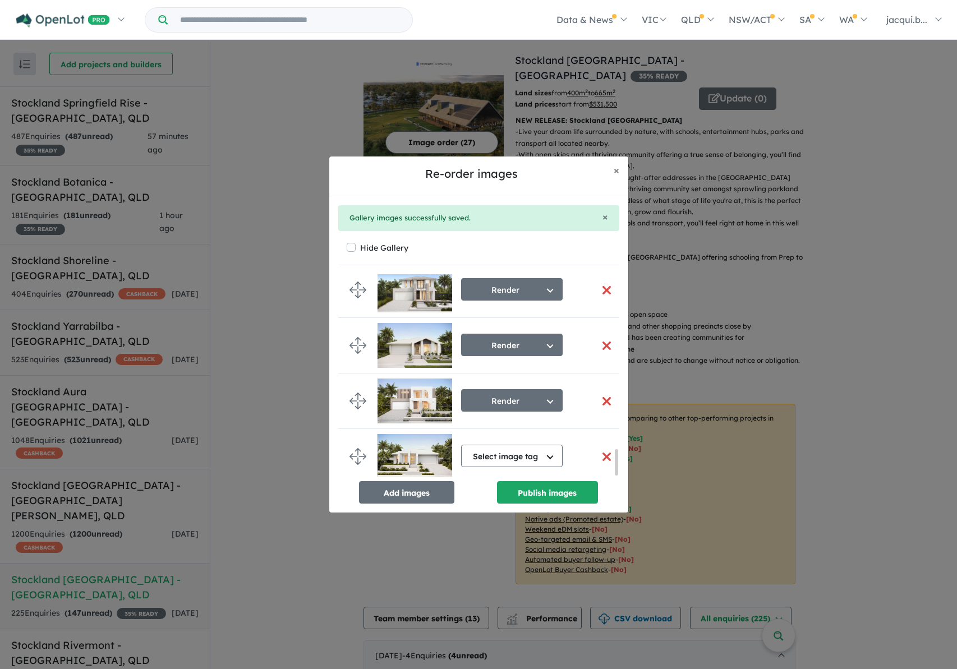
scroll to position [1380, 0]
click at [492, 445] on button "Select image tag" at bounding box center [512, 456] width 102 height 22
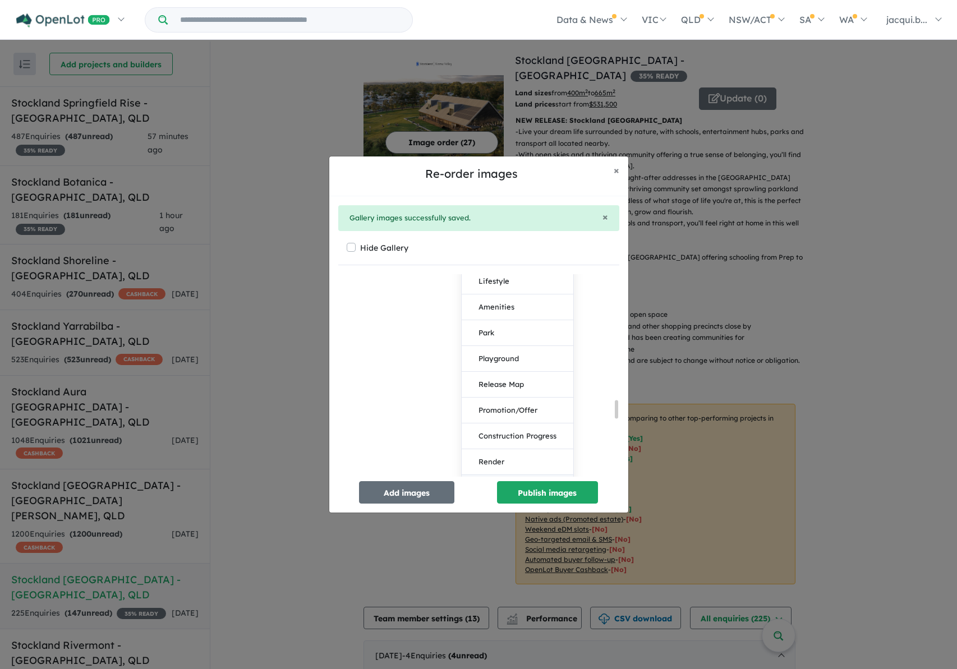
scroll to position [1717, 0]
click at [495, 421] on button "Render" at bounding box center [518, 425] width 112 height 26
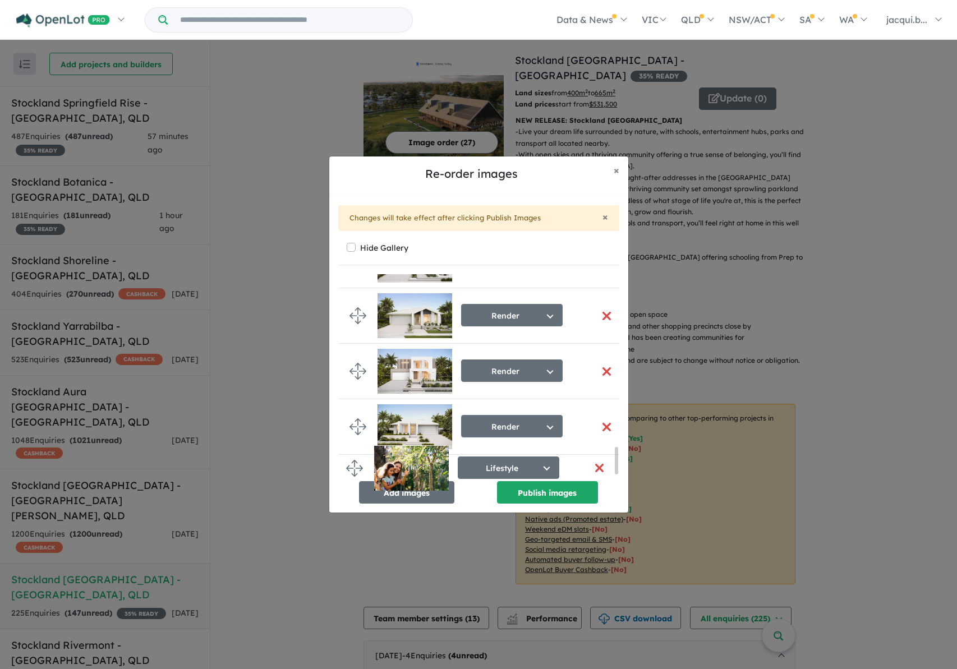
scroll to position [1307, 0]
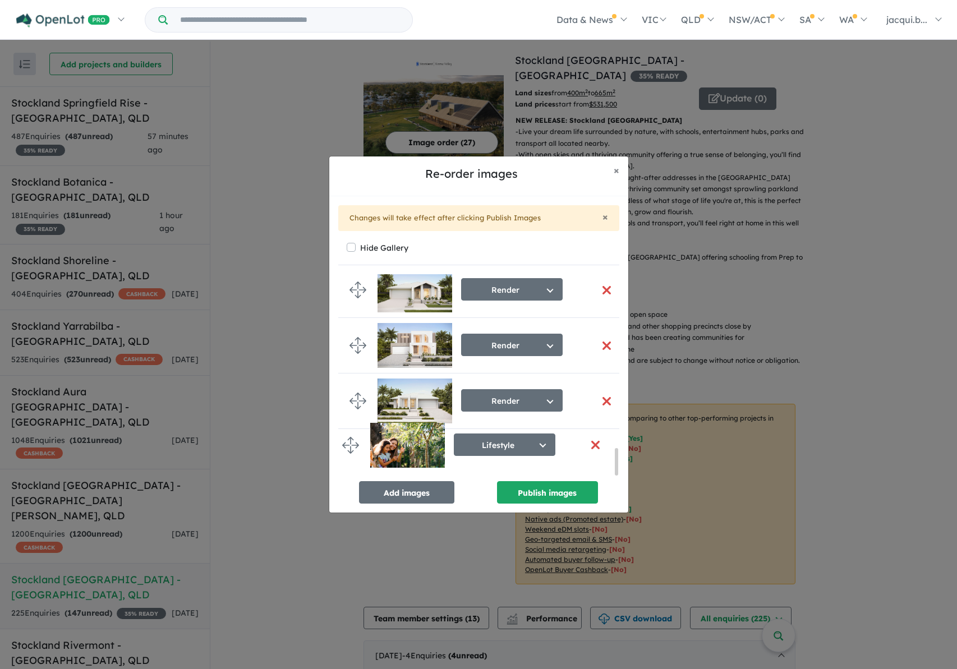
drag, startPoint x: 356, startPoint y: 306, endPoint x: 348, endPoint y: 443, distance: 137.7
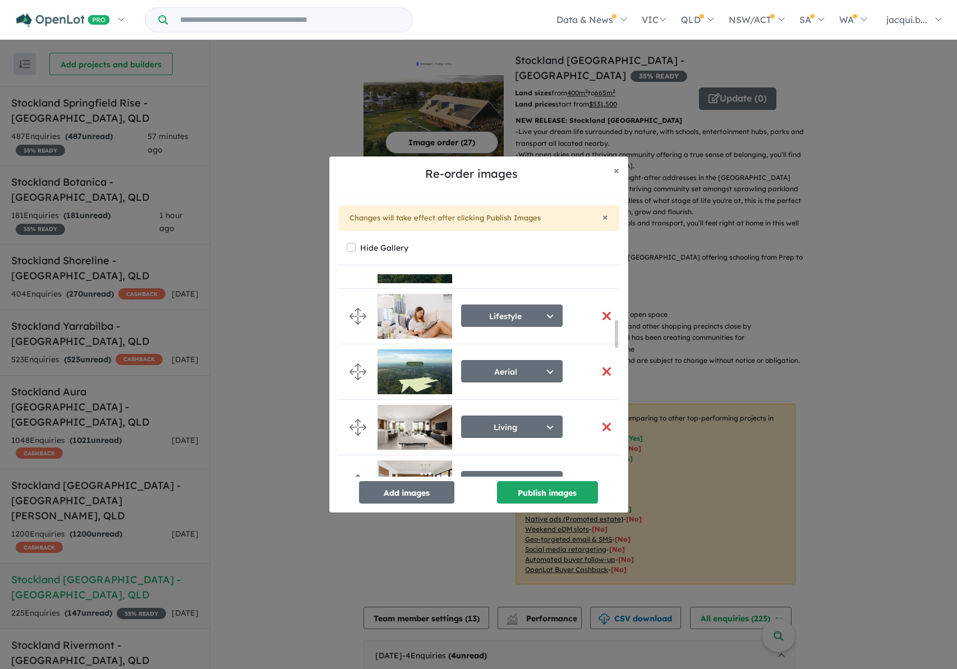
scroll to position [337, 0]
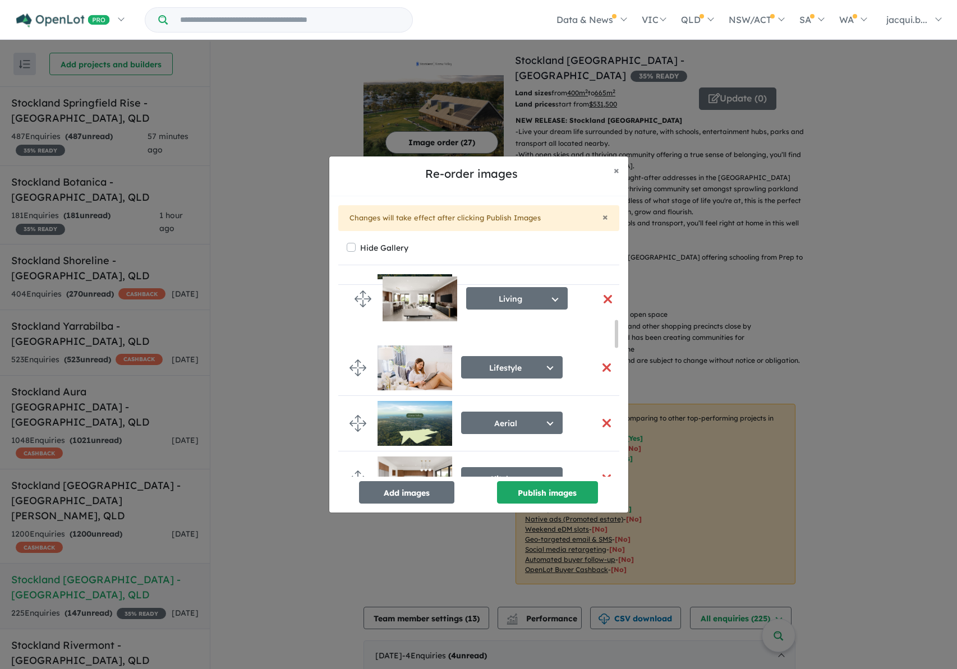
drag, startPoint x: 356, startPoint y: 409, endPoint x: 361, endPoint y: 298, distance: 110.7
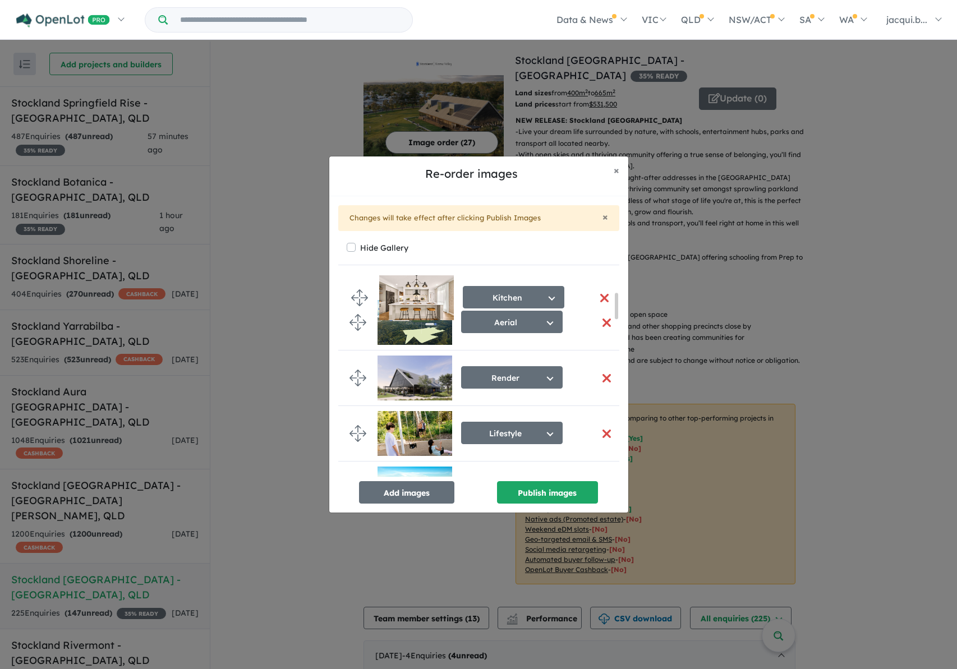
scroll to position [137, 0]
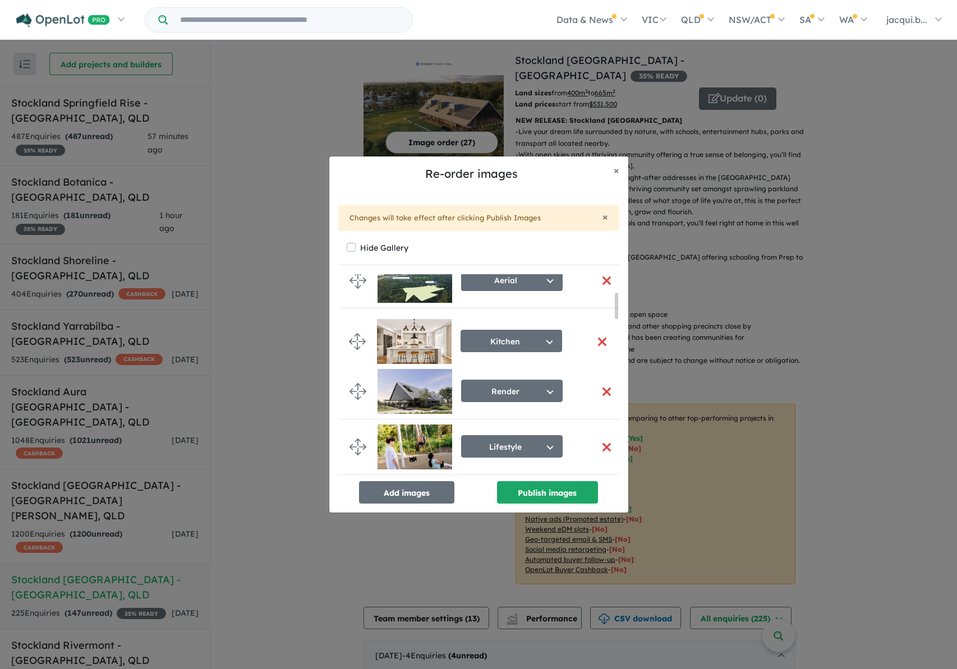
drag, startPoint x: 352, startPoint y: 396, endPoint x: 352, endPoint y: 345, distance: 51.1
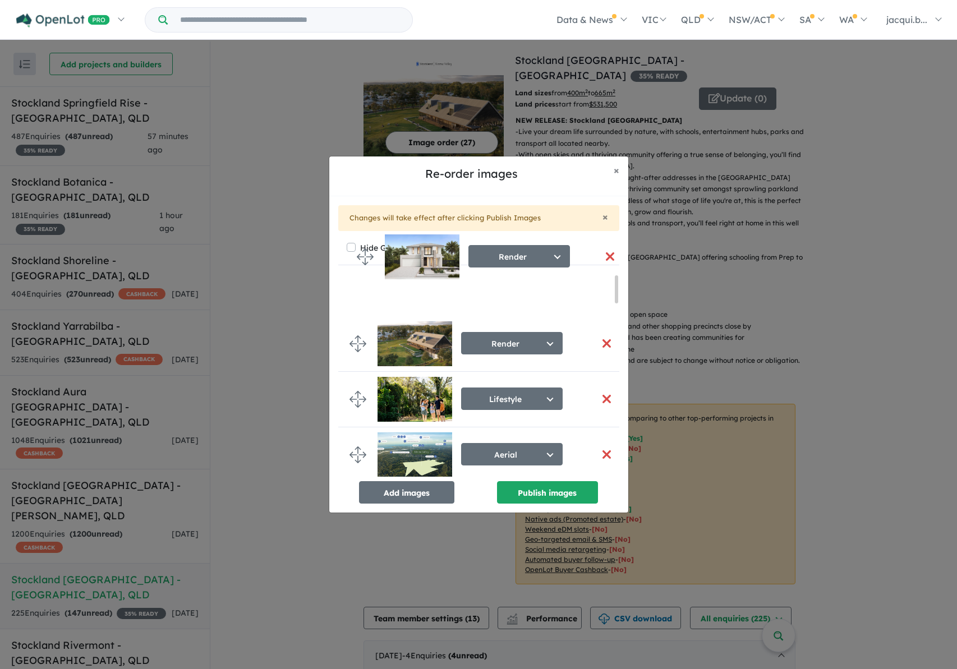
scroll to position [0, 0]
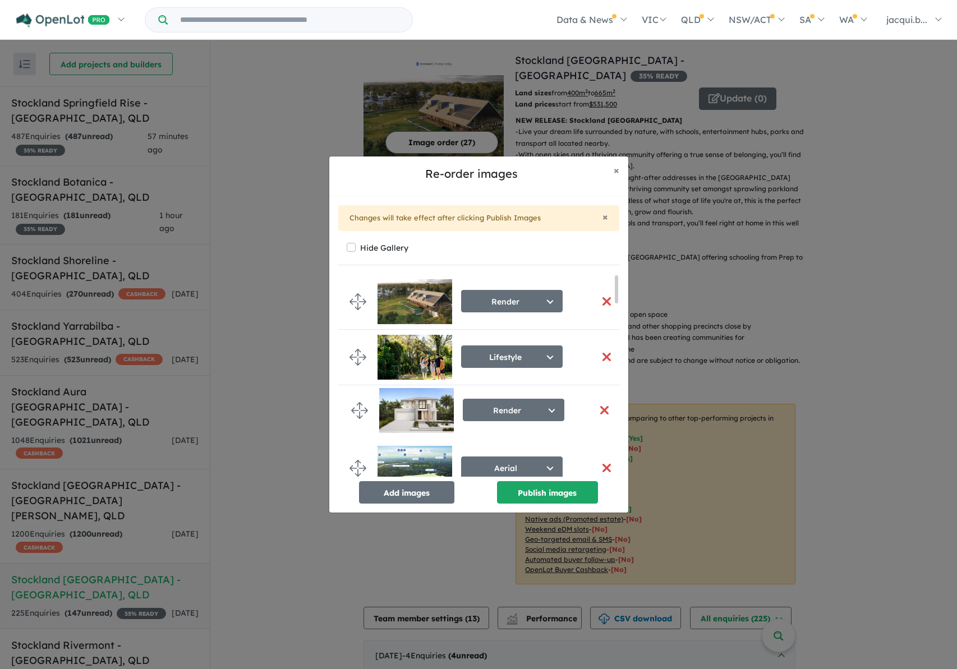
drag, startPoint x: 354, startPoint y: 331, endPoint x: 356, endPoint y: 409, distance: 78.0
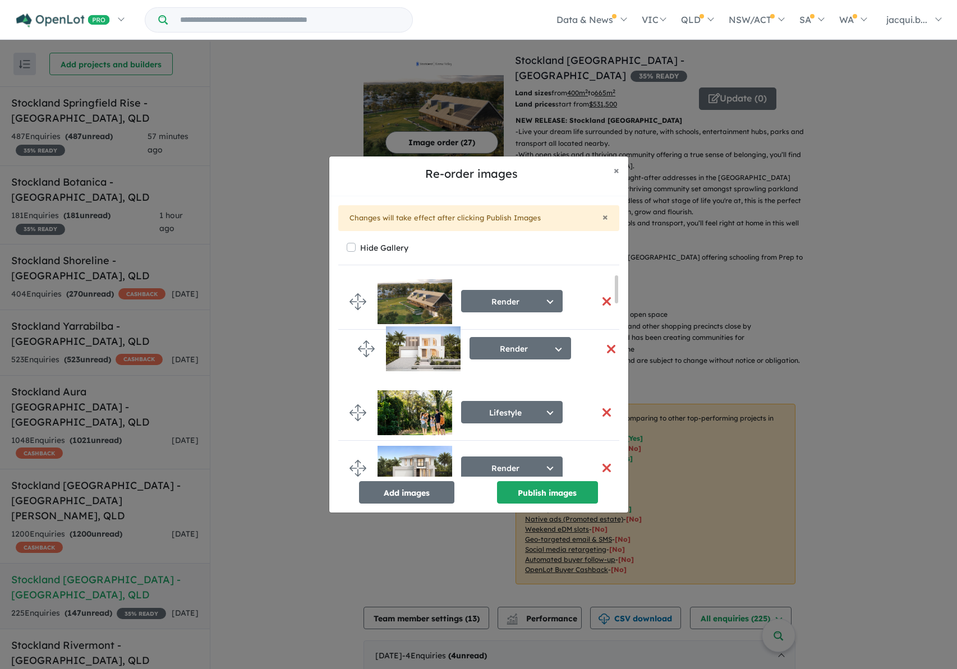
drag, startPoint x: 355, startPoint y: 343, endPoint x: 363, endPoint y: 350, distance: 10.8
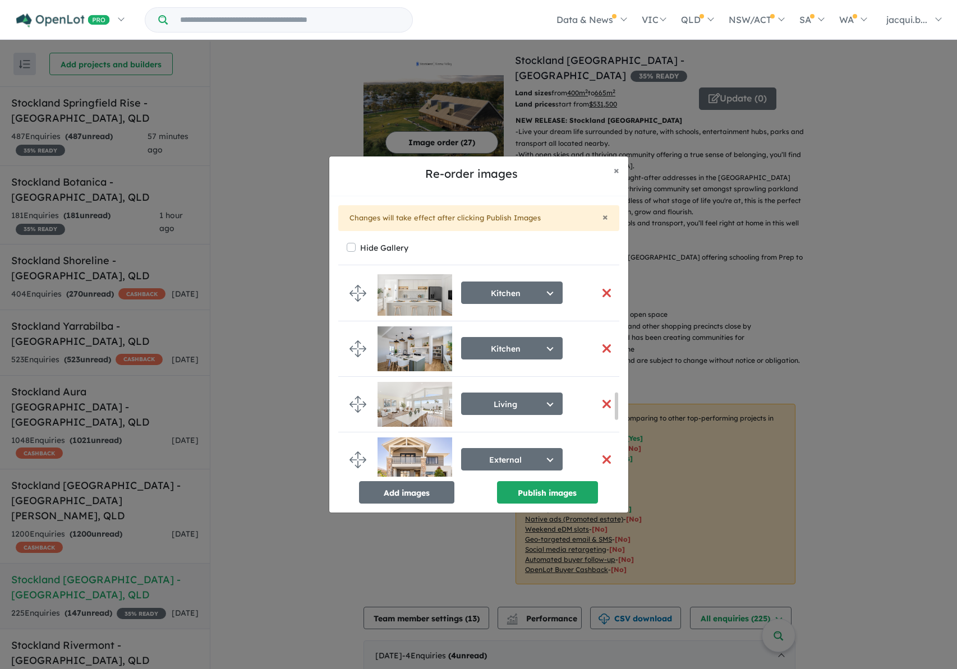
scroll to position [898, 0]
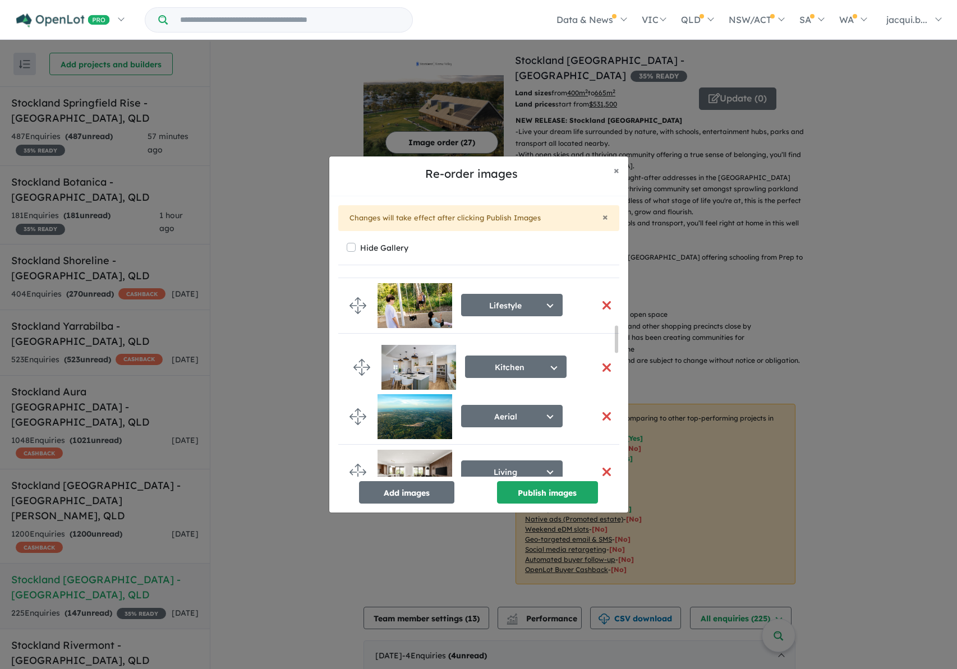
drag, startPoint x: 360, startPoint y: 355, endPoint x: 364, endPoint y: 374, distance: 19.5
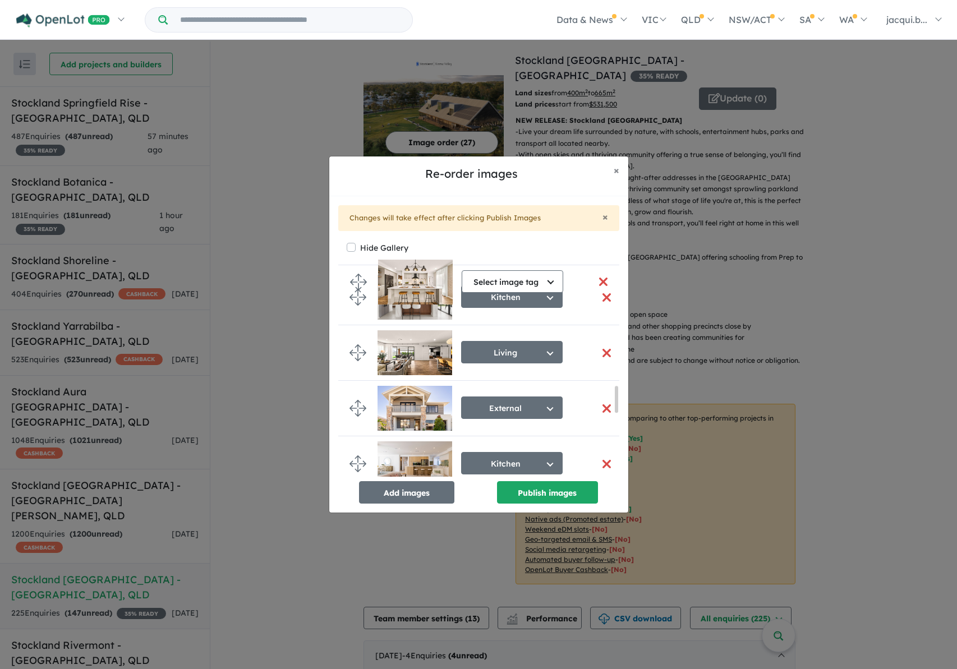
scroll to position [796, 0]
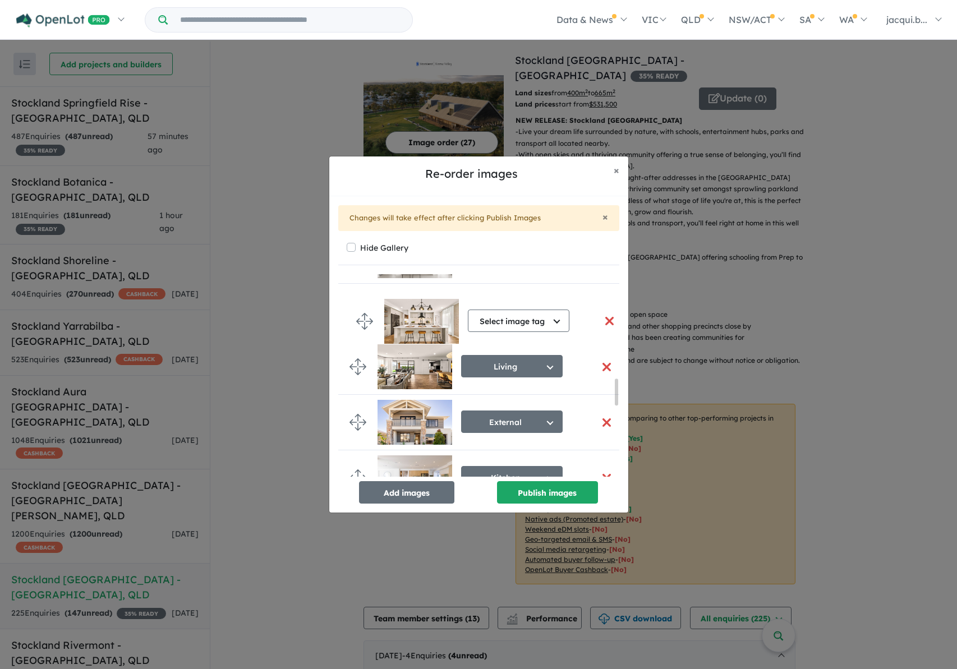
drag, startPoint x: 357, startPoint y: 387, endPoint x: 364, endPoint y: 323, distance: 64.3
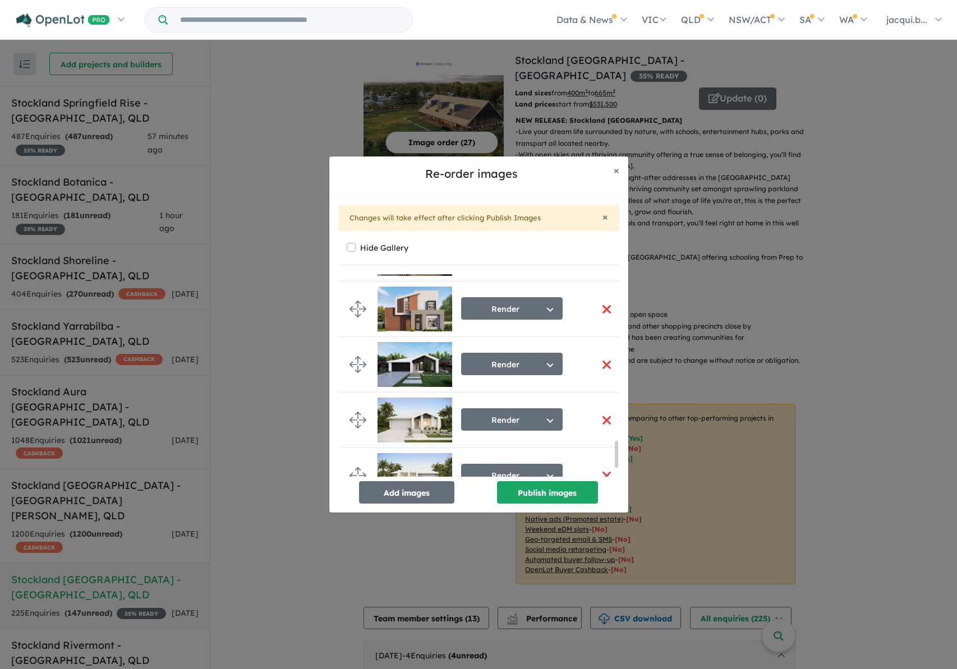
scroll to position [1352, 0]
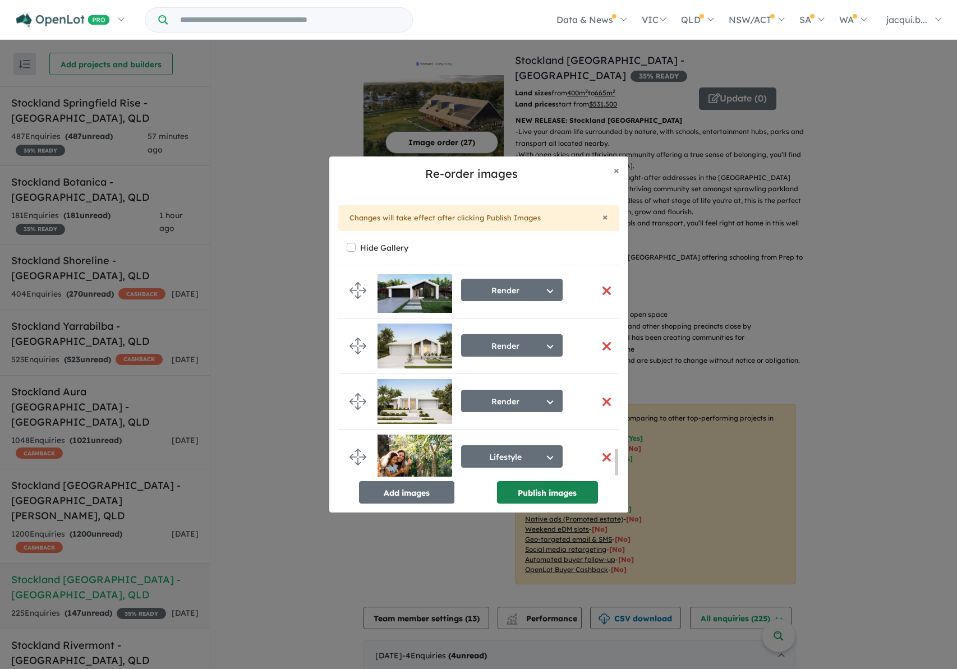
click at [525, 493] on button "Publish images" at bounding box center [547, 492] width 101 height 22
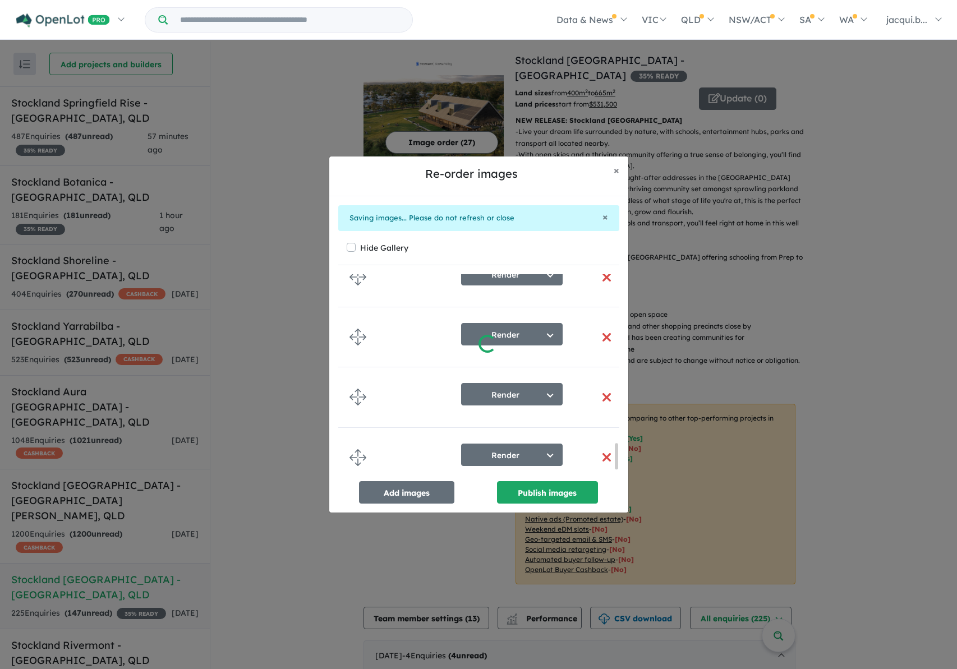
scroll to position [1348, 0]
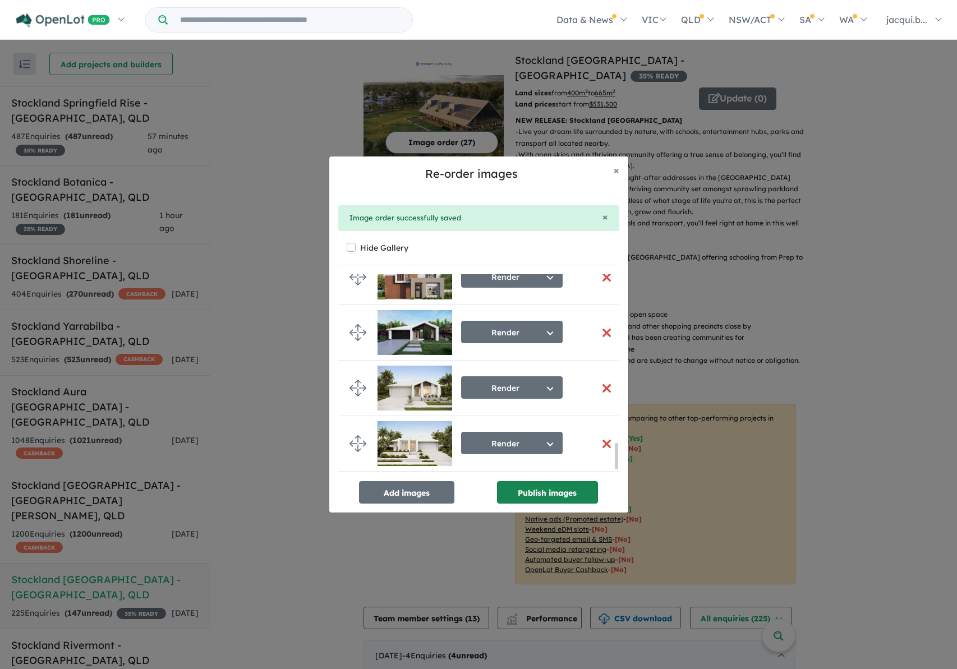
click at [552, 499] on button "Publish images" at bounding box center [547, 492] width 101 height 22
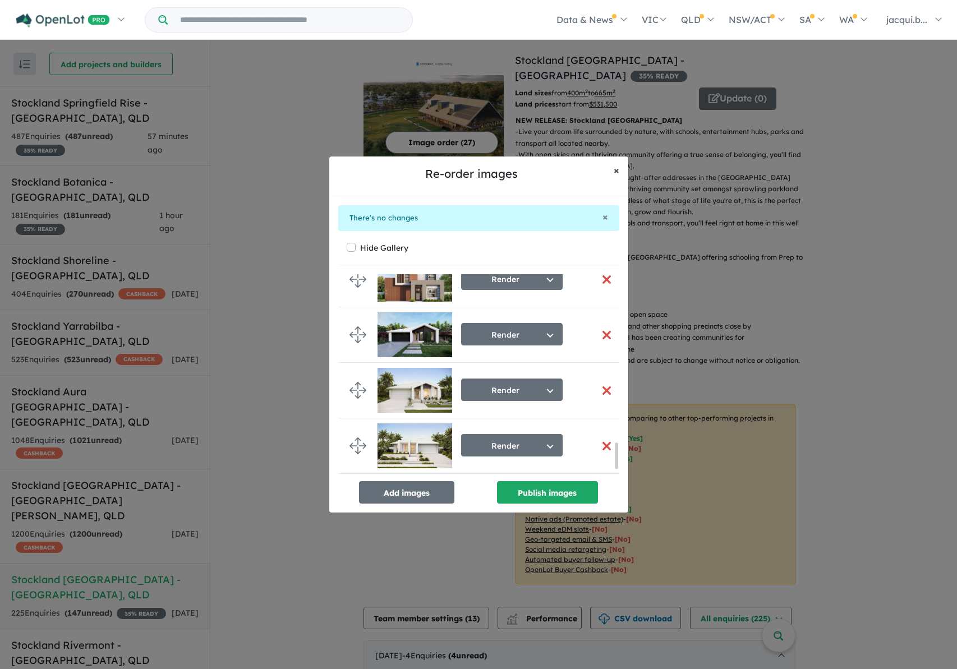
click at [615, 169] on span "×" at bounding box center [617, 170] width 6 height 13
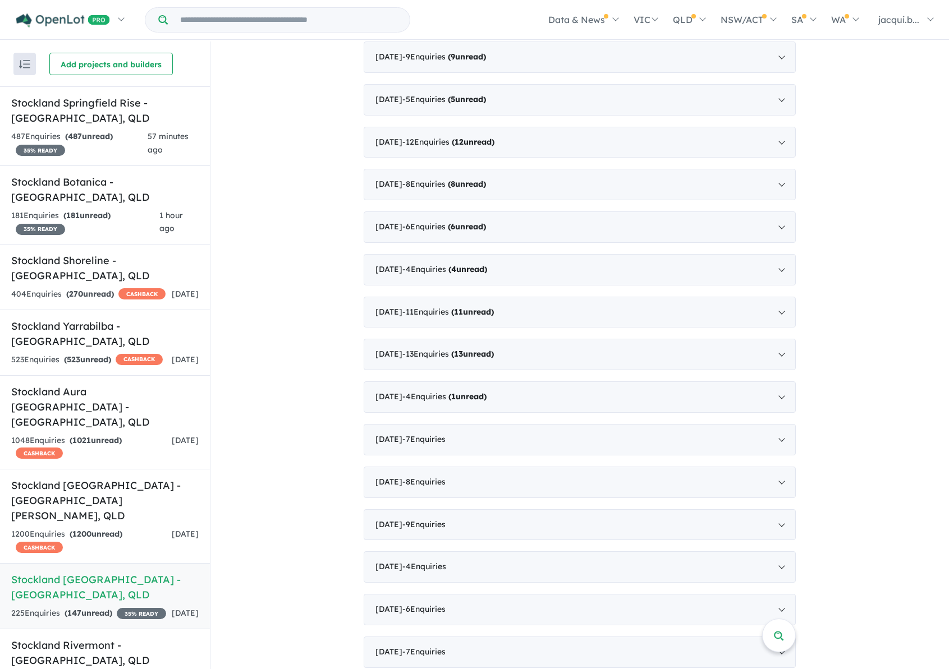
scroll to position [1122, 0]
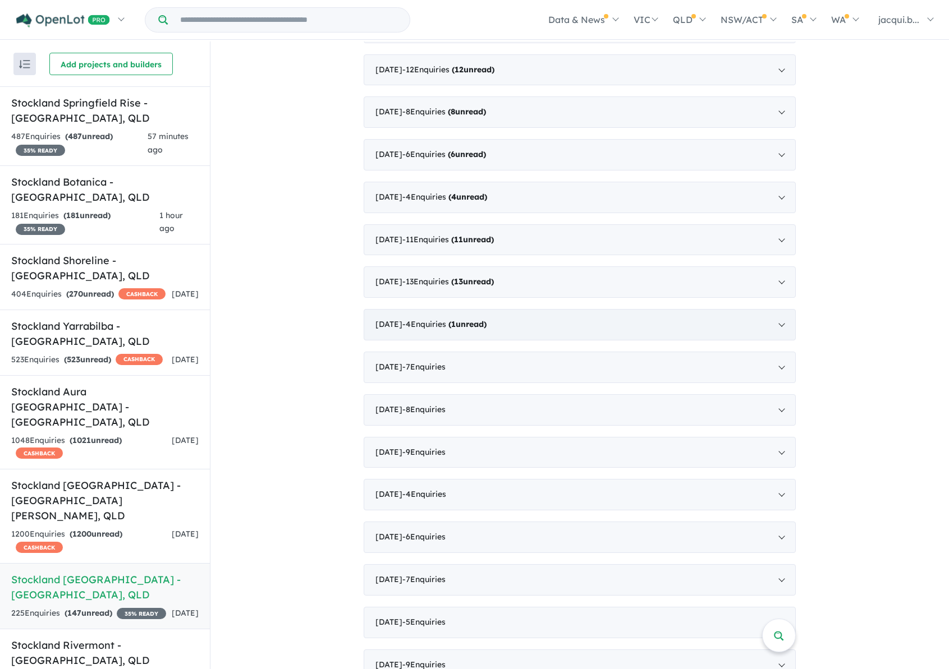
click at [487, 319] on strong "( 1 unread)" at bounding box center [467, 324] width 38 height 10
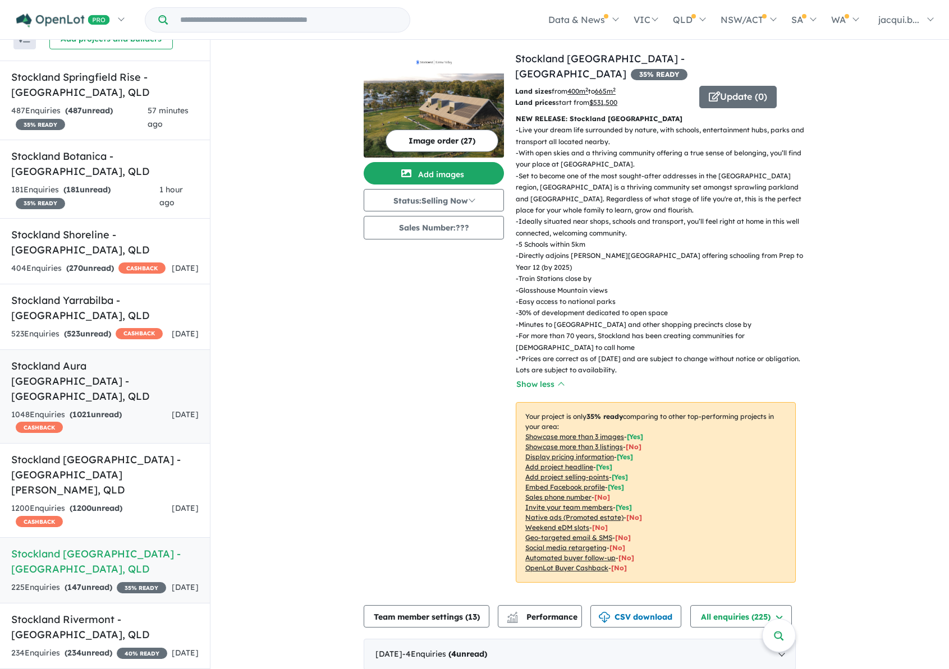
scroll to position [0, 0]
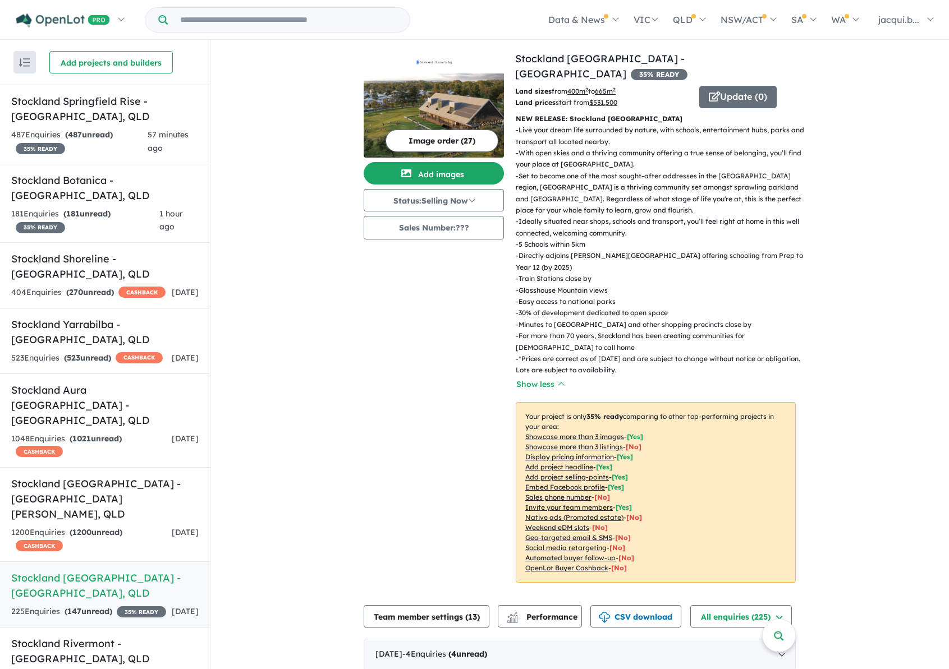
click at [530, 443] on u "Showcase more than 3 listings" at bounding box center [574, 447] width 98 height 8
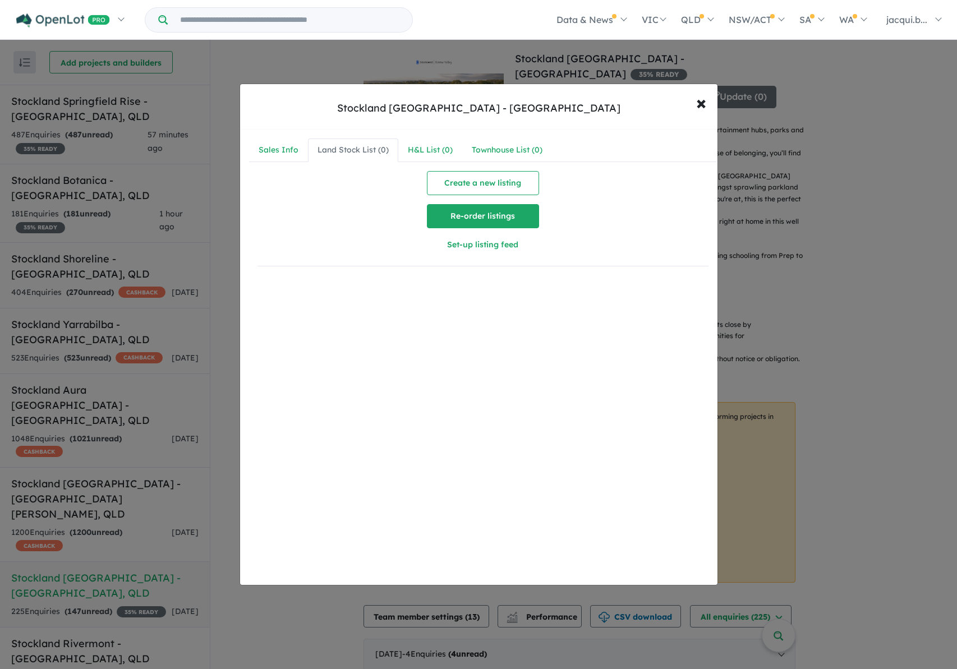
click at [451, 217] on button "Re-order listings" at bounding box center [483, 216] width 112 height 24
click at [453, 220] on button "Cancel" at bounding box center [483, 216] width 112 height 24
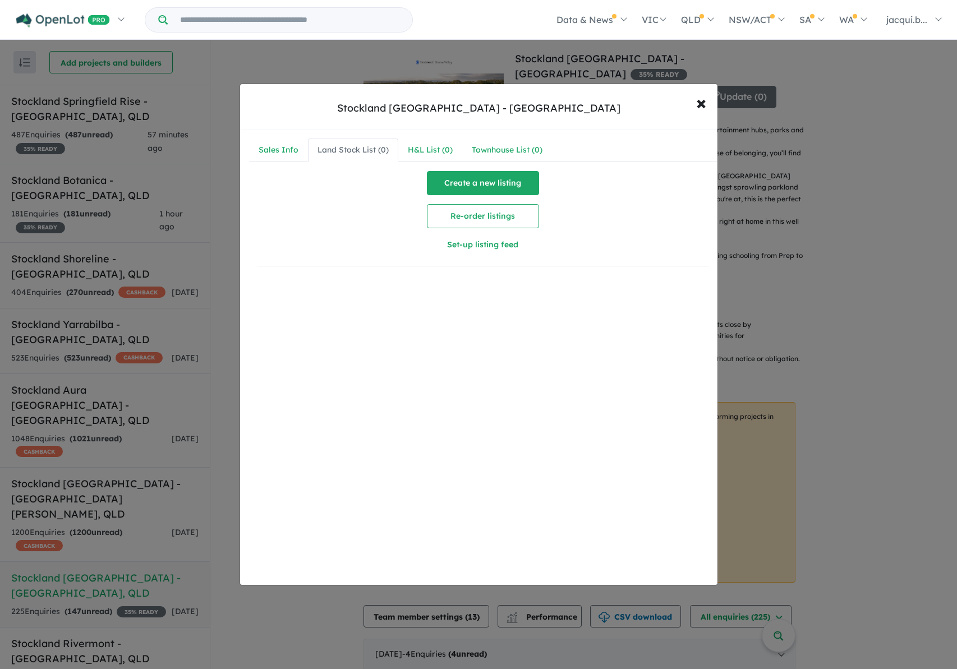
click at [447, 181] on button "Create a new listing" at bounding box center [483, 183] width 112 height 24
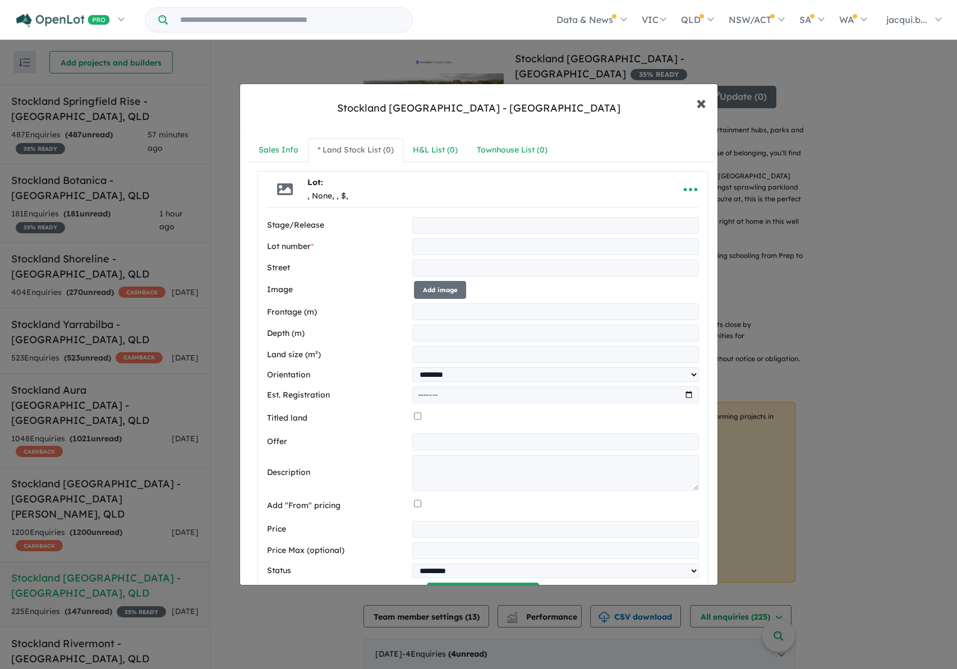
click at [702, 101] on span "×" at bounding box center [701, 102] width 10 height 24
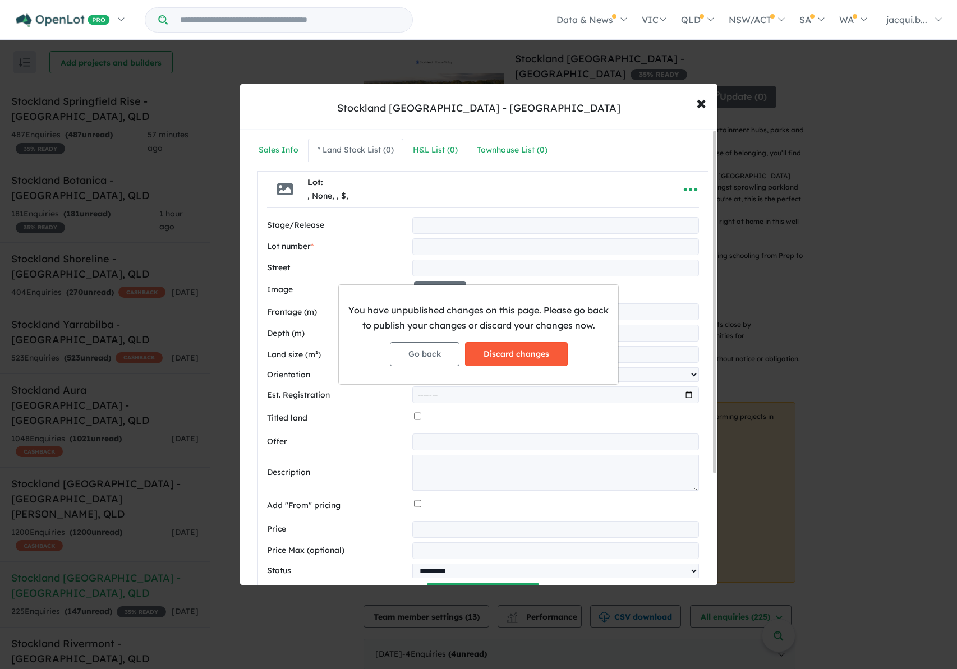
click at [499, 357] on button "Discard changes" at bounding box center [516, 354] width 103 height 24
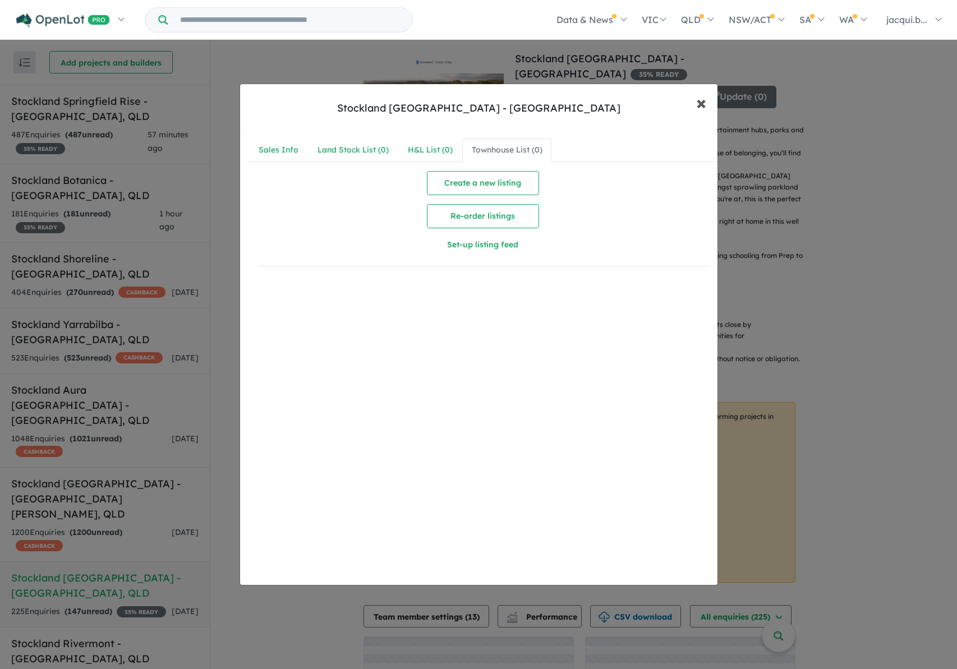
click at [700, 102] on span "×" at bounding box center [701, 102] width 10 height 24
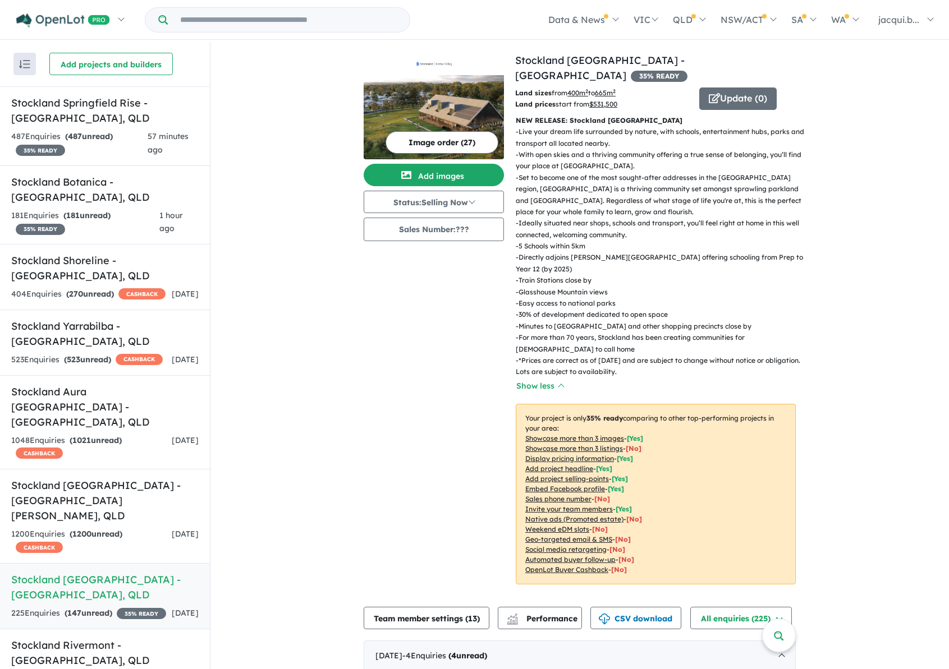
click at [551, 515] on u "Native ads (Promoted estate)" at bounding box center [574, 519] width 98 height 8
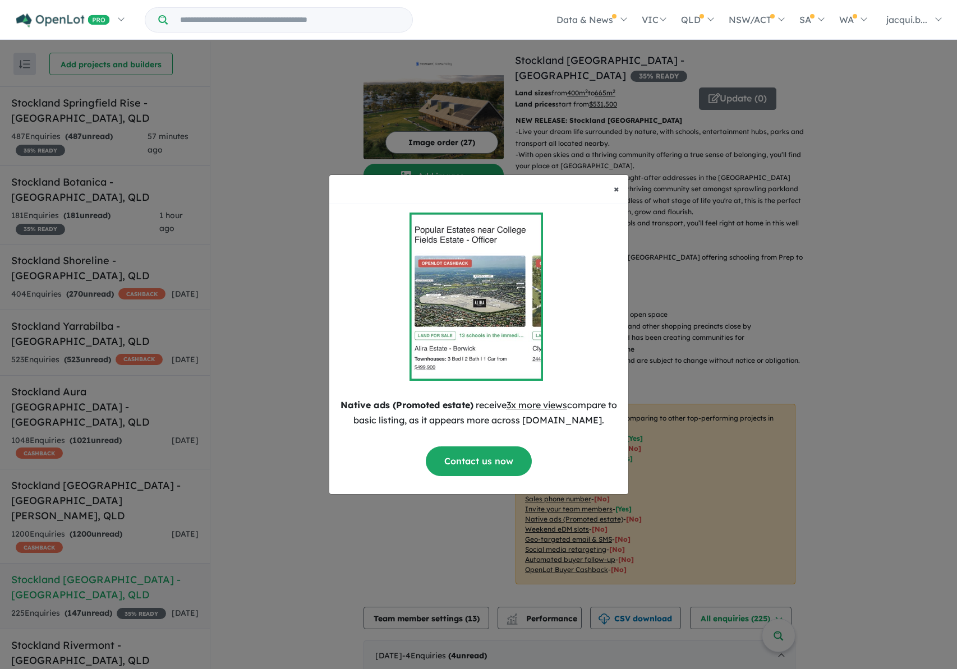
click at [616, 189] on span "×" at bounding box center [617, 188] width 6 height 13
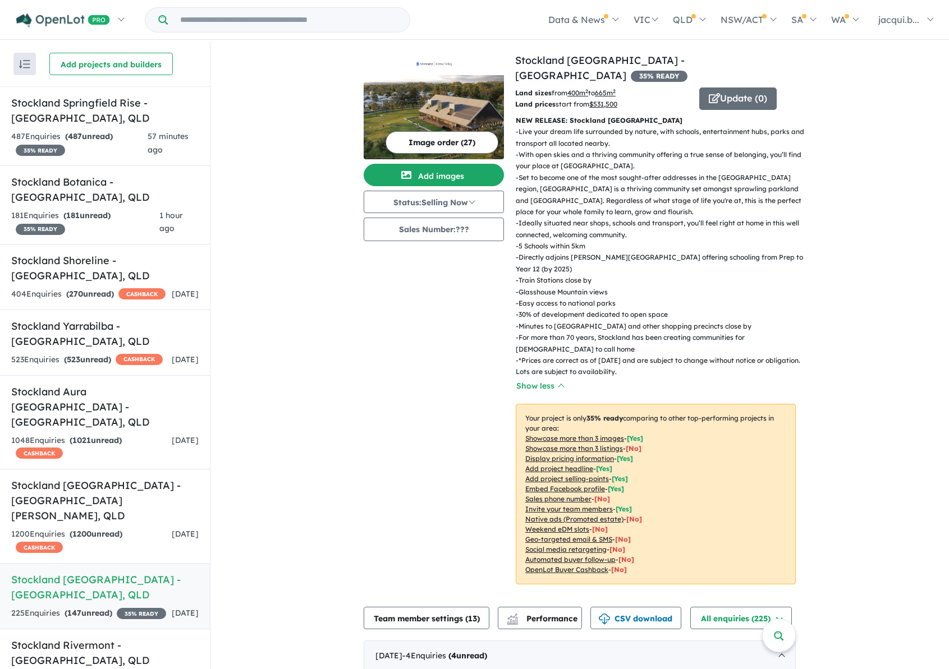
click at [610, 100] on u "$ 531,500" at bounding box center [603, 104] width 28 height 8
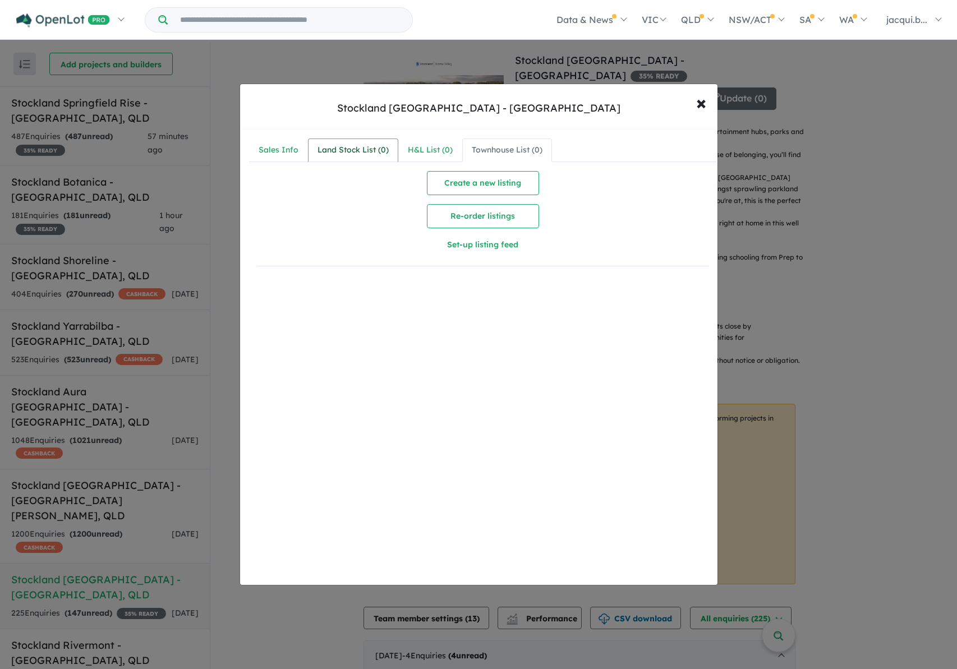
click at [337, 150] on div "Land Stock List ( 0 )" at bounding box center [353, 150] width 71 height 13
click at [700, 105] on span "×" at bounding box center [701, 102] width 10 height 24
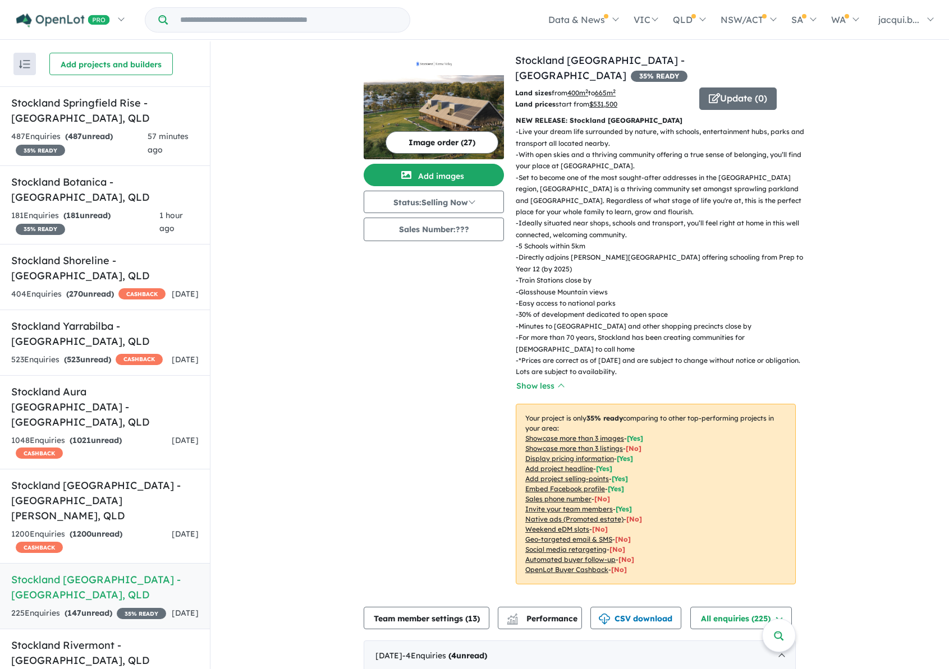
click at [595, 100] on u "$ 531,500" at bounding box center [603, 104] width 28 height 8
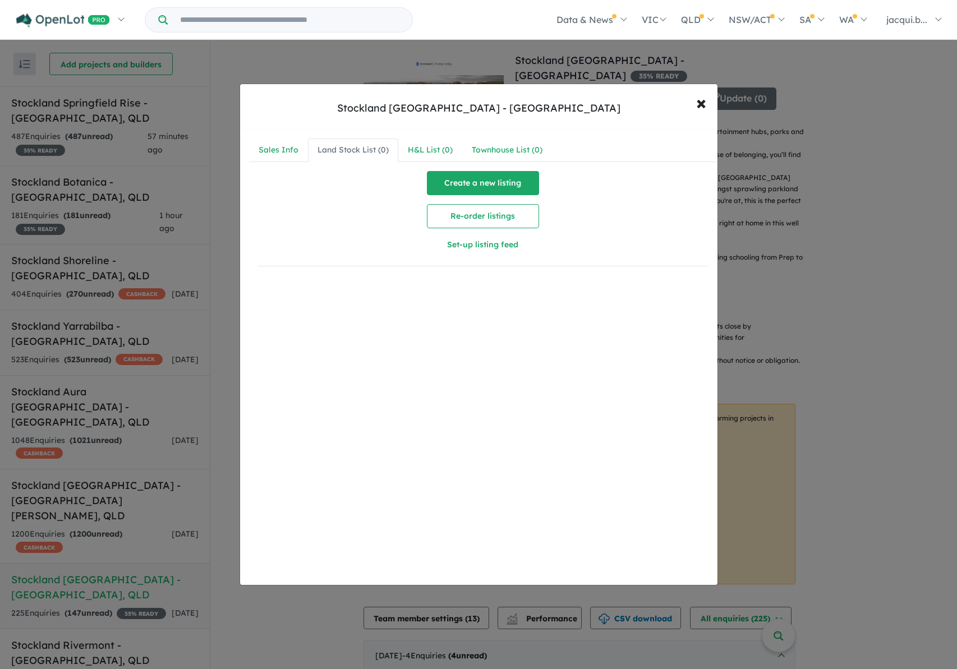
click at [464, 180] on button "Create a new listing" at bounding box center [483, 183] width 112 height 24
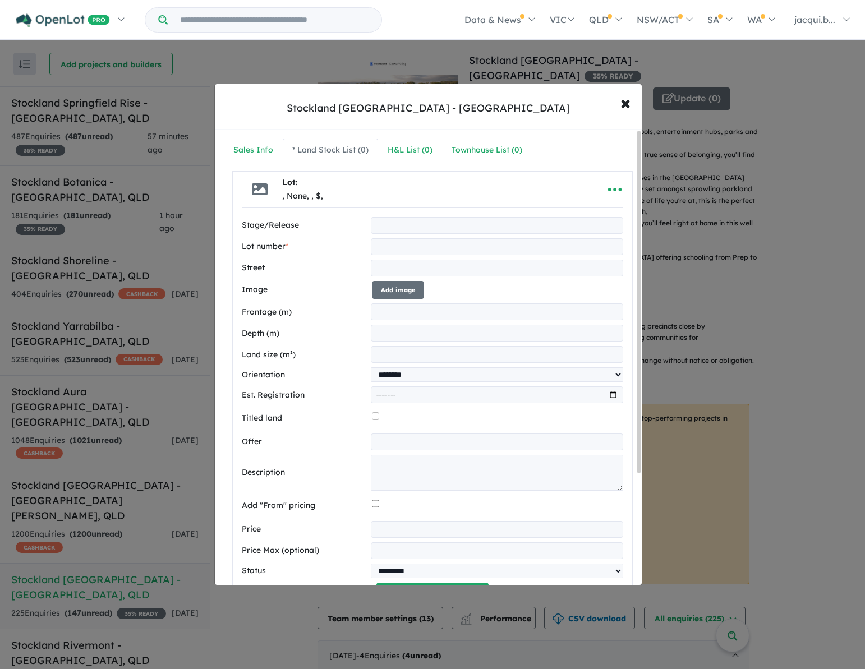
click at [447, 230] on input "text" at bounding box center [497, 225] width 253 height 17
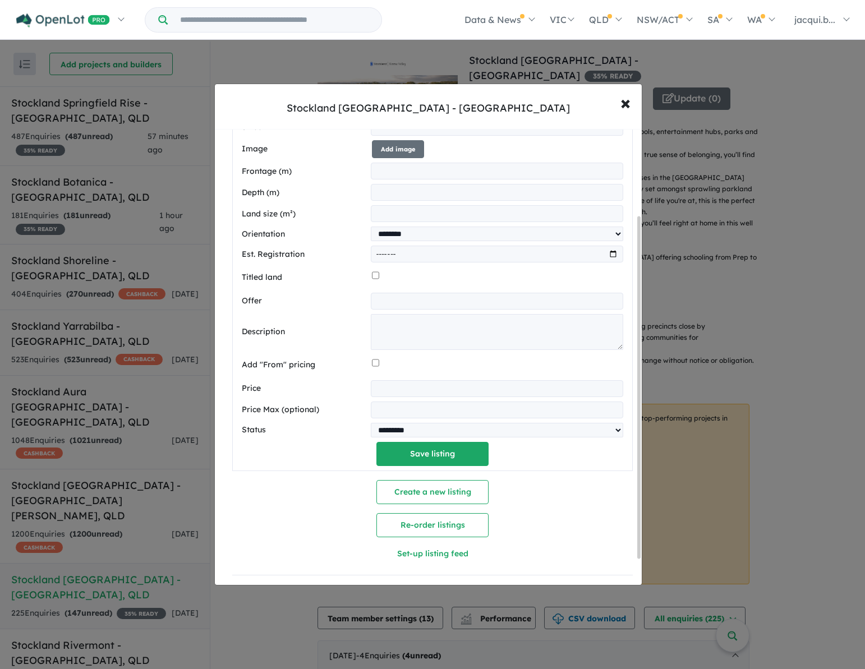
scroll to position [149, 0]
click at [487, 383] on input "number" at bounding box center [497, 388] width 253 height 17
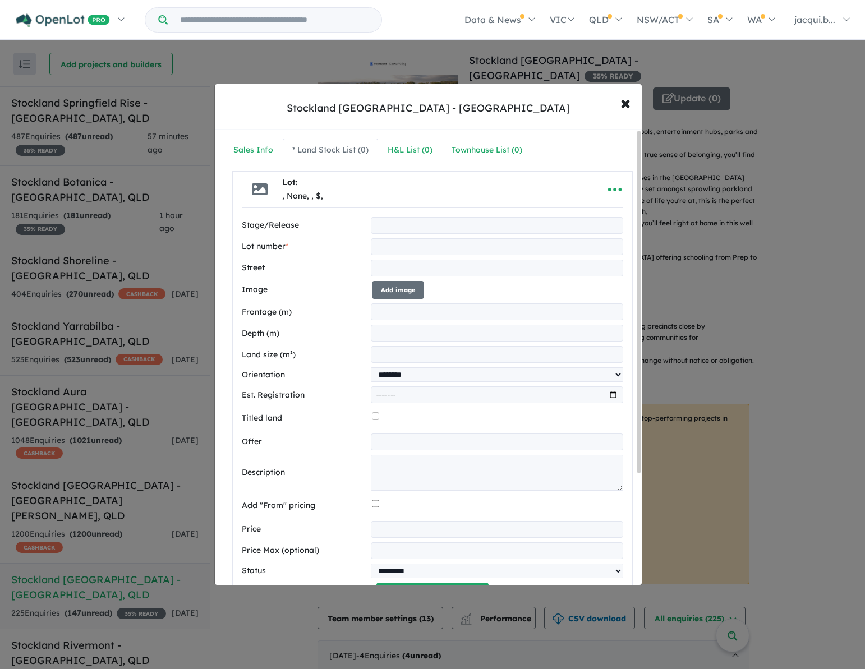
click at [388, 223] on input "text" at bounding box center [497, 225] width 253 height 17
type input "**********"
type input "***"
click at [382, 313] on input "number" at bounding box center [497, 312] width 253 height 17
type input "**"
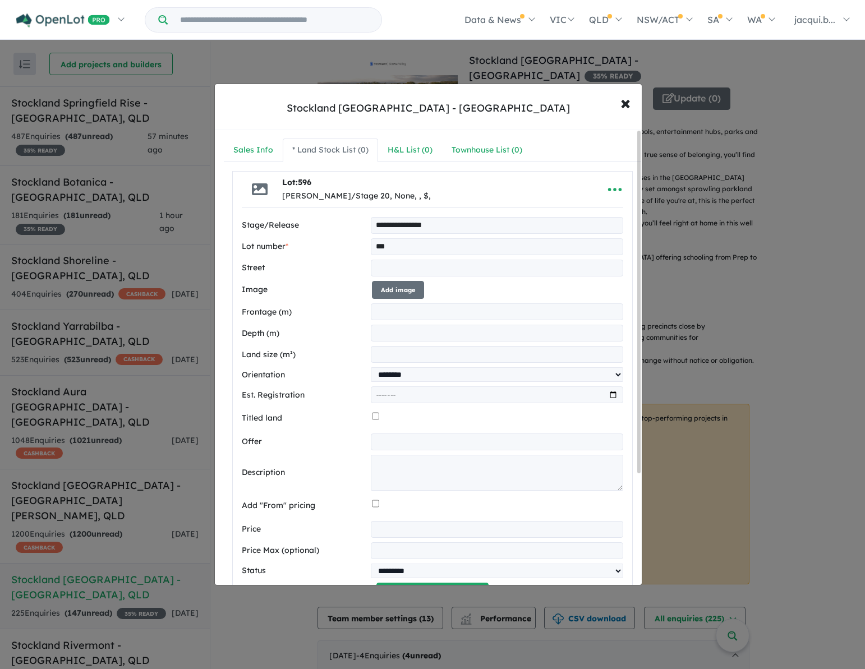
type input "**"
type input "***"
click at [613, 377] on select "**********" at bounding box center [497, 375] width 253 height 15
click at [626, 369] on div "**********" at bounding box center [433, 408] width 400 height 400
click at [382, 529] on input "number" at bounding box center [497, 529] width 253 height 17
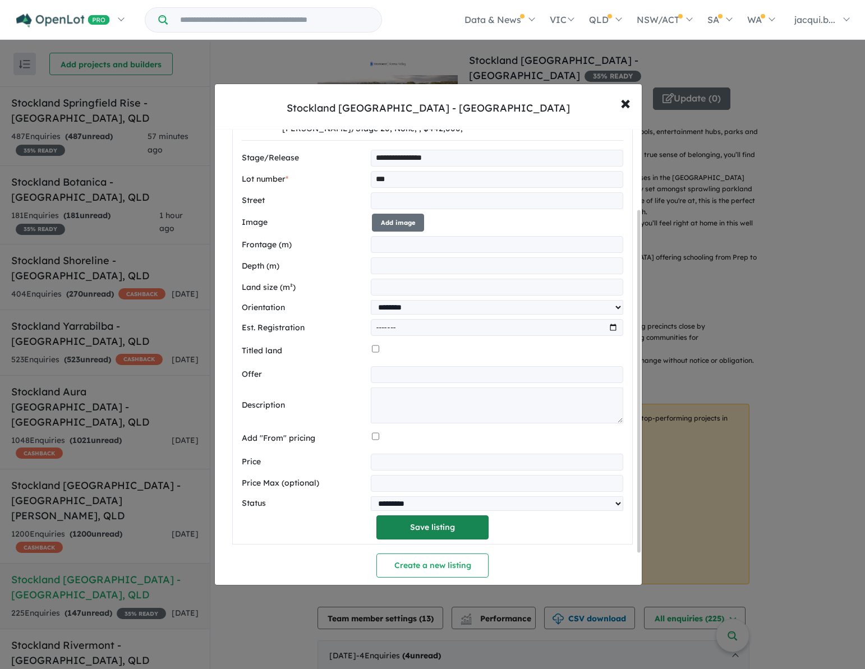
scroll to position [112, 0]
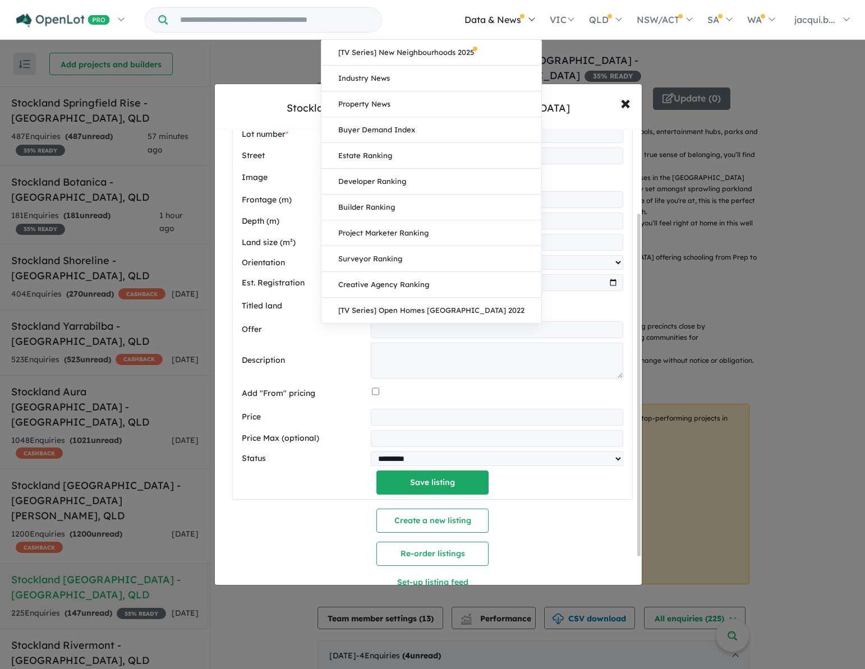
type input "******"
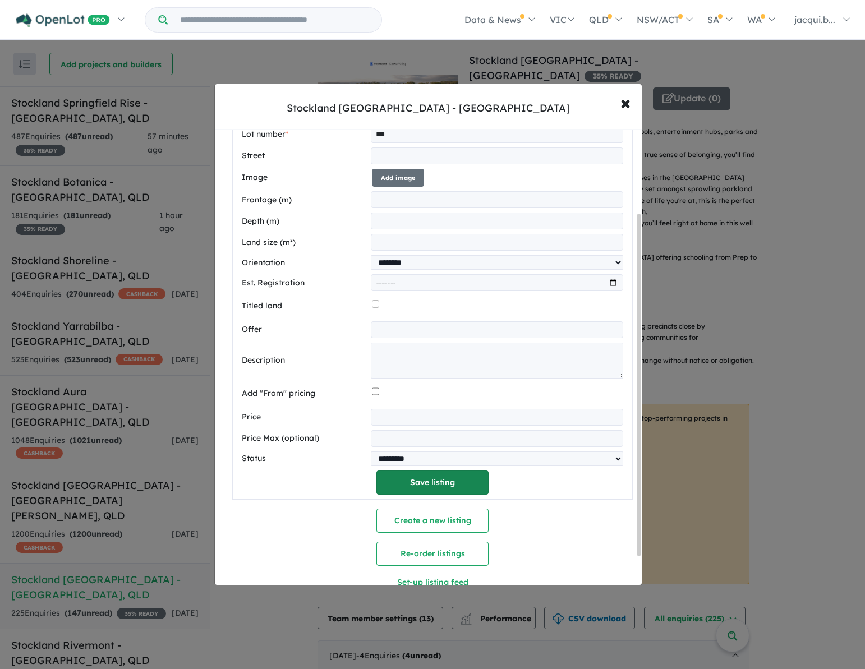
click at [430, 487] on button "Save listing" at bounding box center [433, 483] width 112 height 24
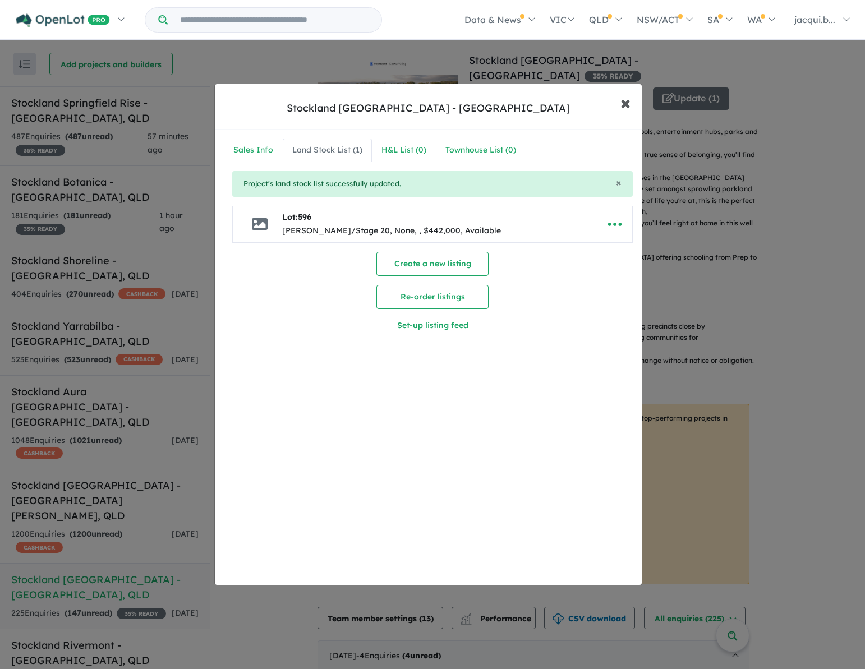
click at [625, 104] on span "×" at bounding box center [626, 102] width 10 height 24
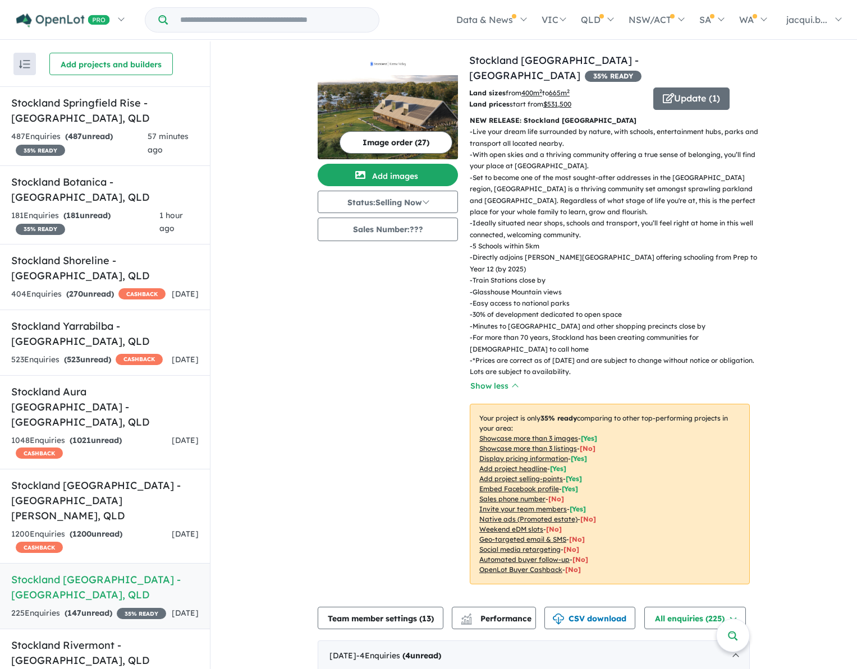
click at [562, 100] on u "$ 531,500" at bounding box center [557, 104] width 28 height 8
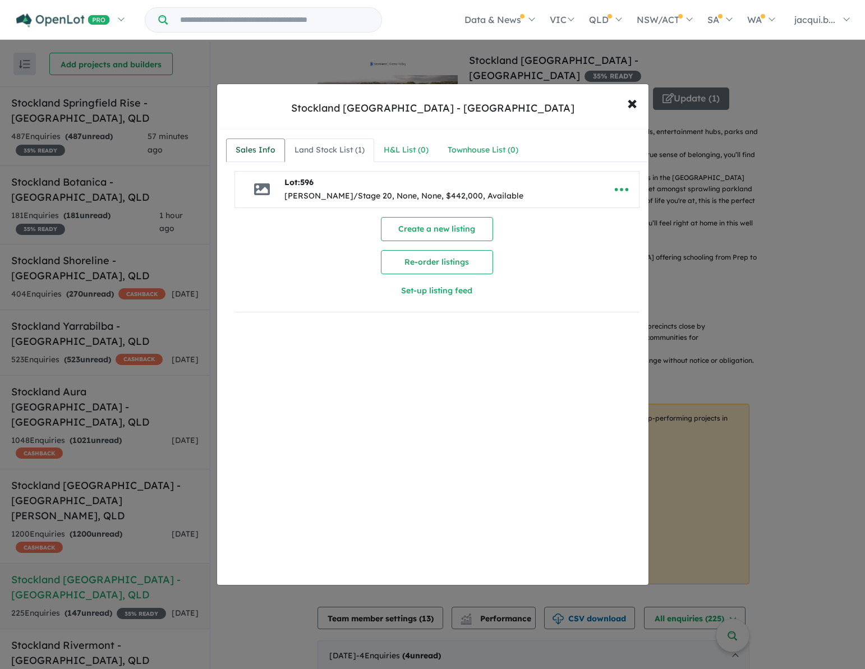
click at [240, 153] on div "Sales Info" at bounding box center [256, 150] width 40 height 13
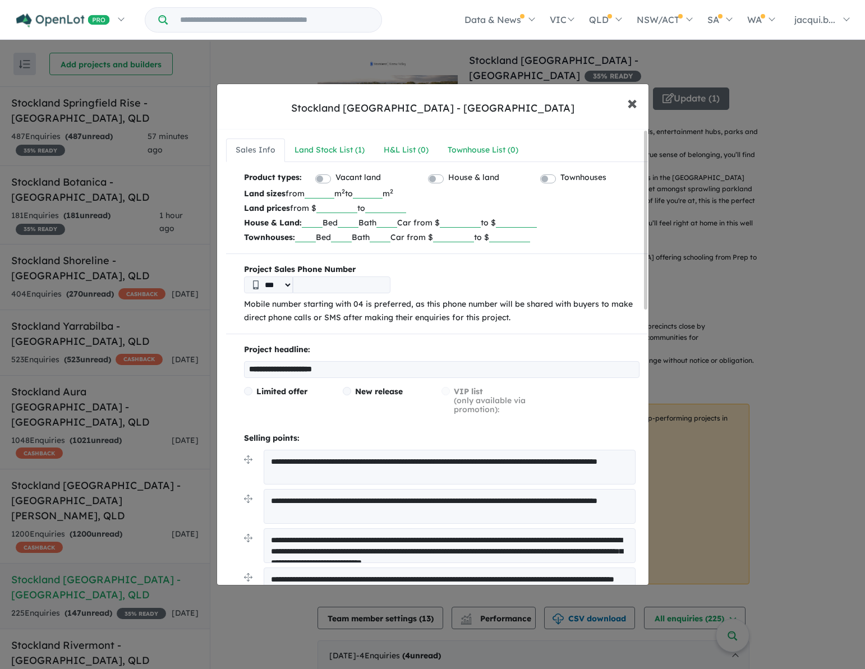
click at [630, 104] on span "×" at bounding box center [632, 102] width 10 height 24
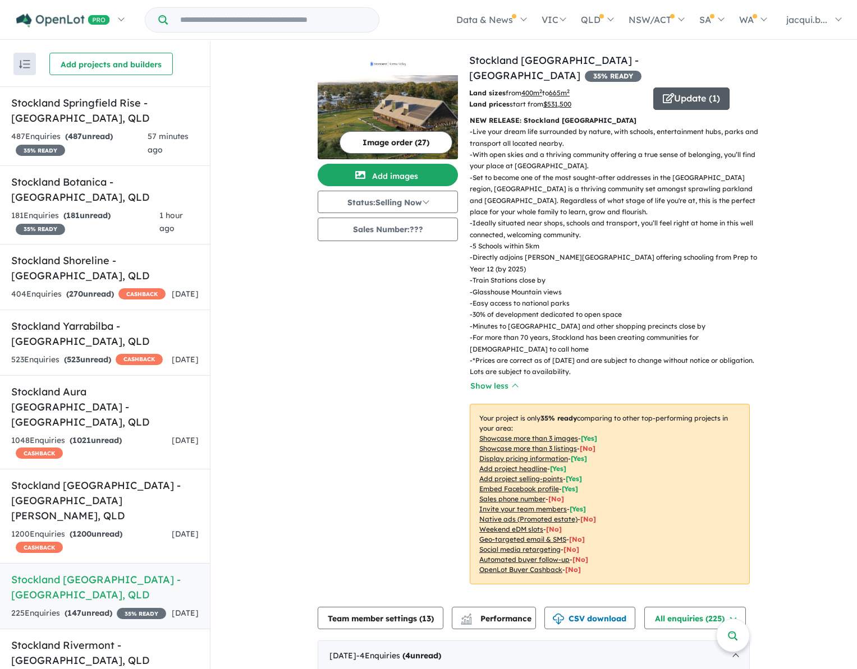
click at [680, 88] on button "Update ( 1 )" at bounding box center [691, 99] width 76 height 22
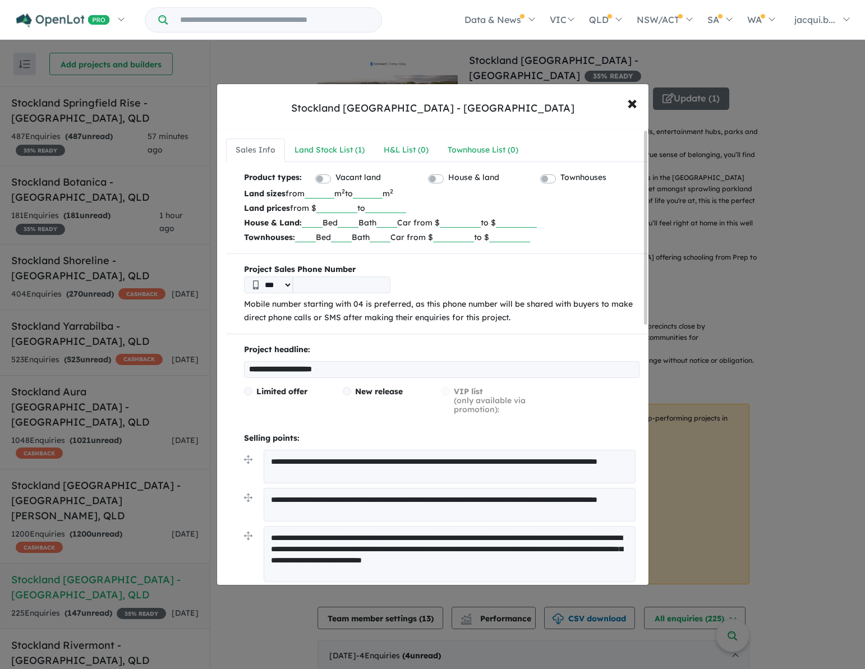
drag, startPoint x: 332, startPoint y: 209, endPoint x: 359, endPoint y: 210, distance: 26.4
click at [357, 210] on input "******" at bounding box center [337, 207] width 41 height 11
type input "******"
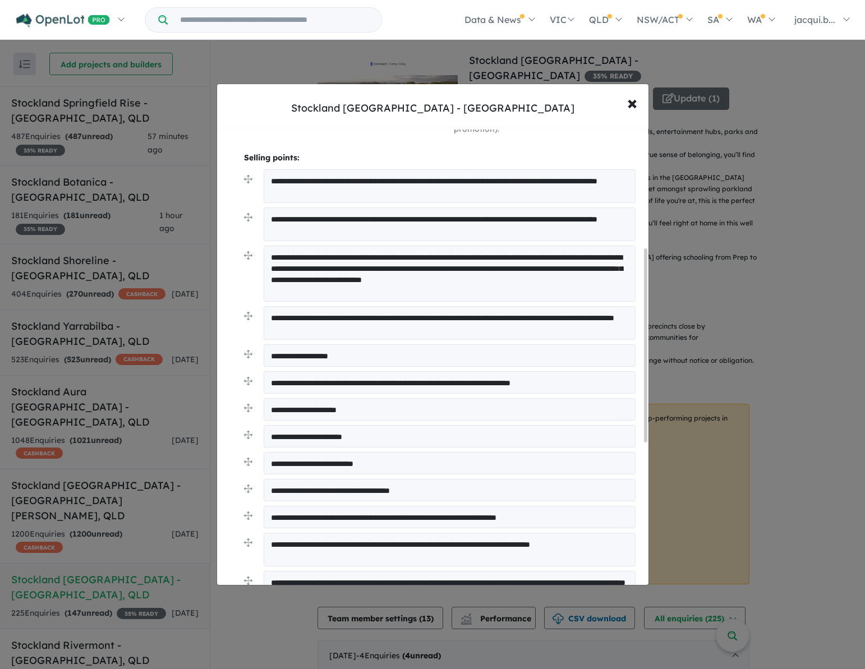
scroll to position [337, 0]
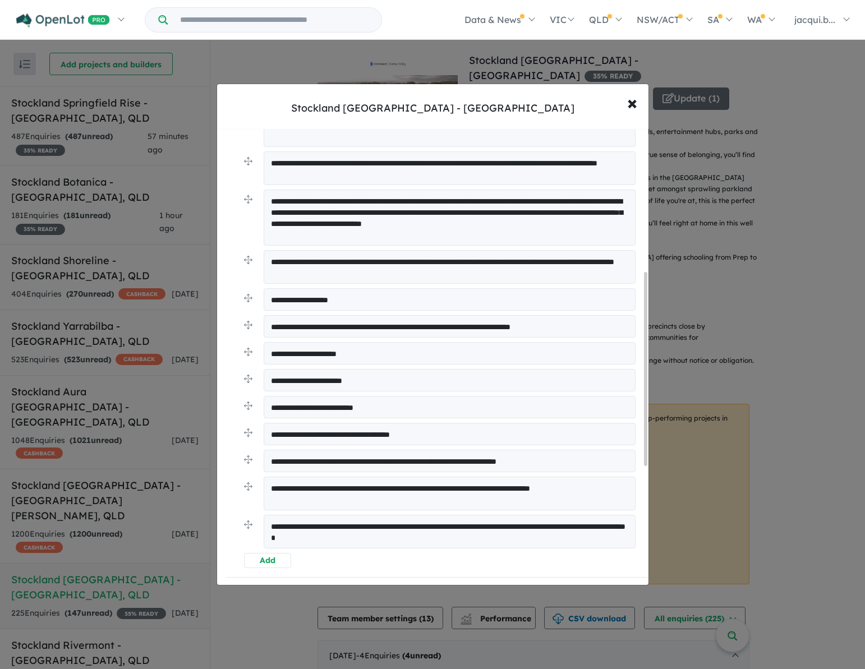
click at [369, 528] on textarea "**********" at bounding box center [450, 532] width 372 height 34
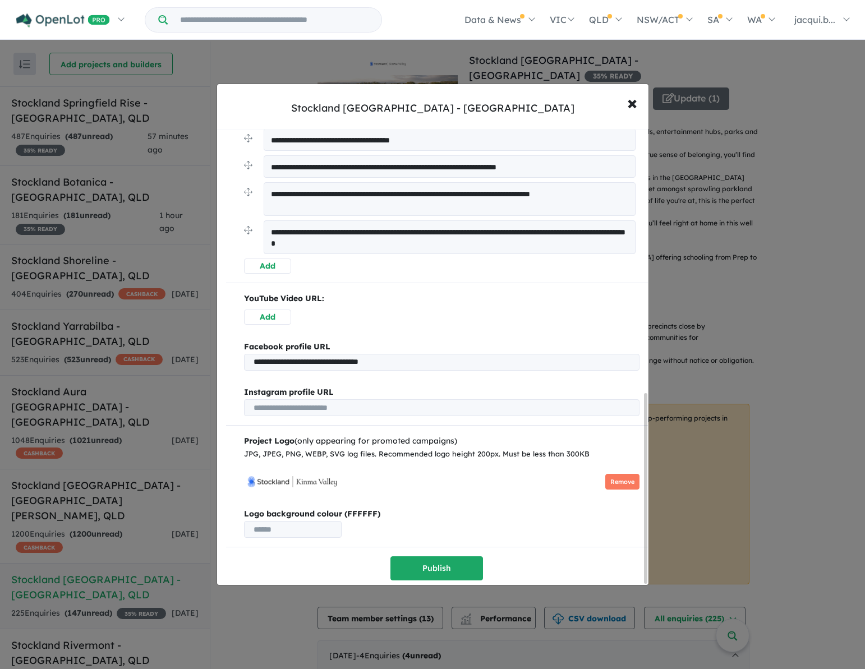
scroll to position [635, 0]
type textarea "**********"
click at [266, 266] on button "Add" at bounding box center [268, 265] width 48 height 15
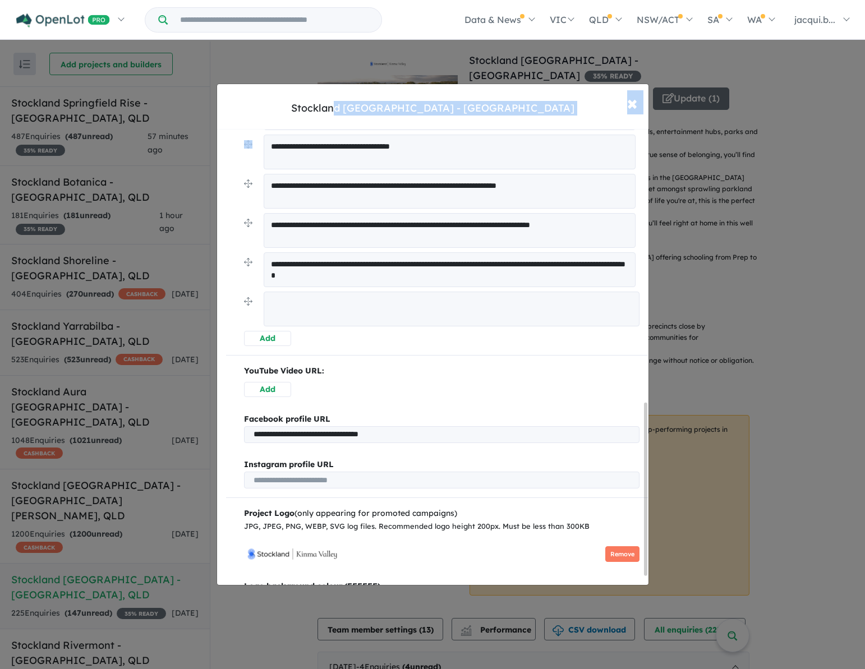
drag, startPoint x: 388, startPoint y: 97, endPoint x: 389, endPoint y: 132, distance: 35.4
click at [389, 132] on div "**********" at bounding box center [433, 335] width 433 height 502
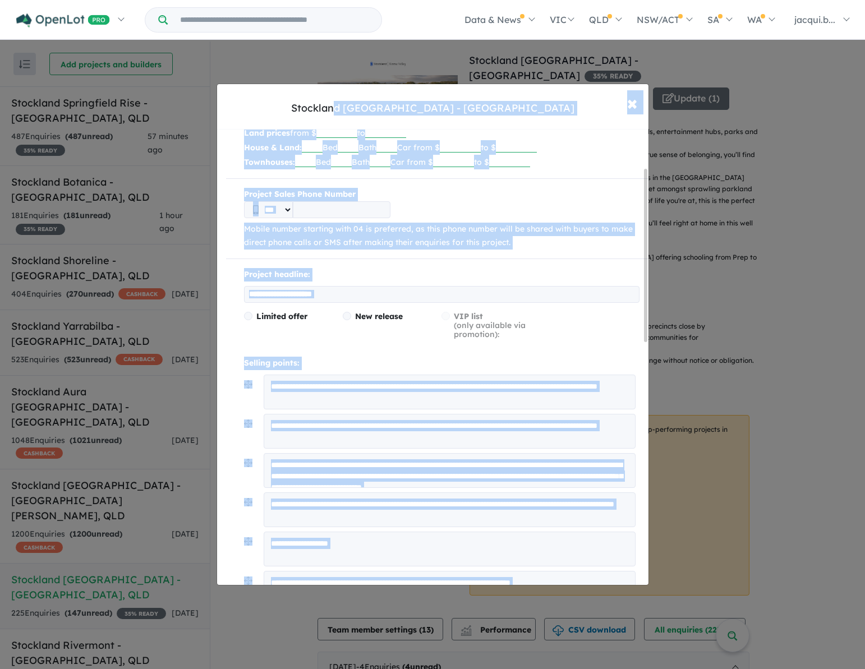
scroll to position [168, 0]
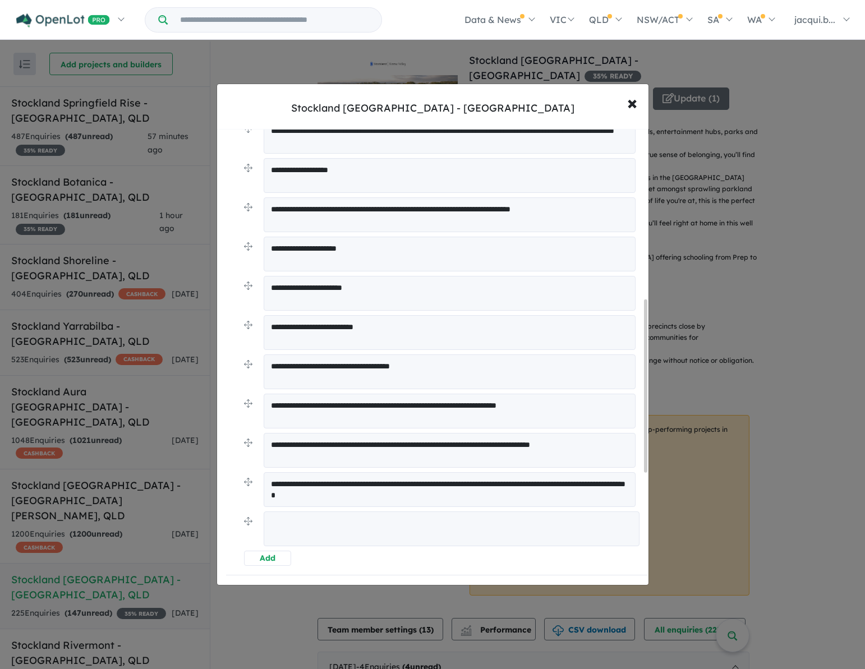
click at [317, 396] on textarea "**********" at bounding box center [450, 411] width 372 height 35
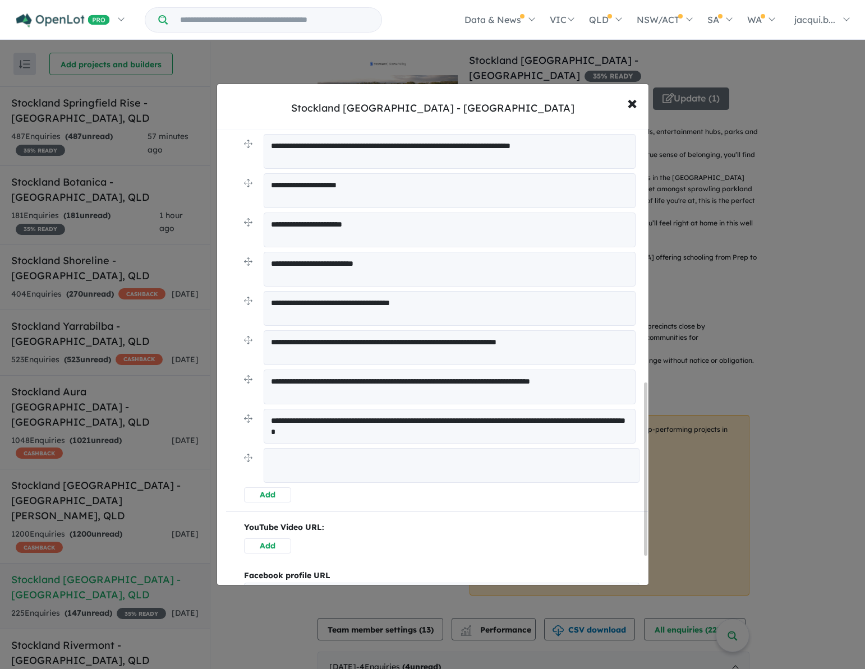
scroll to position [730, 0]
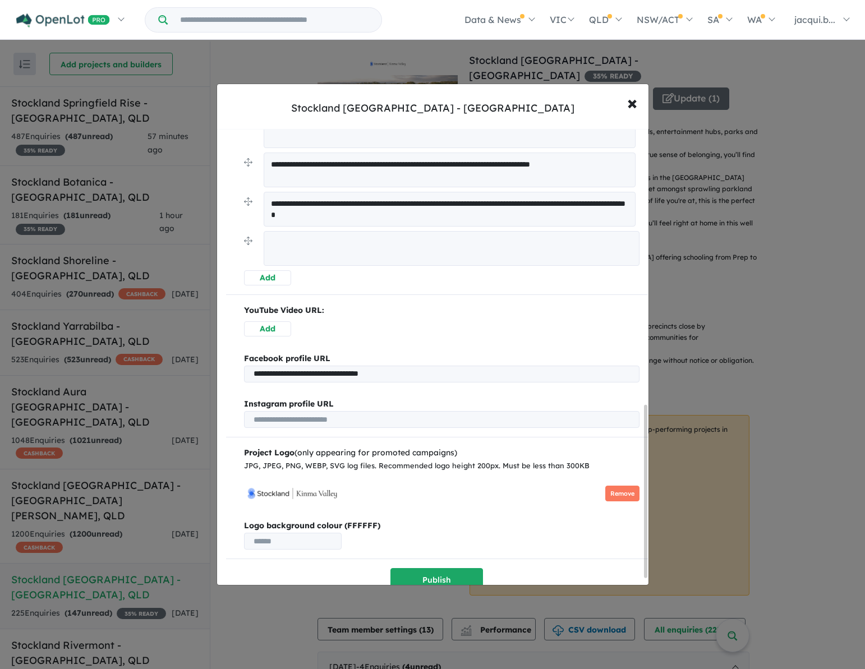
click at [285, 249] on textarea at bounding box center [452, 248] width 376 height 35
paste textarea "**********"
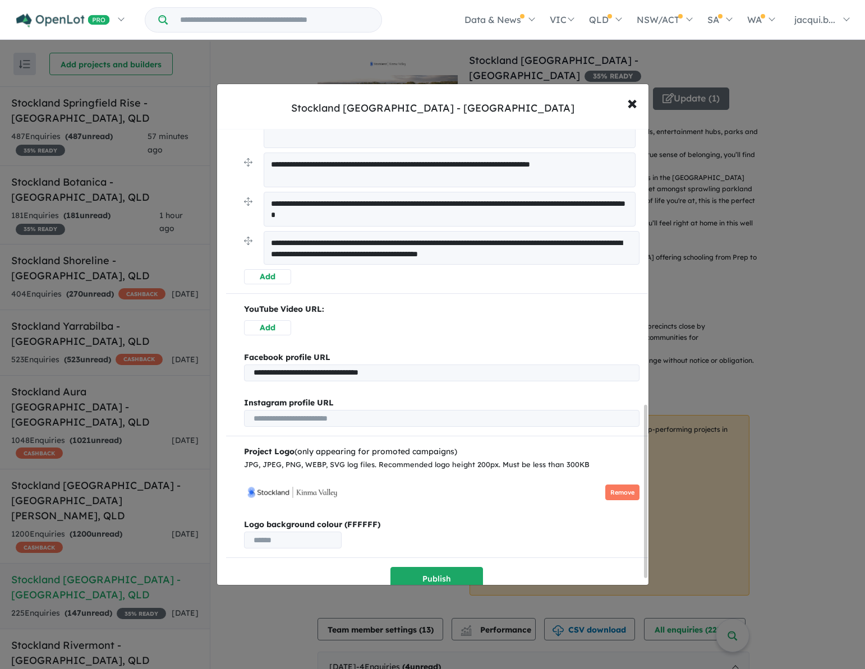
type textarea "**********"
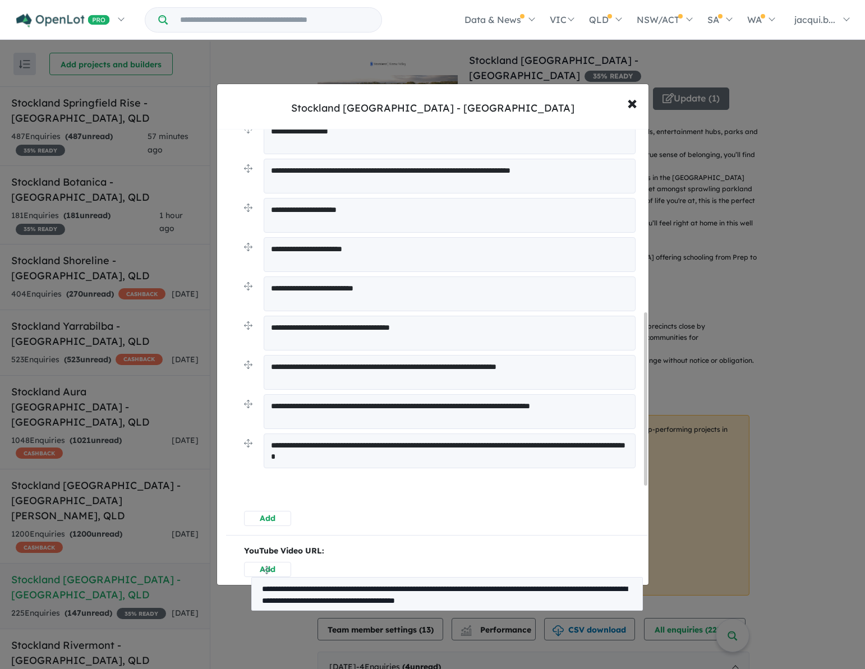
scroll to position [489, 0]
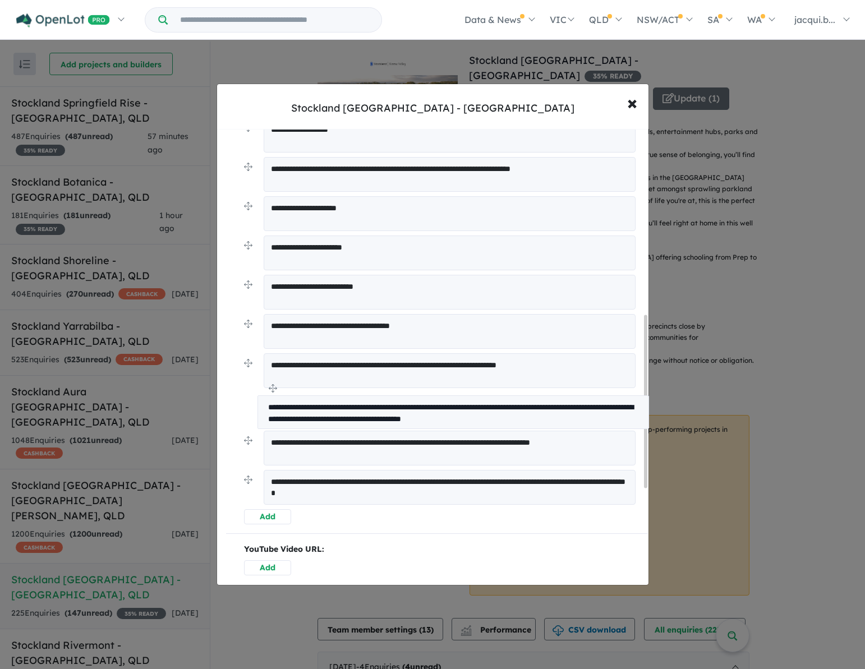
drag, startPoint x: 246, startPoint y: 242, endPoint x: 260, endPoint y: 392, distance: 150.4
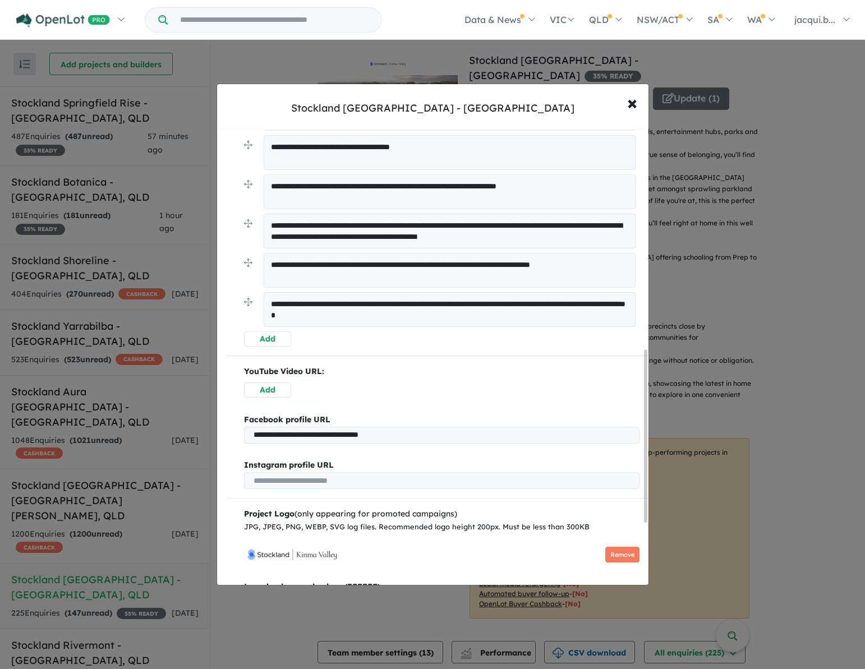
scroll to position [745, 0]
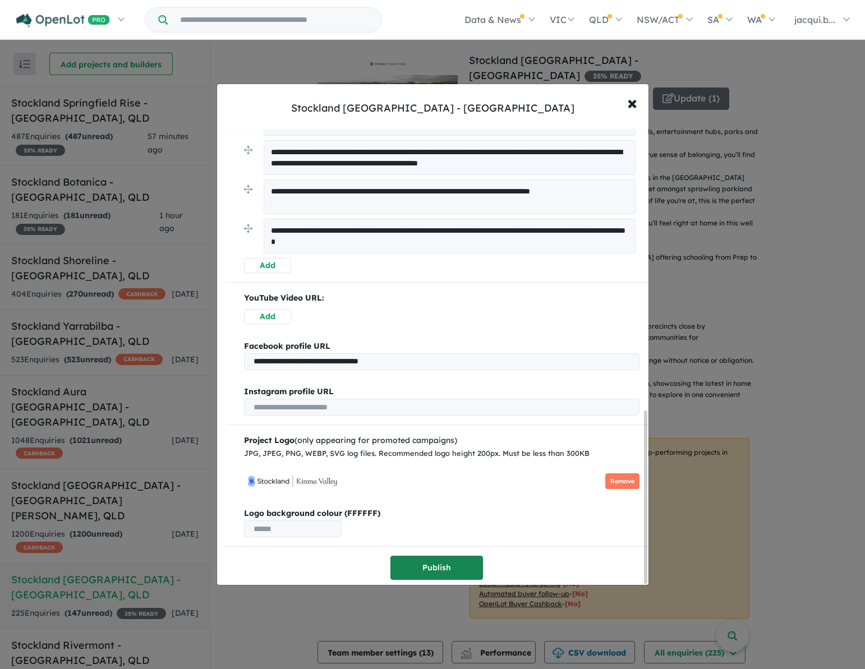
click at [433, 561] on button "Publish" at bounding box center [437, 568] width 93 height 24
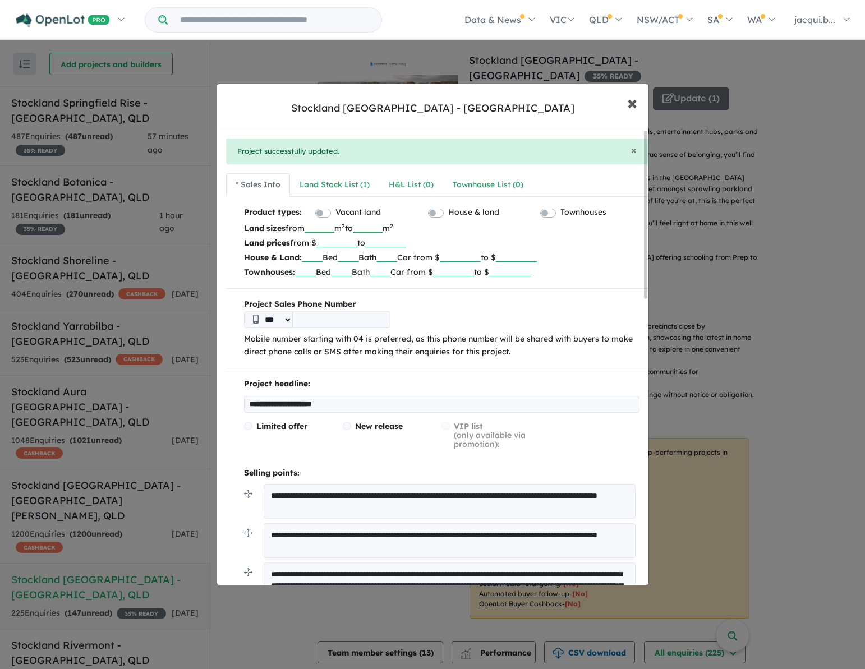
click at [631, 103] on span "×" at bounding box center [632, 102] width 10 height 24
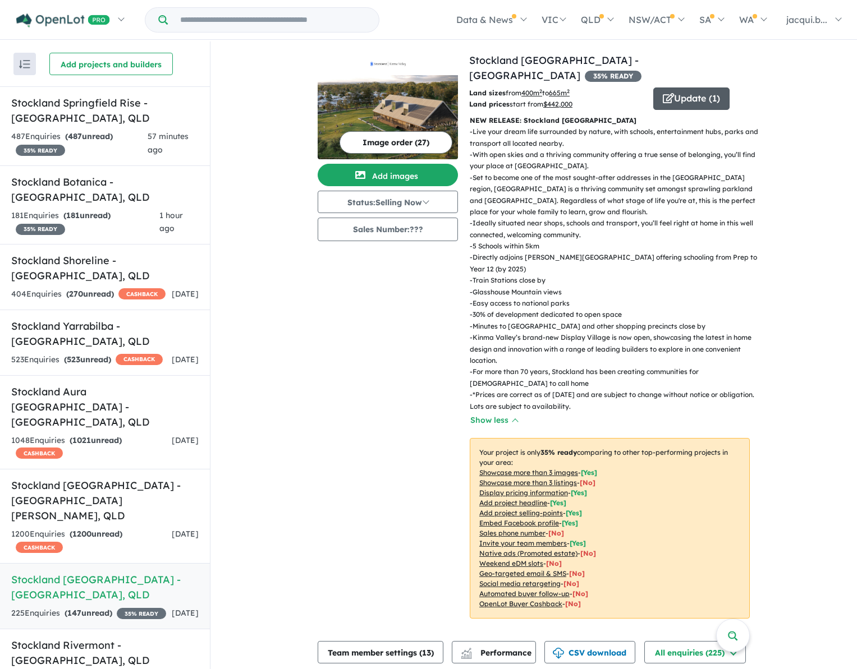
click at [663, 90] on span "button" at bounding box center [668, 98] width 11 height 17
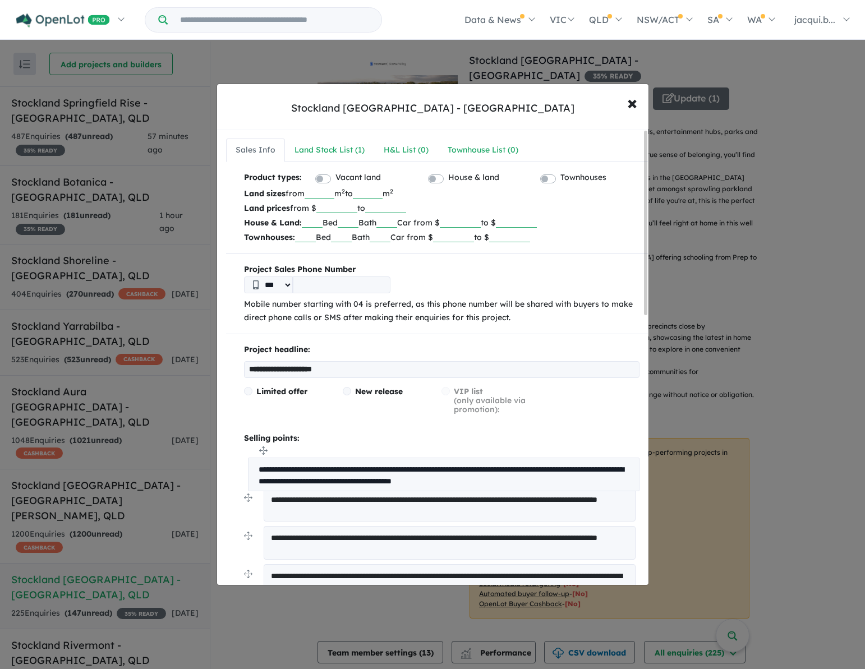
drag, startPoint x: 248, startPoint y: 167, endPoint x: 253, endPoint y: 452, distance: 285.1
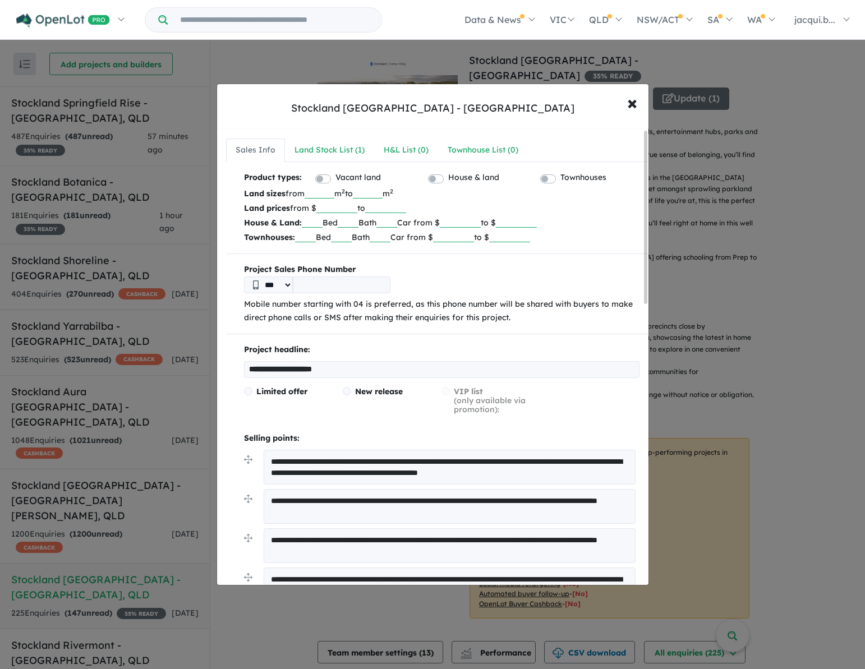
drag, startPoint x: 439, startPoint y: 461, endPoint x: 475, endPoint y: 462, distance: 35.9
click at [475, 462] on textarea "**********" at bounding box center [450, 467] width 372 height 35
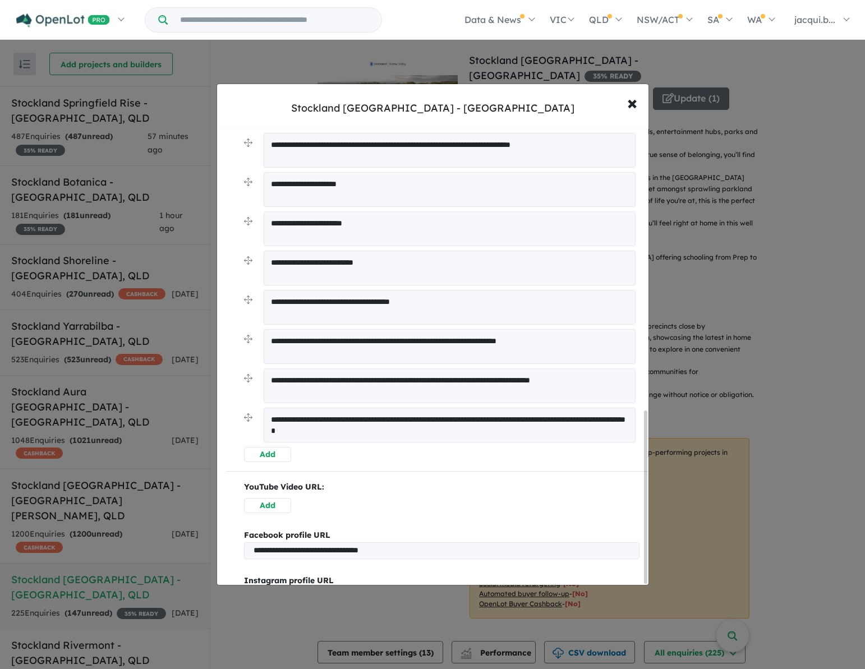
scroll to position [744, 0]
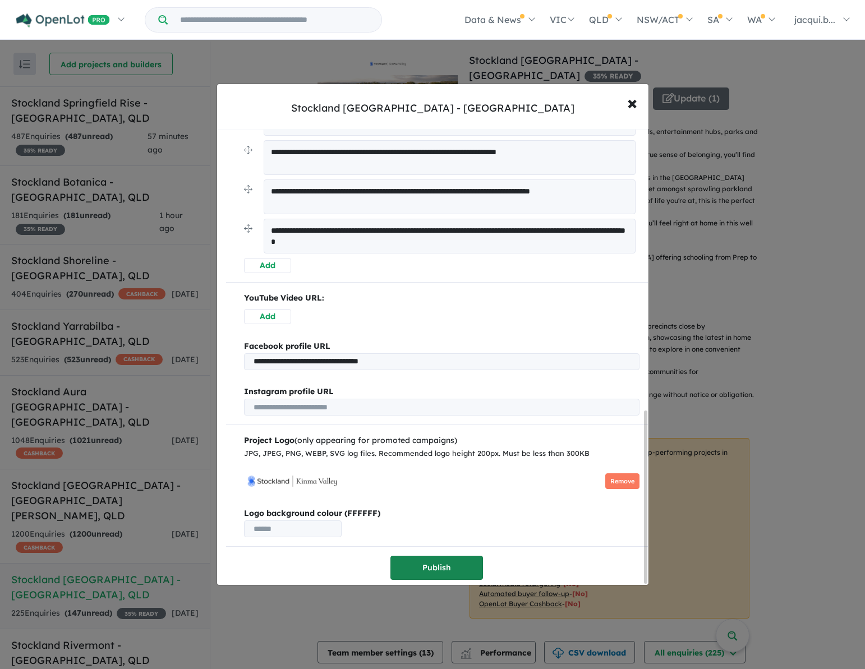
type textarea "**********"
click at [439, 561] on button "Publish" at bounding box center [437, 568] width 93 height 24
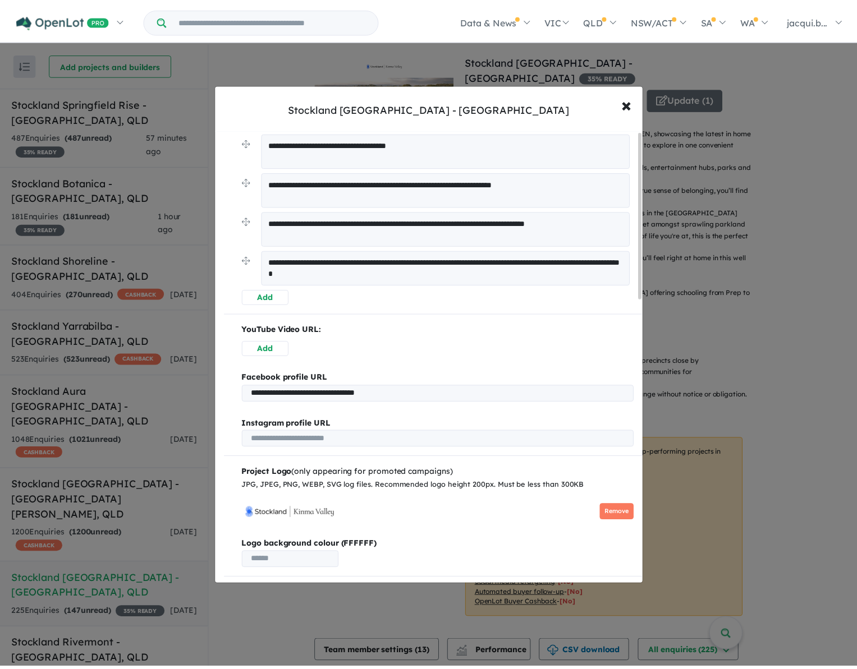
scroll to position [0, 0]
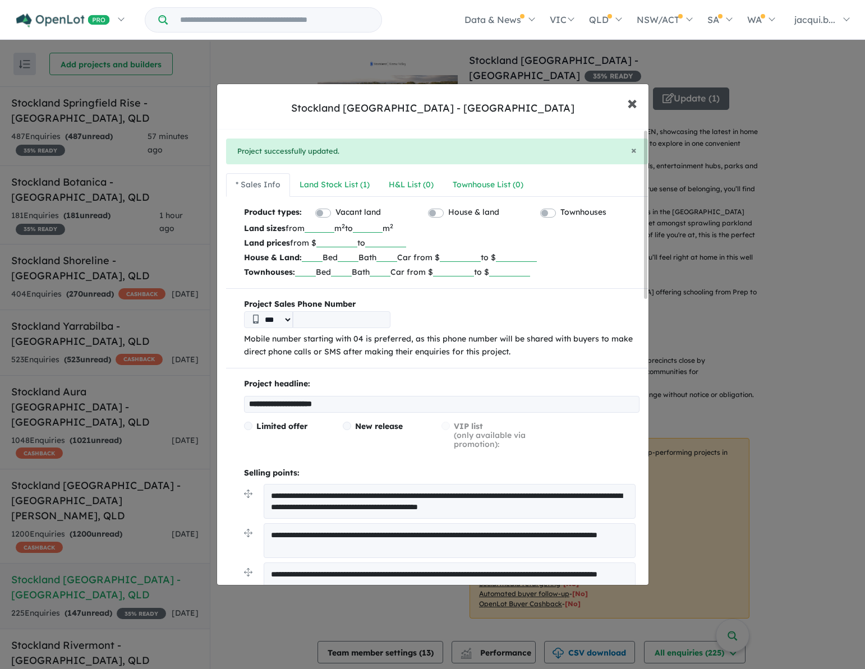
click at [632, 103] on span "×" at bounding box center [632, 102] width 10 height 24
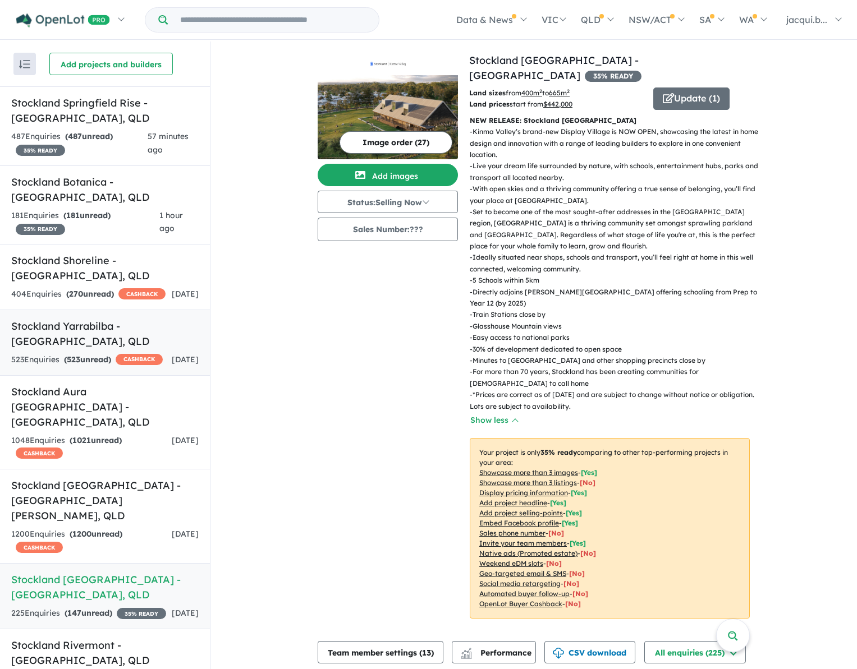
click at [90, 349] on h5 "Stockland Yarrabilba - [GEOGRAPHIC_DATA] , [GEOGRAPHIC_DATA]" at bounding box center [104, 334] width 187 height 30
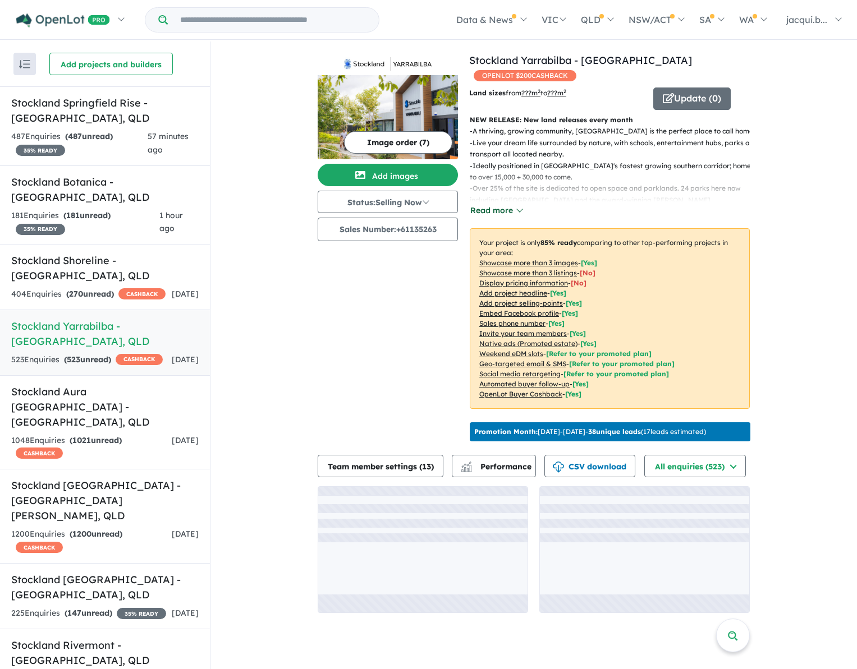
click at [503, 204] on button "Read more" at bounding box center [496, 210] width 53 height 13
